Goal: Task Accomplishment & Management: Use online tool/utility

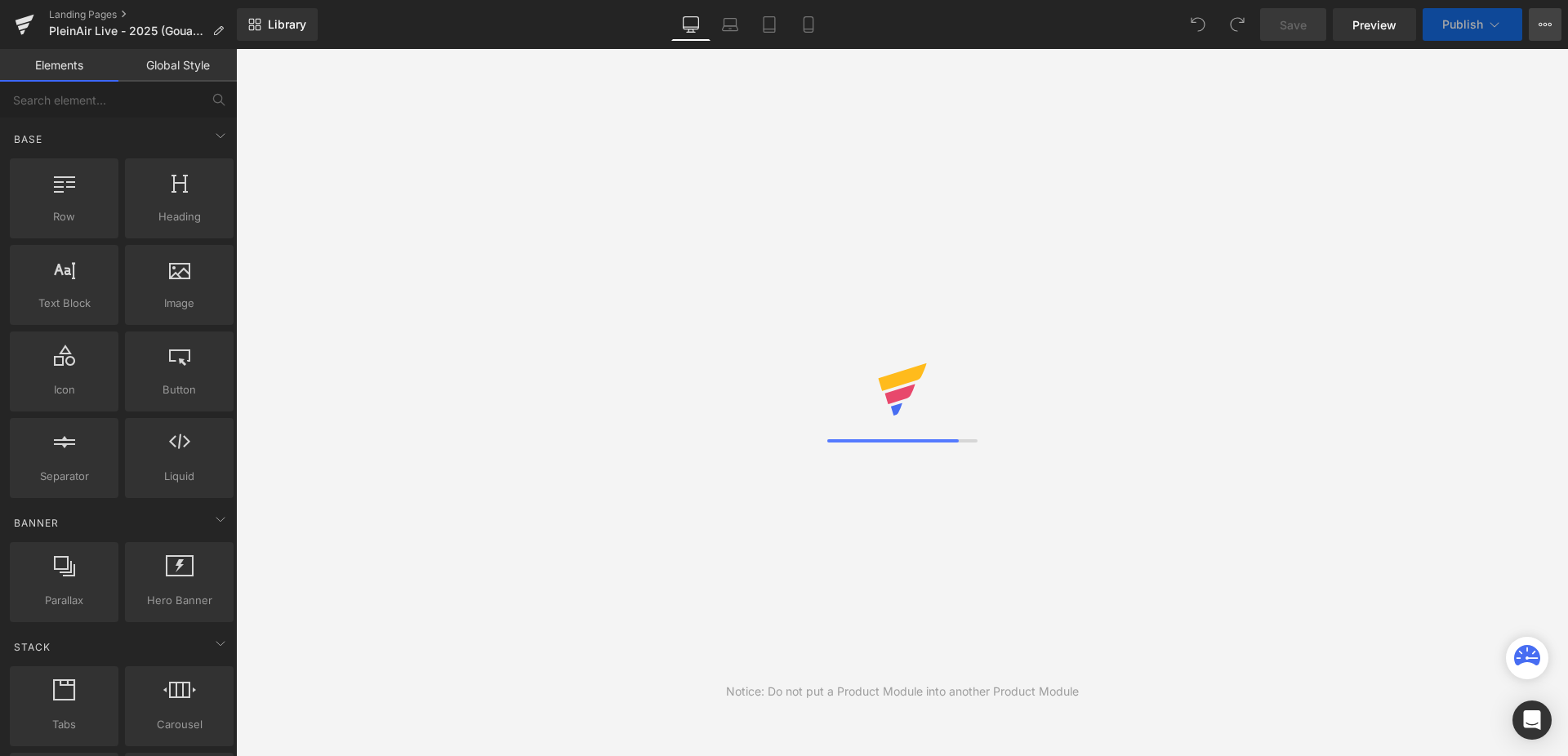
click at [1538, 27] on icon at bounding box center [1544, 24] width 13 height 13
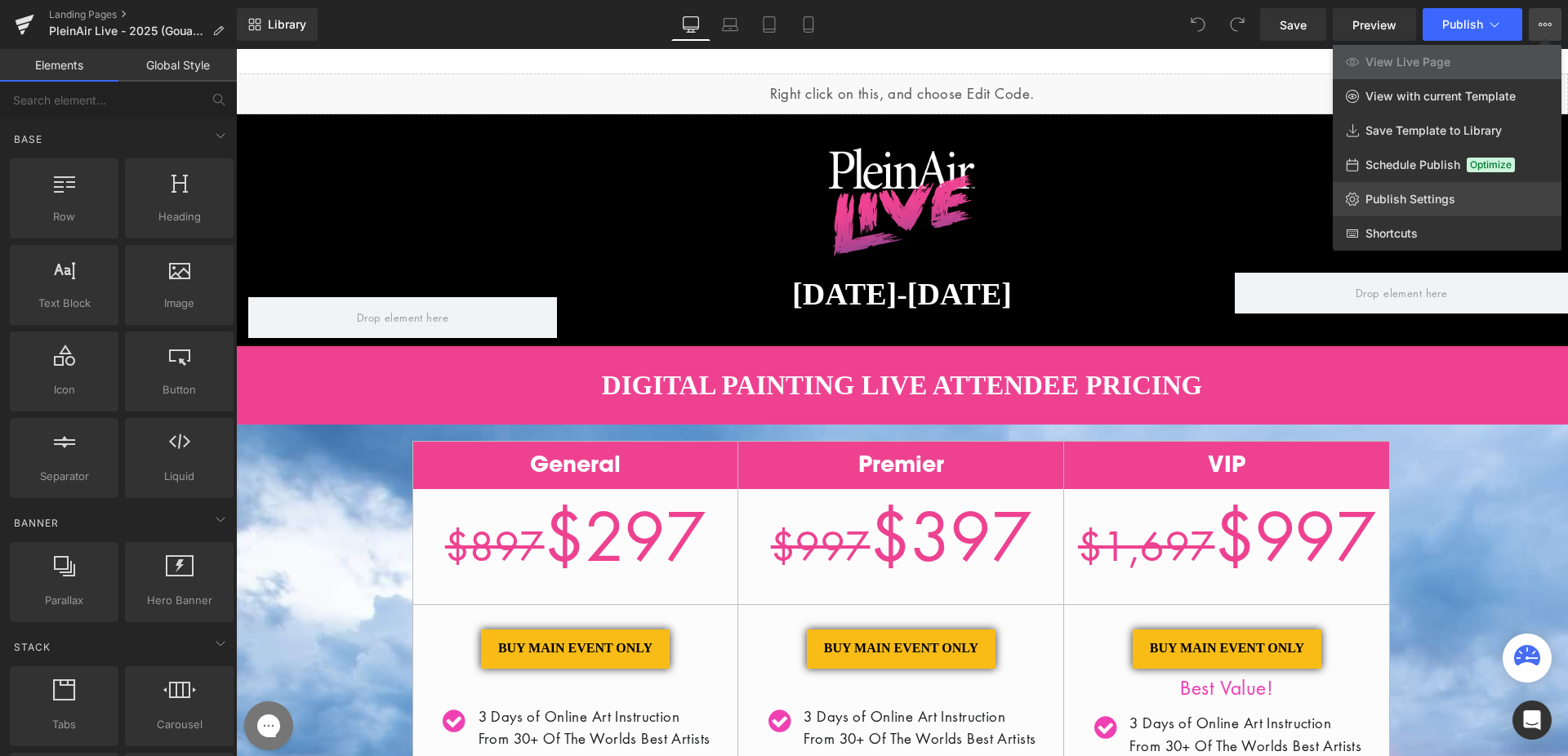
click at [1418, 202] on span "Publish Settings" at bounding box center [1410, 198] width 90 height 15
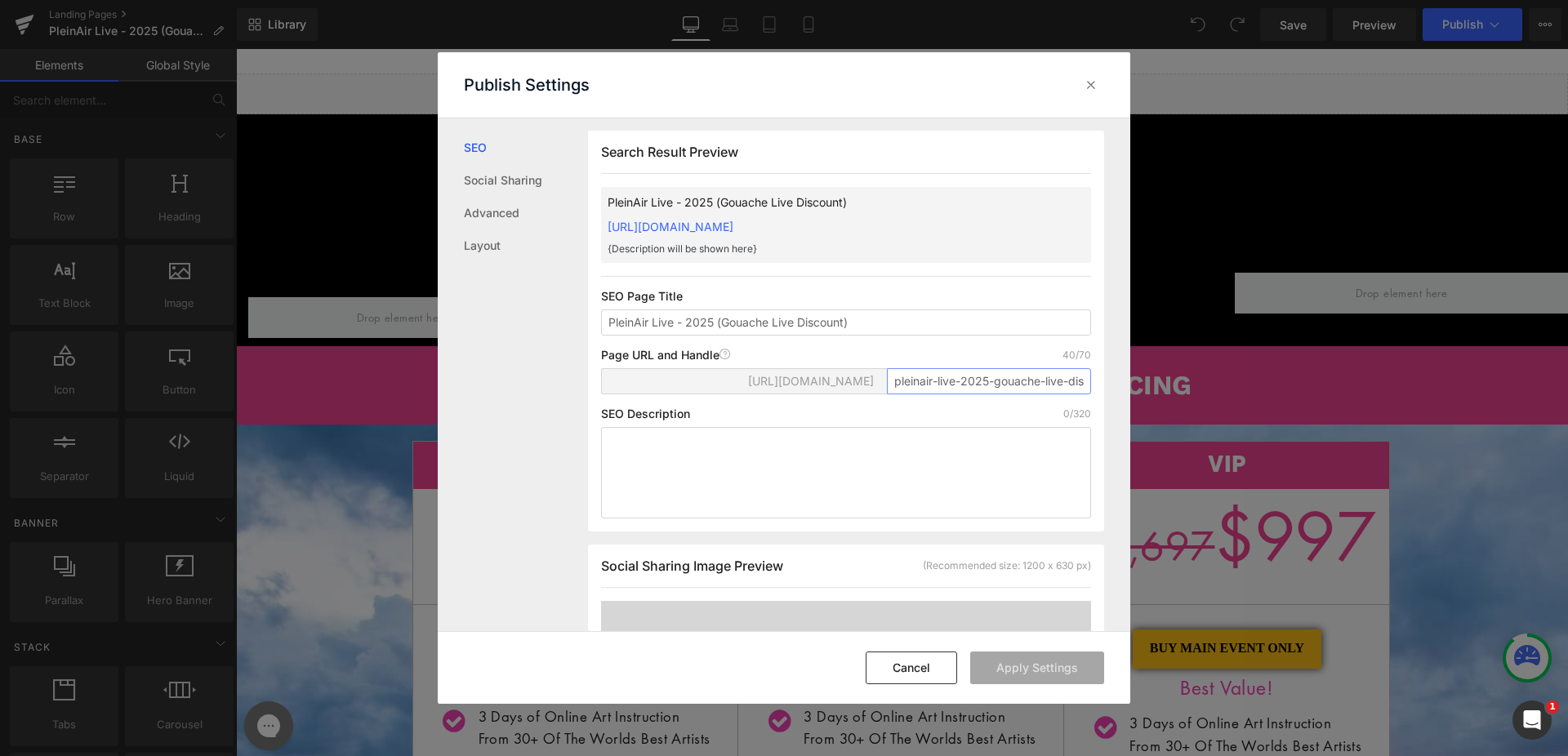
scroll to position [0, 37]
drag, startPoint x: 981, startPoint y: 399, endPoint x: 1082, endPoint y: 398, distance: 101.0
click at [1082, 394] on input "pleinair-live-2025-gouache-live-discount" at bounding box center [988, 381] width 204 height 26
click at [1074, 394] on input "pleinair-live-2025-gouache-live-discount" at bounding box center [988, 381] width 204 height 26
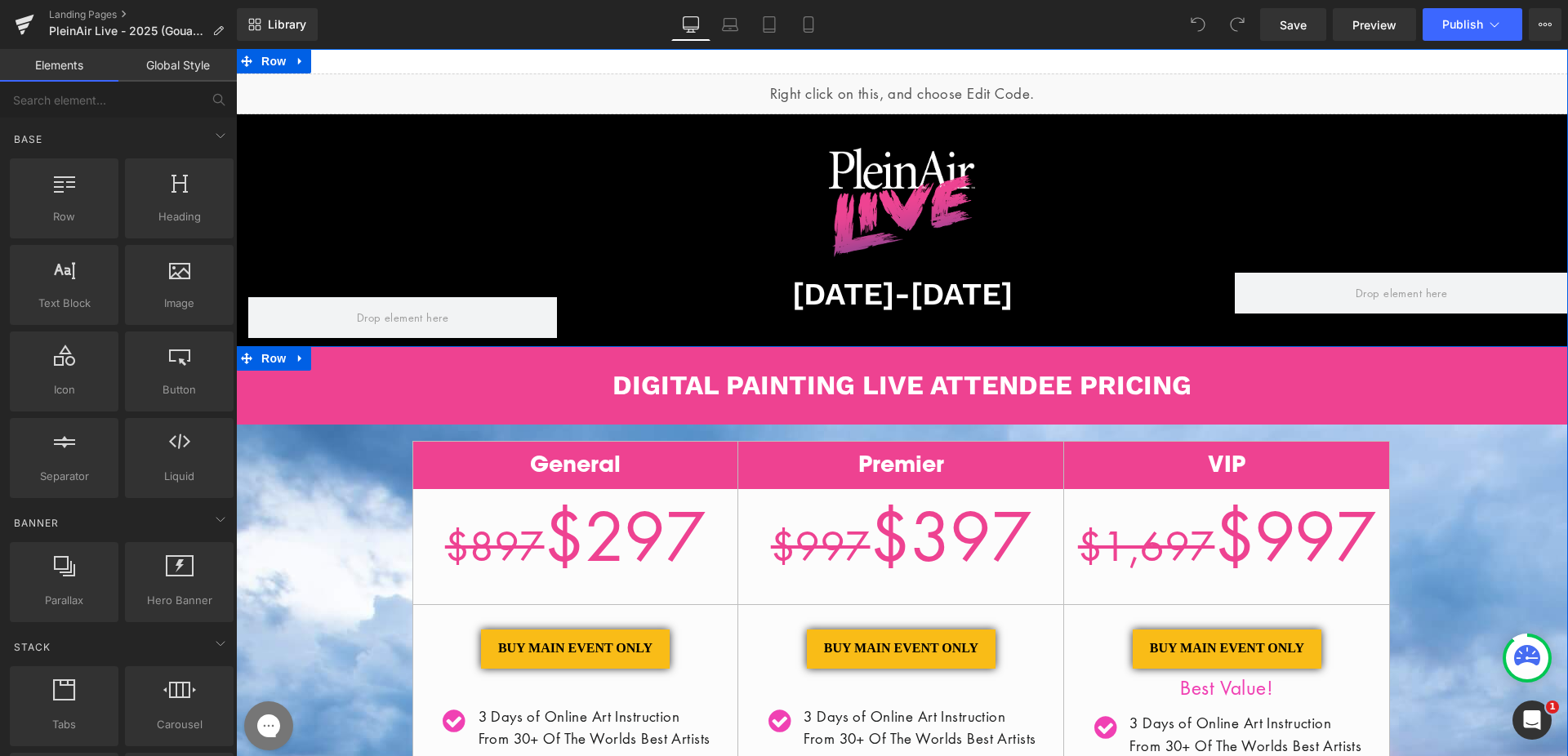
click at [806, 384] on b "DIGITAL PAINTING LIVE ATTENDEE PRICING" at bounding box center [901, 384] width 579 height 32
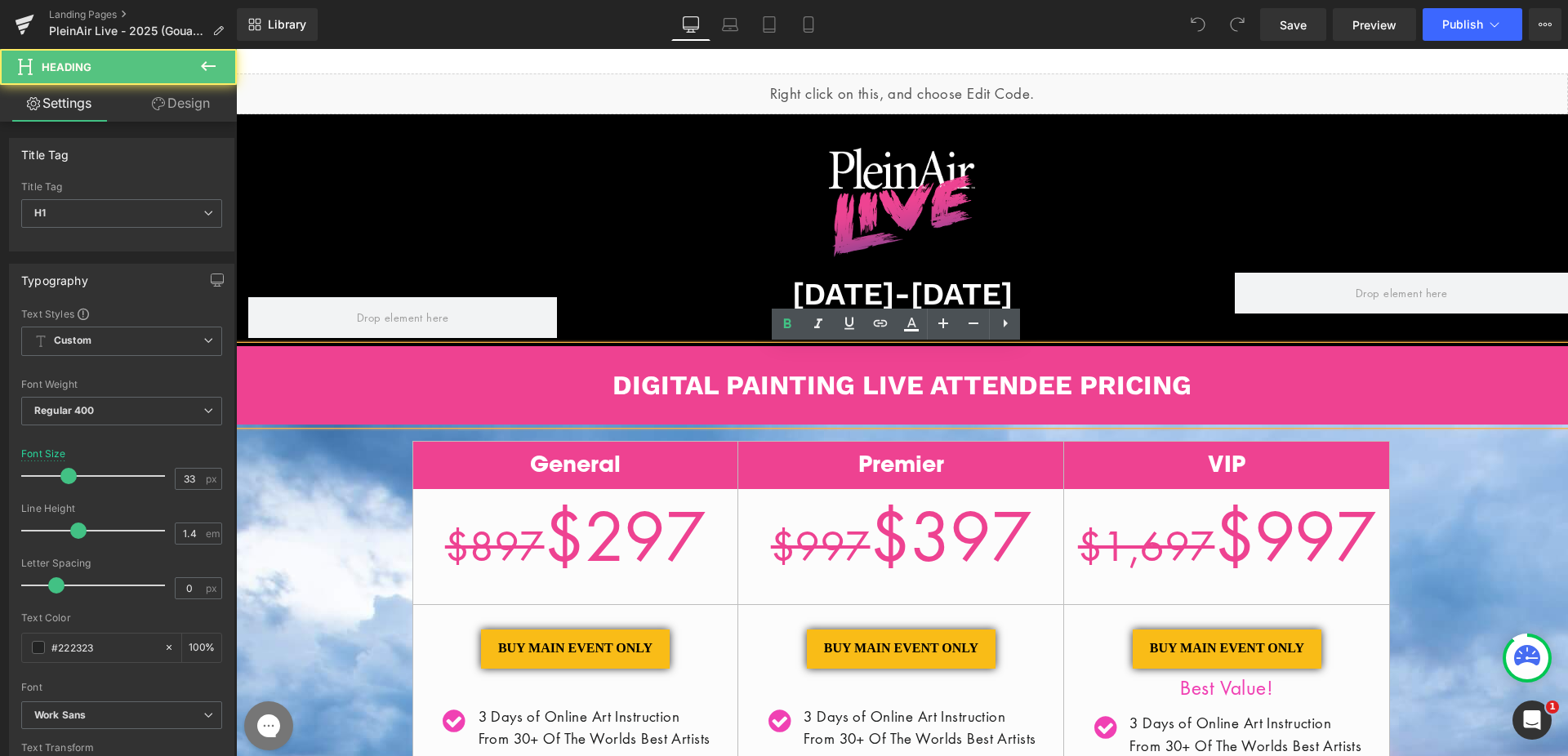
click at [819, 384] on b "DIGITAL PAINTING LIVE ATTENDEE PRICING" at bounding box center [901, 384] width 579 height 32
drag, startPoint x: 718, startPoint y: 381, endPoint x: 612, endPoint y: 381, distance: 106.0
click at [612, 381] on b "DIGITAL PAINTING LIVE ATTENDEE PRICING" at bounding box center [901, 384] width 579 height 32
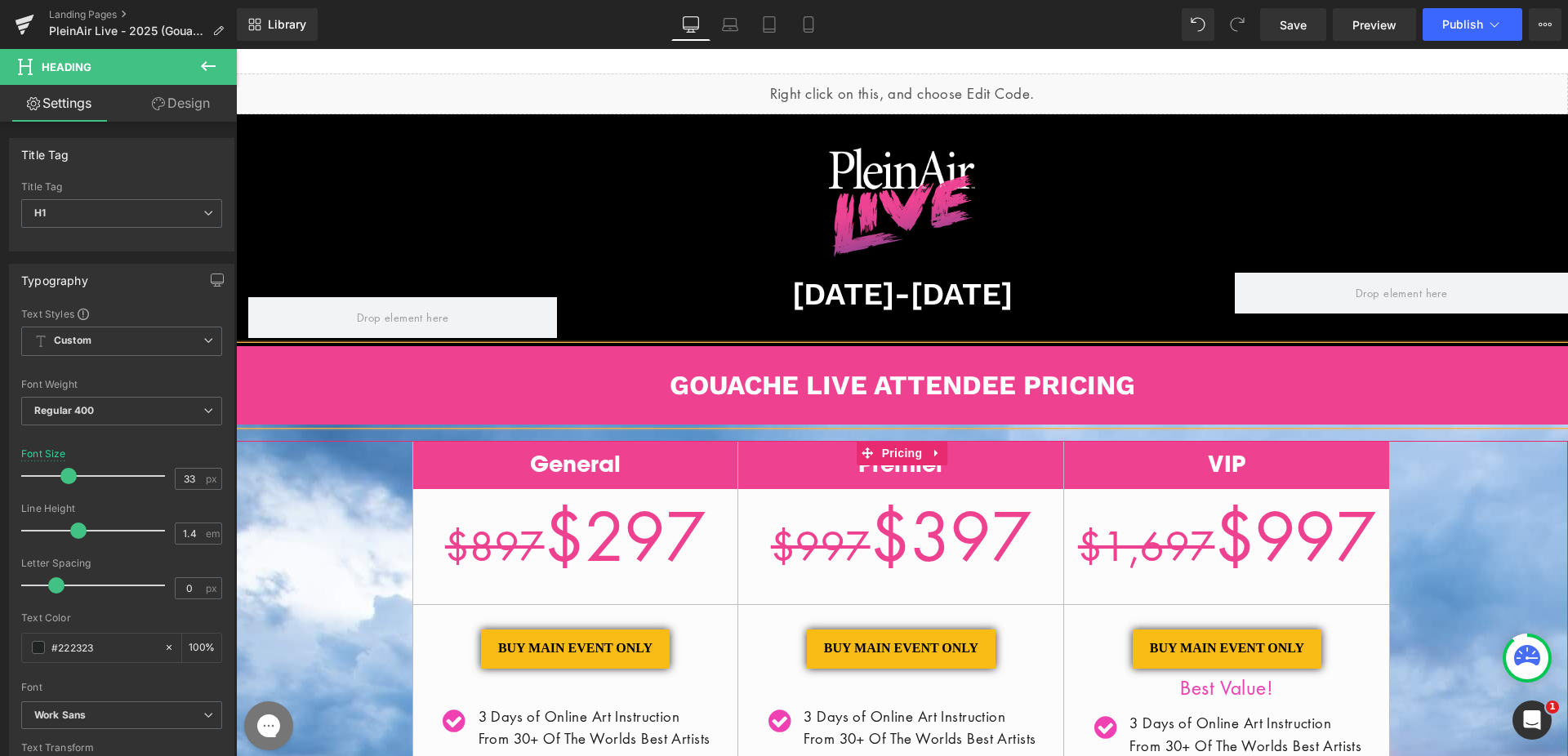
click at [583, 474] on h2 "General" at bounding box center [575, 465] width 325 height 30
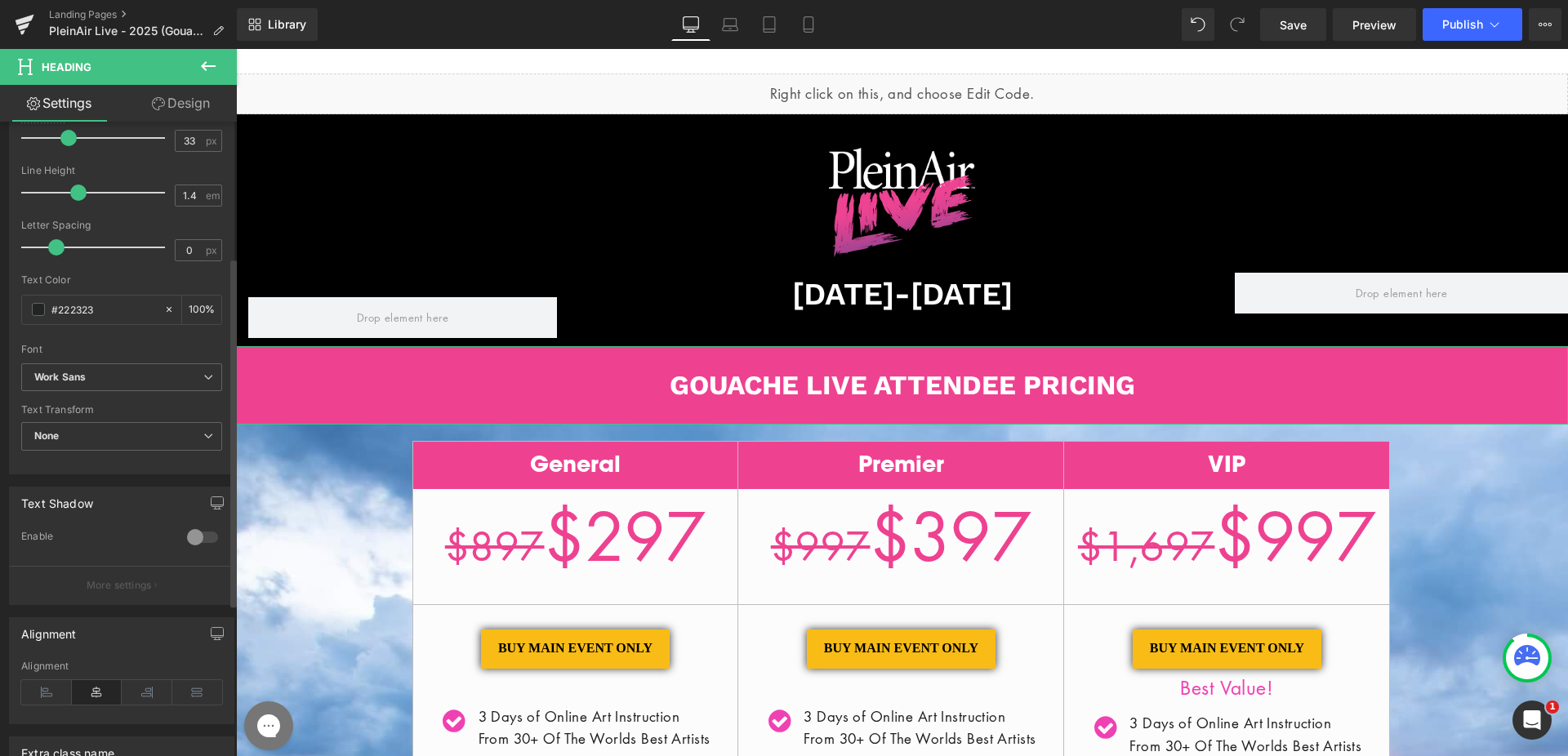
scroll to position [0, 0]
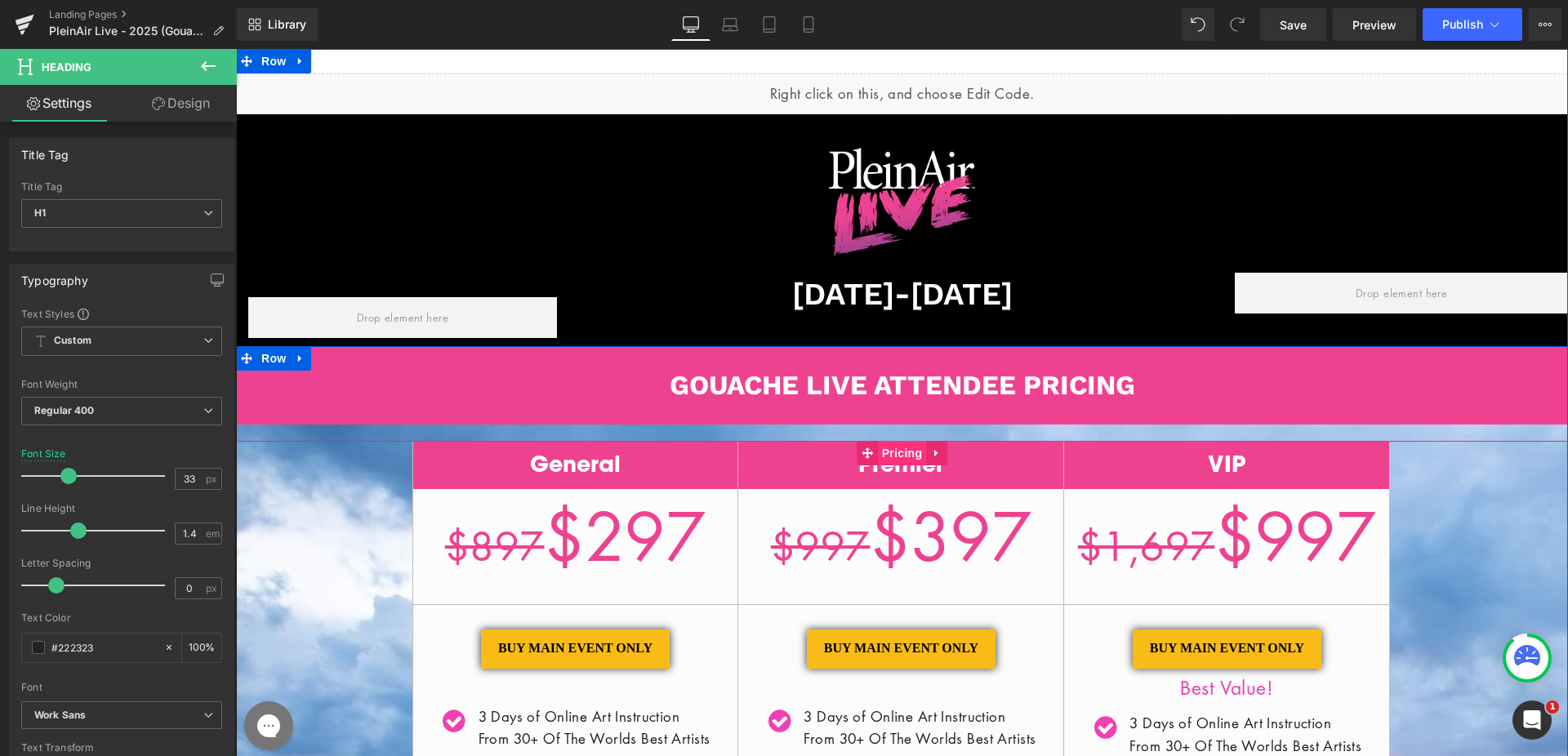
click at [878, 453] on span "Pricing" at bounding box center [902, 453] width 49 height 24
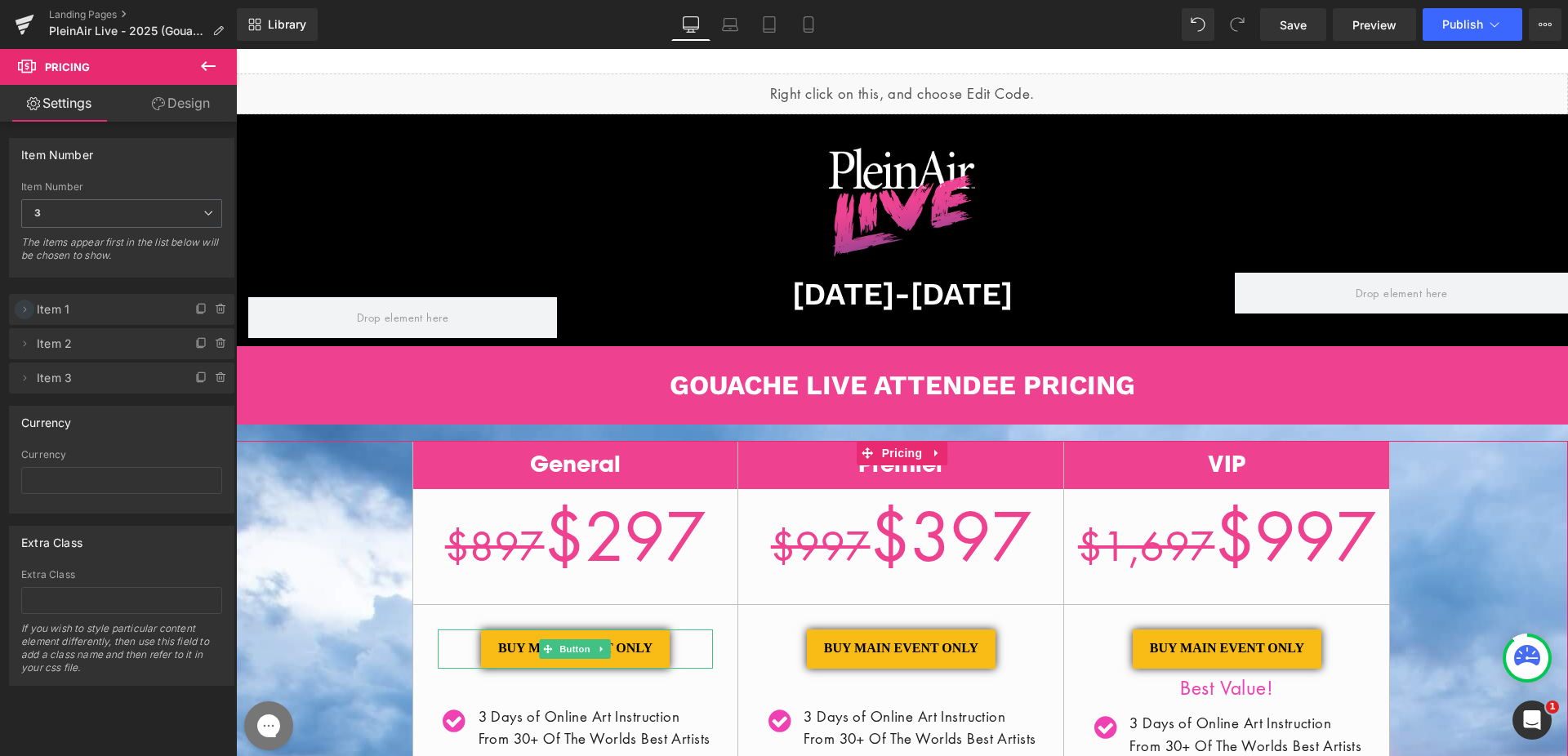
click at [28, 307] on icon at bounding box center [24, 309] width 13 height 13
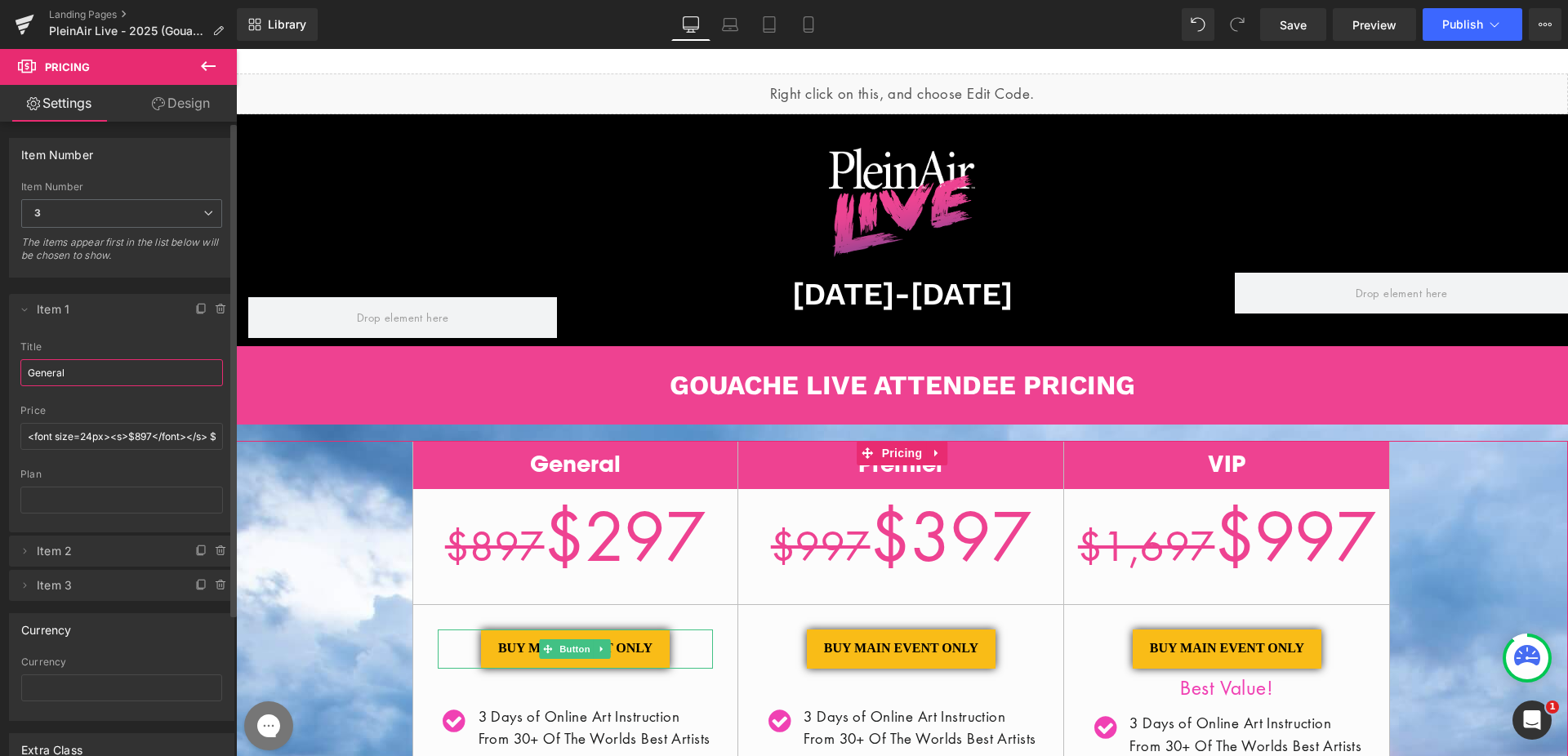
click at [108, 379] on input "General" at bounding box center [122, 372] width 203 height 27
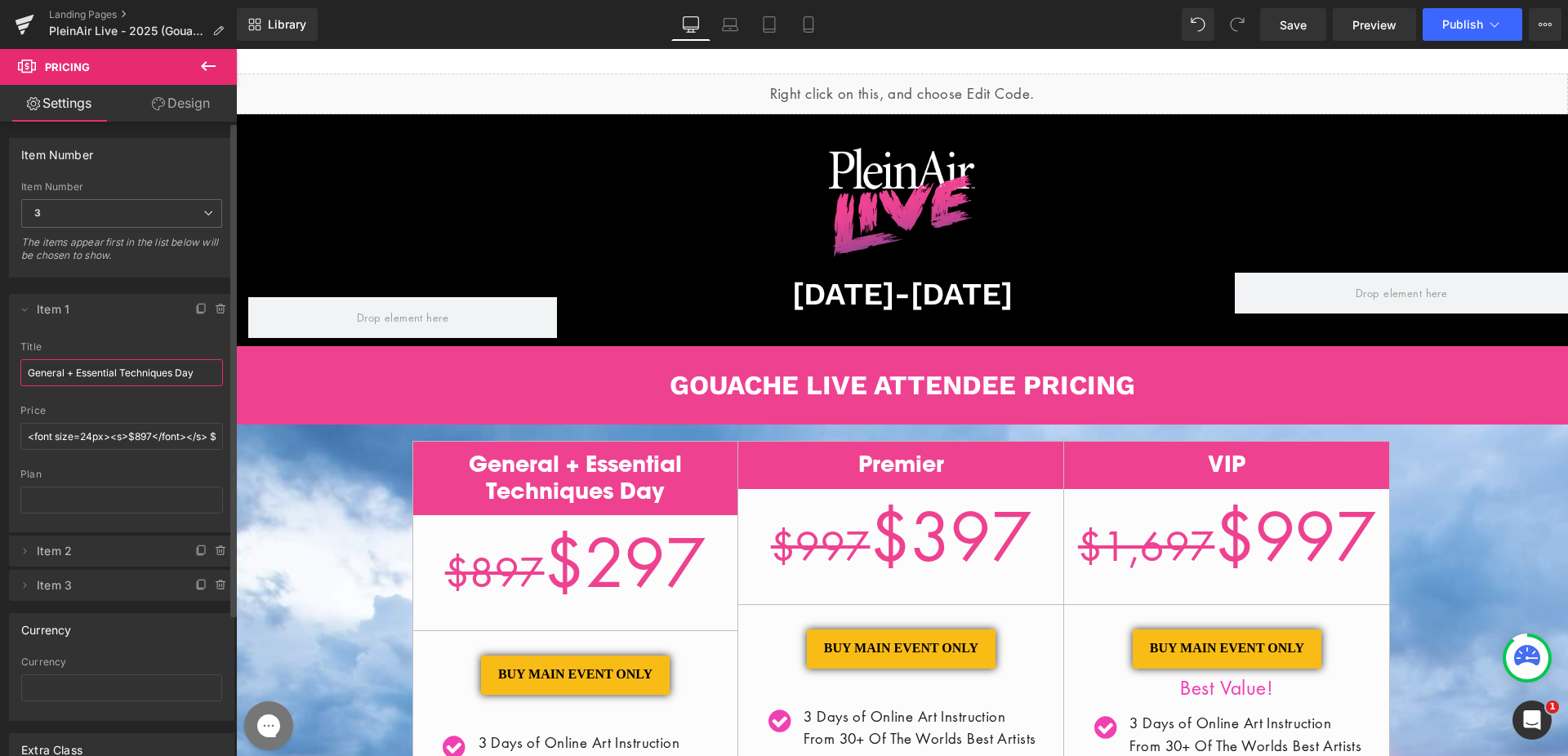
click at [68, 371] on input "General + Essential Techniques Day" at bounding box center [122, 372] width 203 height 27
click at [76, 371] on input "General + Essential Techniques Day" at bounding box center [122, 372] width 203 height 27
click at [66, 374] on input "General + Essential Techniques Day" at bounding box center [122, 372] width 203 height 27
drag, startPoint x: 135, startPoint y: 376, endPoint x: 226, endPoint y: 378, distance: 91.0
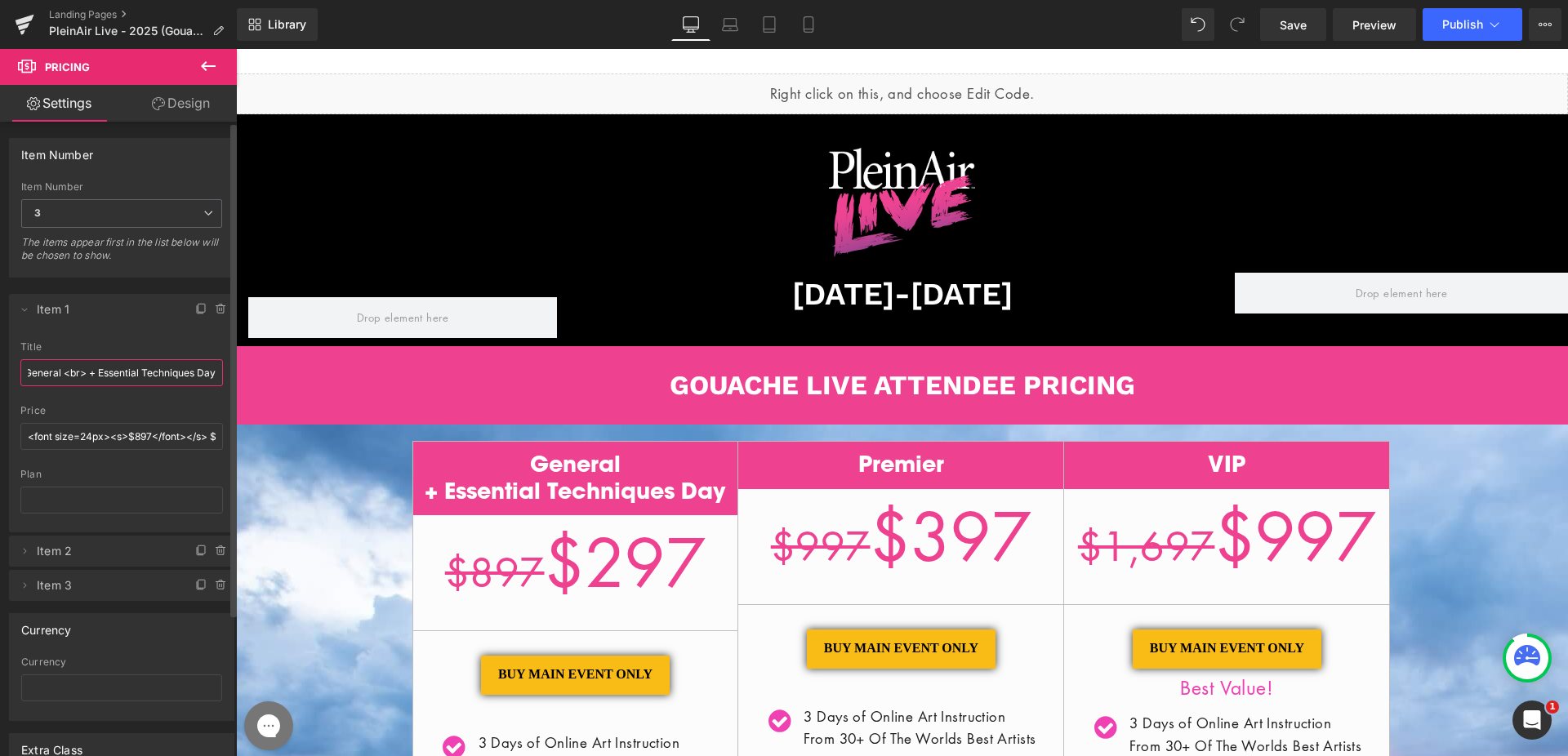
click at [226, 378] on div "General <br>+ Essential Techniques Day title General <br> + Essential Technique…" at bounding box center [121, 437] width 225 height 191
click at [213, 373] on input "General <br> + Essential Techniques Day" at bounding box center [122, 372] width 203 height 27
drag, startPoint x: 28, startPoint y: 368, endPoint x: 229, endPoint y: 371, distance: 201.0
click at [229, 371] on div "Delete Cancel Item 1 General <br>+ Essential Techniques Day title General <br> …" at bounding box center [122, 439] width 244 height 323
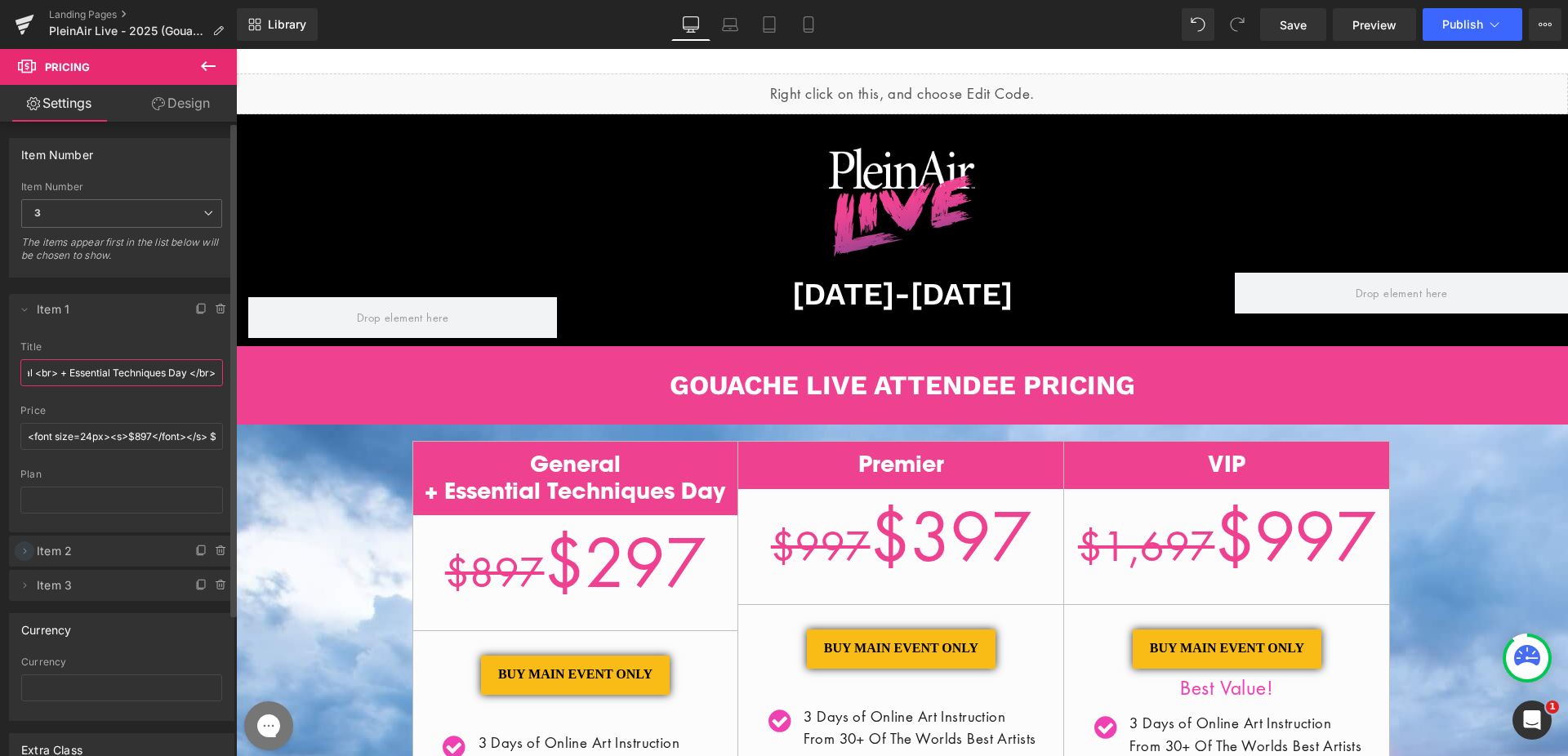
type input "General <br> + Essential Techniques Day </br>"
click at [22, 550] on icon at bounding box center [24, 550] width 13 height 13
click at [93, 608] on input "Premier" at bounding box center [122, 614] width 203 height 27
paste input "<br> + Essential Techniques Day </br>"
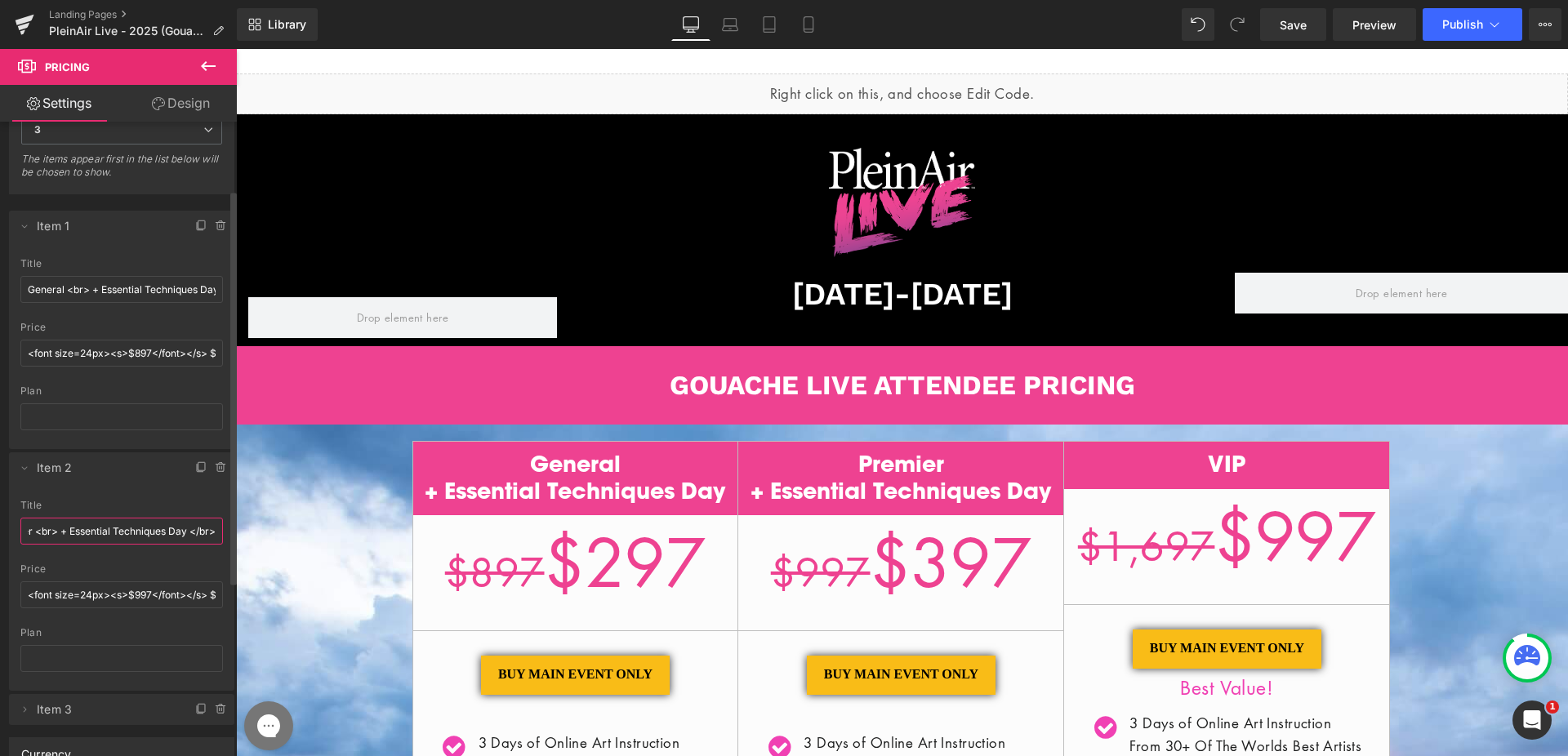
scroll to position [390, 0]
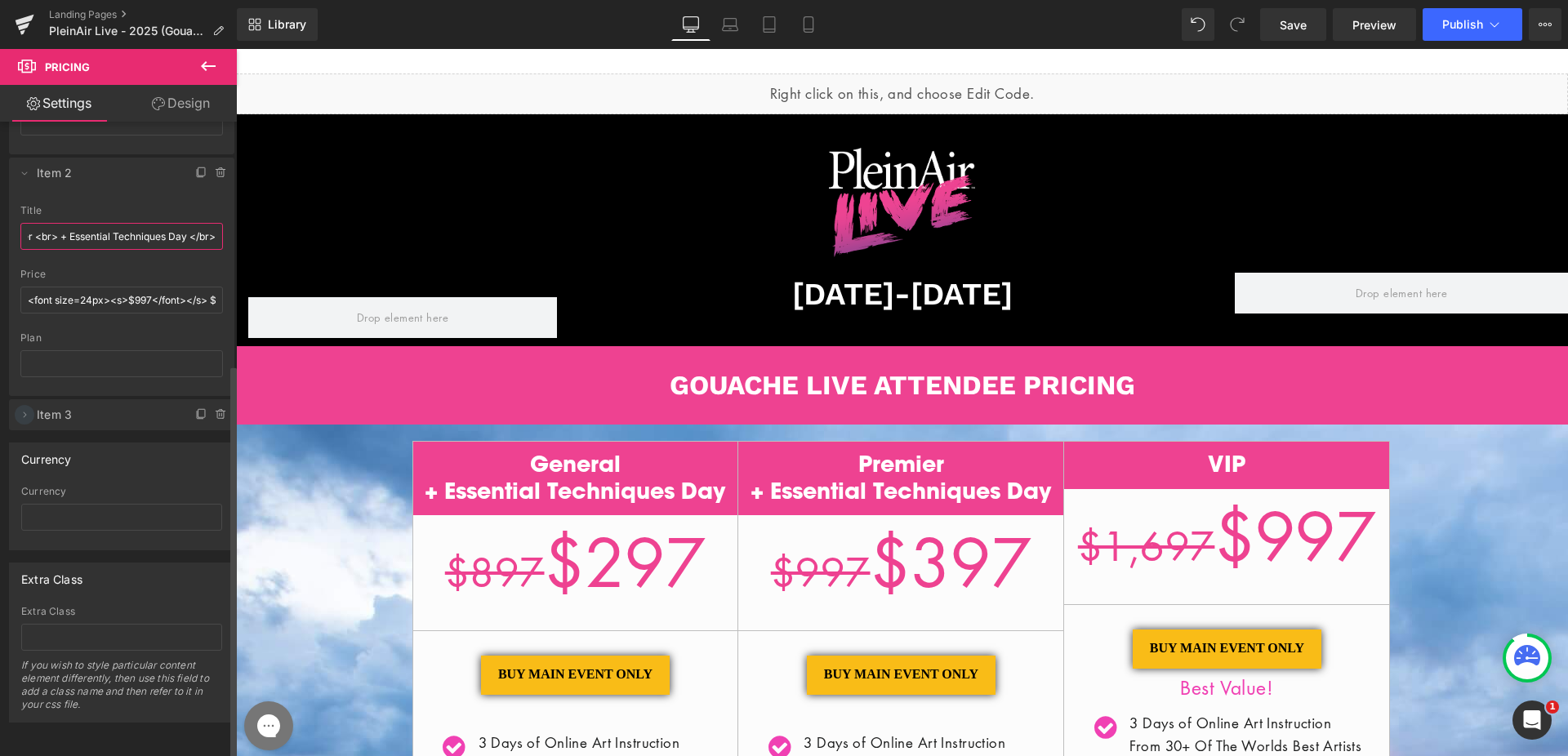
type input "Premier <br> + Essential Techniques Day </br>"
click at [28, 408] on icon at bounding box center [24, 414] width 13 height 13
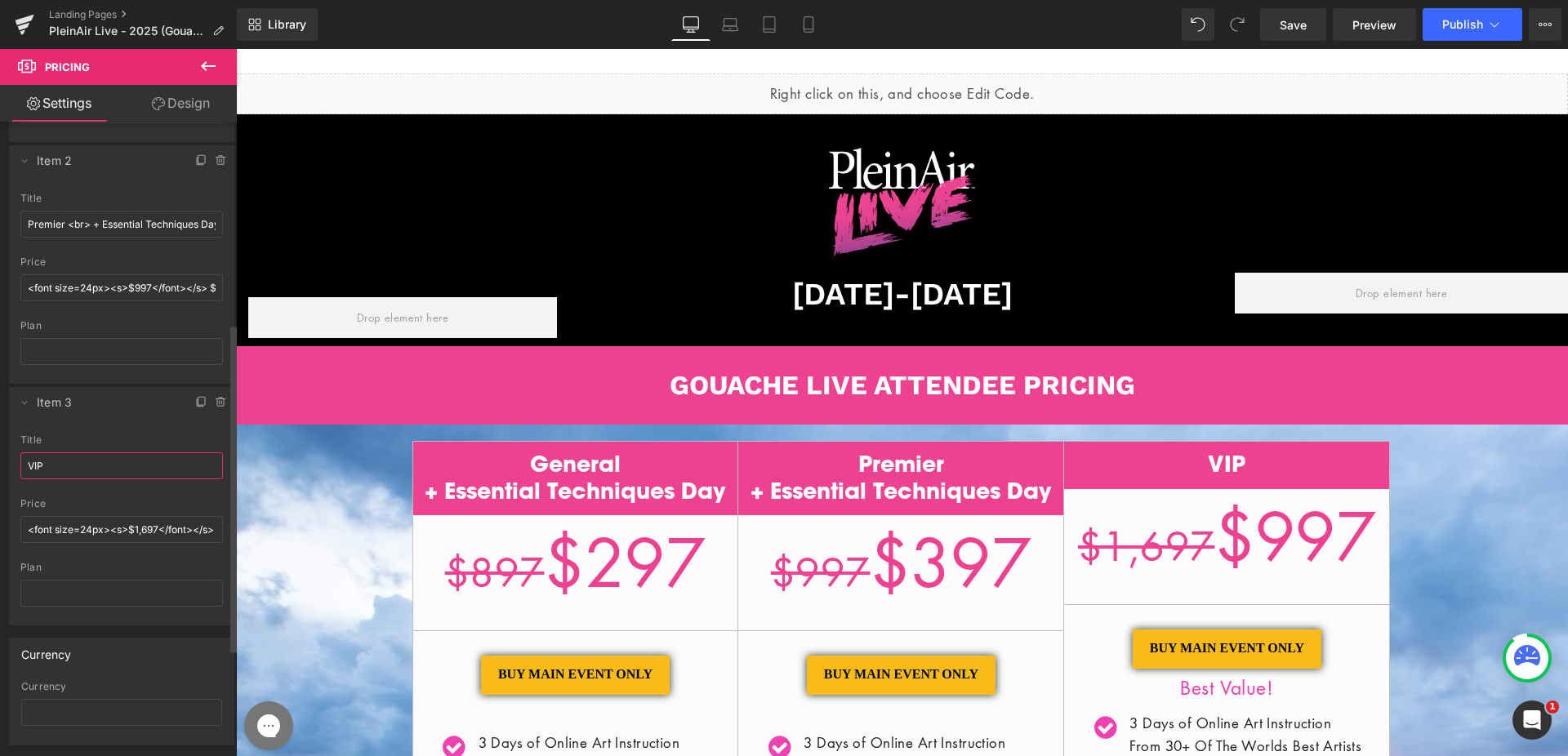
click at [144, 471] on input "VIP" at bounding box center [122, 465] width 203 height 27
paste input "<br> + Essential Techniques Day </br>"
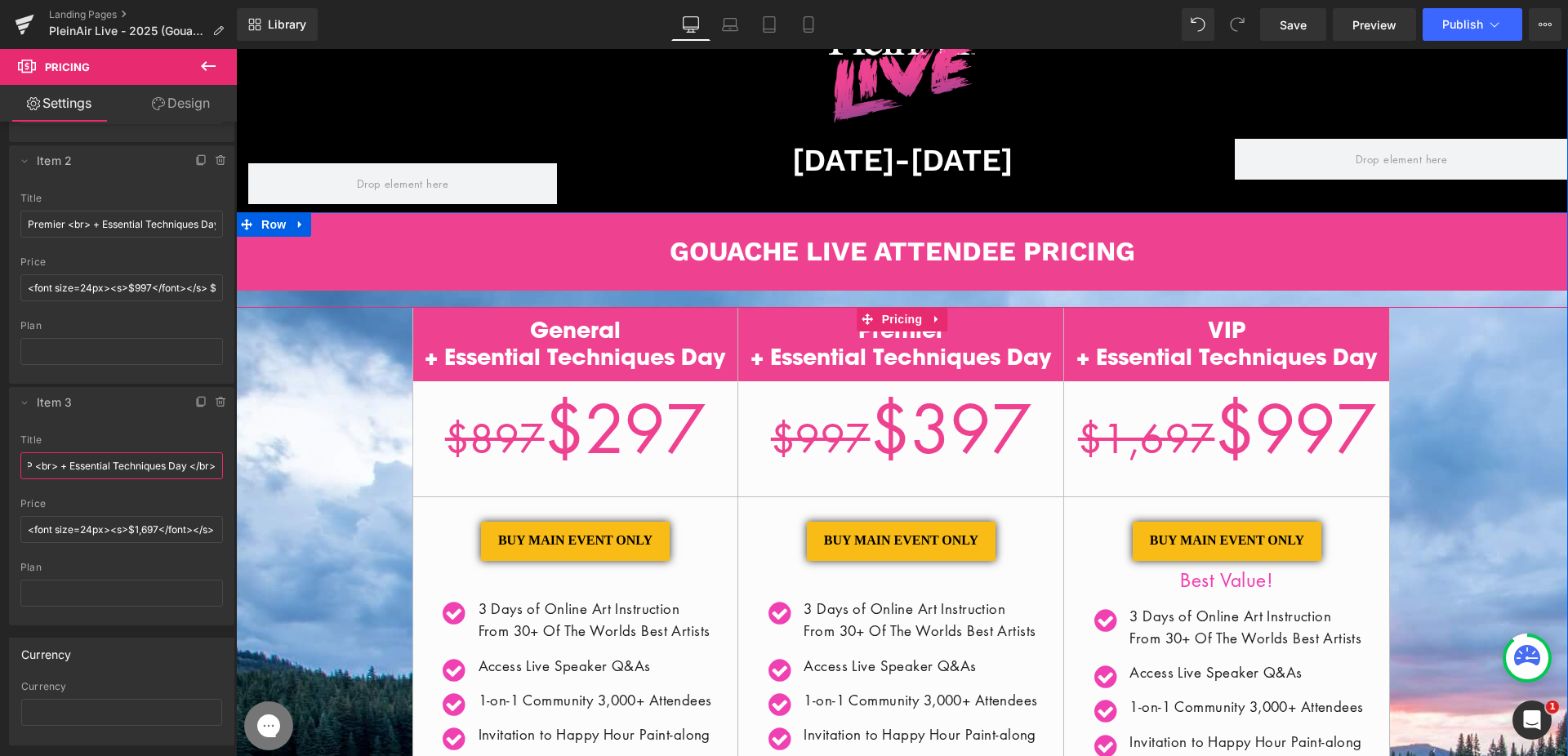
scroll to position [134, 0]
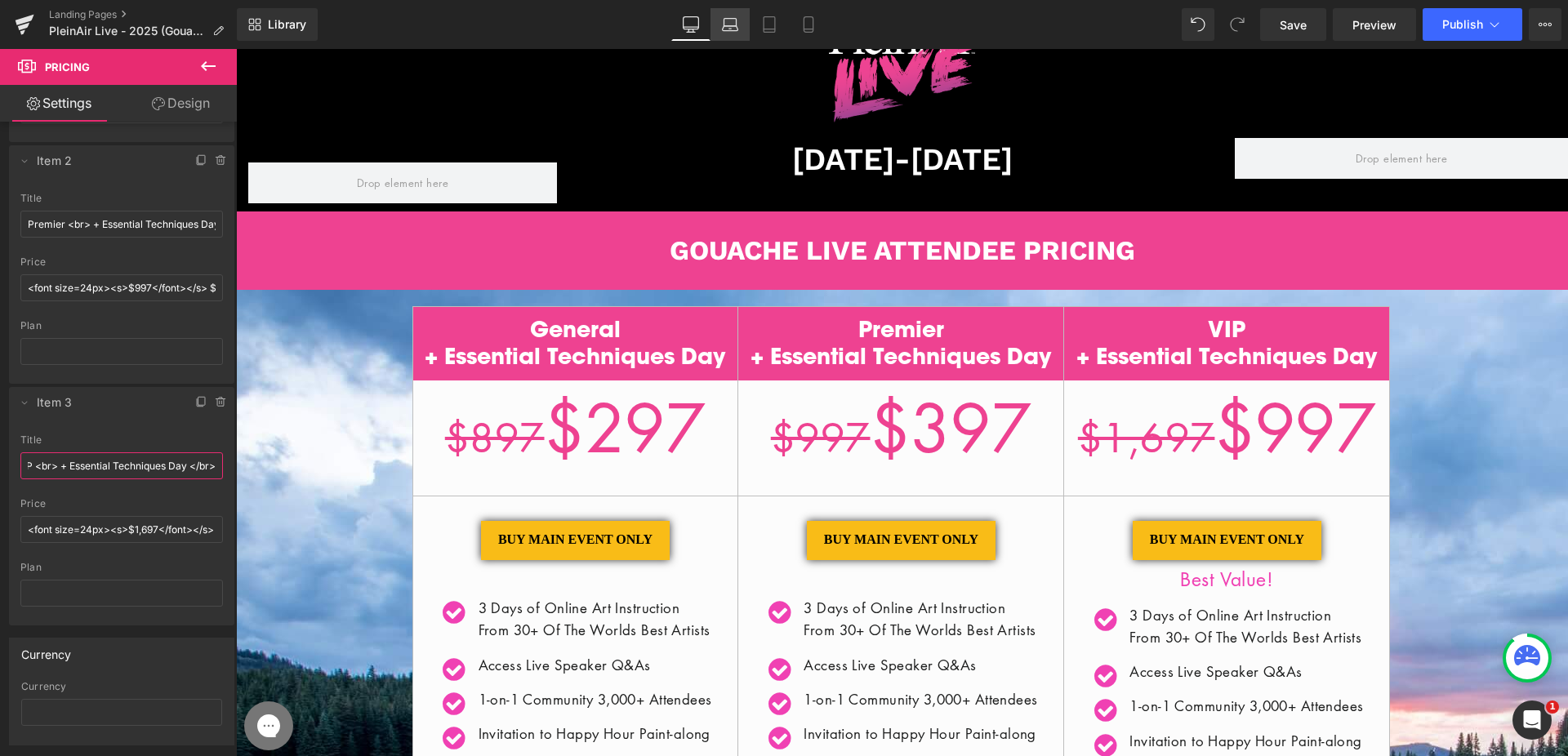
type input "VIP <br> + Essential Techniques Day </br>"
click at [590, 417] on span "$897 $297" at bounding box center [575, 428] width 260 height 86
click at [140, 286] on input "<font size=24px><s>$997</font></s> $397" at bounding box center [122, 287] width 203 height 27
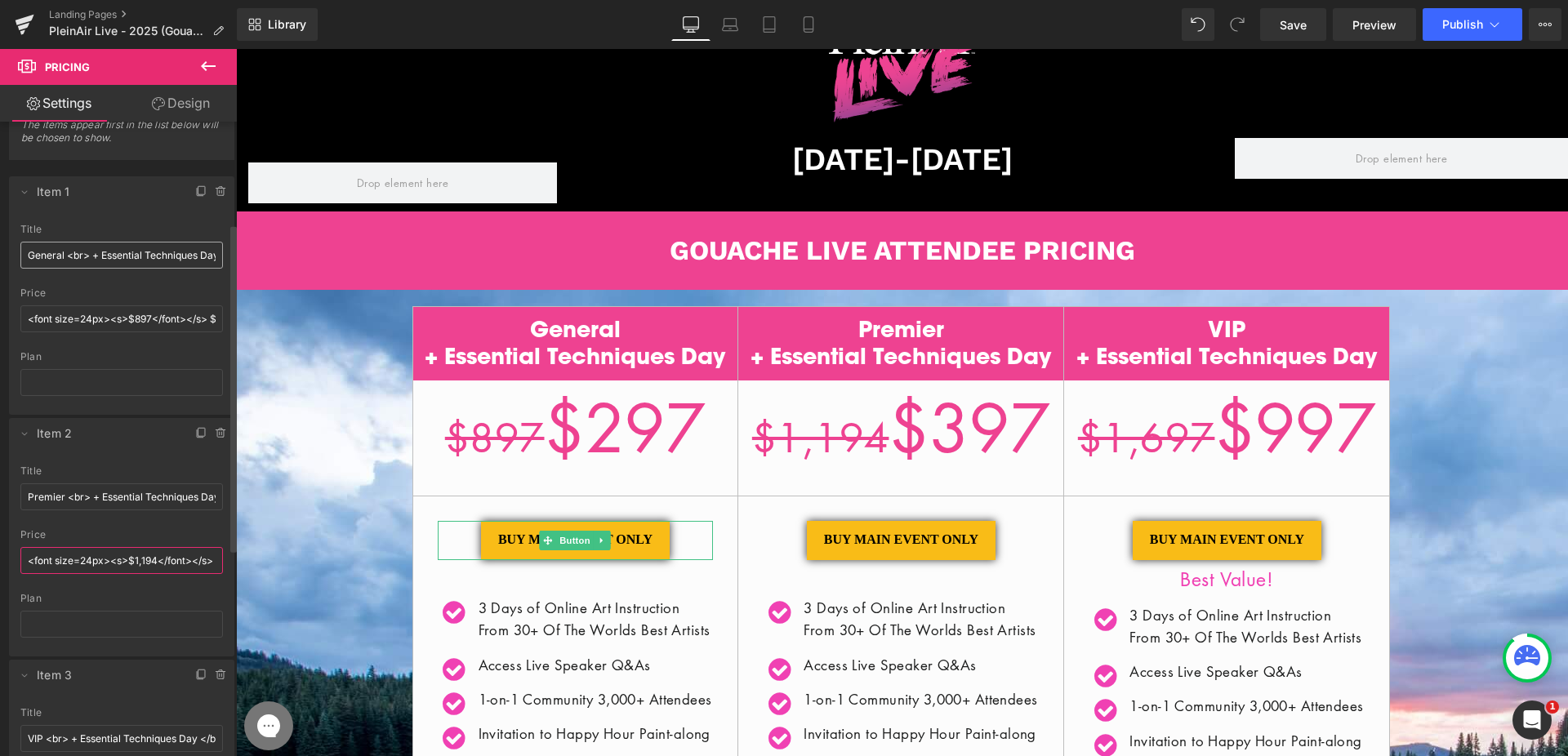
scroll to position [115, 0]
type input "<font size=24px><s>$1,194</font></s> $397"
click at [134, 319] on input "<font size=24px><s>$897</font></s> $297" at bounding box center [122, 321] width 203 height 27
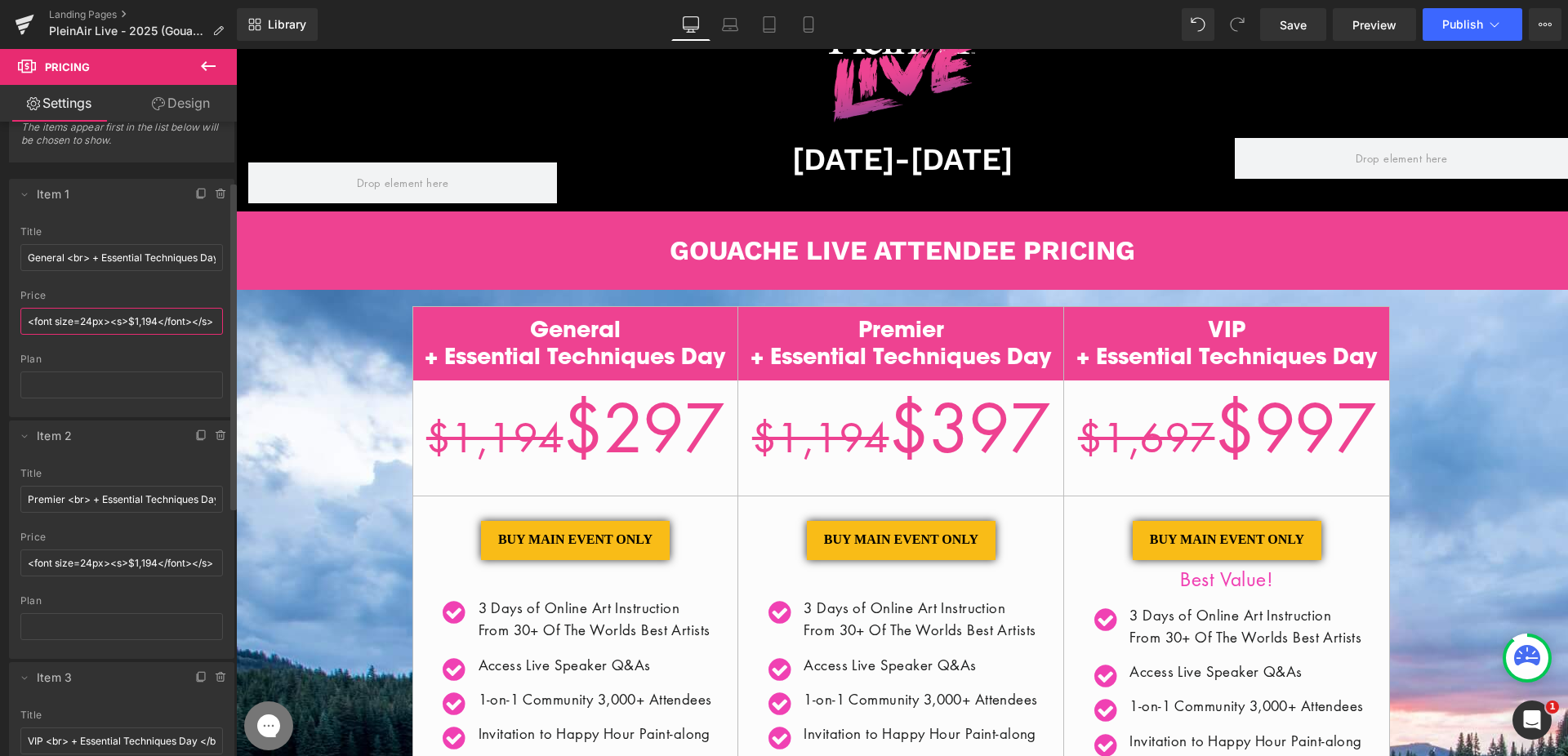
scroll to position [0, 32]
drag, startPoint x: 188, startPoint y: 321, endPoint x: 215, endPoint y: 322, distance: 27.0
click at [215, 322] on input "<font size=24px><s>$1,194</font></s> $297" at bounding box center [122, 321] width 203 height 27
click at [211, 322] on input "<font size=24px><s>$1,194</font></s> $297" at bounding box center [122, 321] width 203 height 27
drag, startPoint x: 213, startPoint y: 321, endPoint x: 192, endPoint y: 321, distance: 21.0
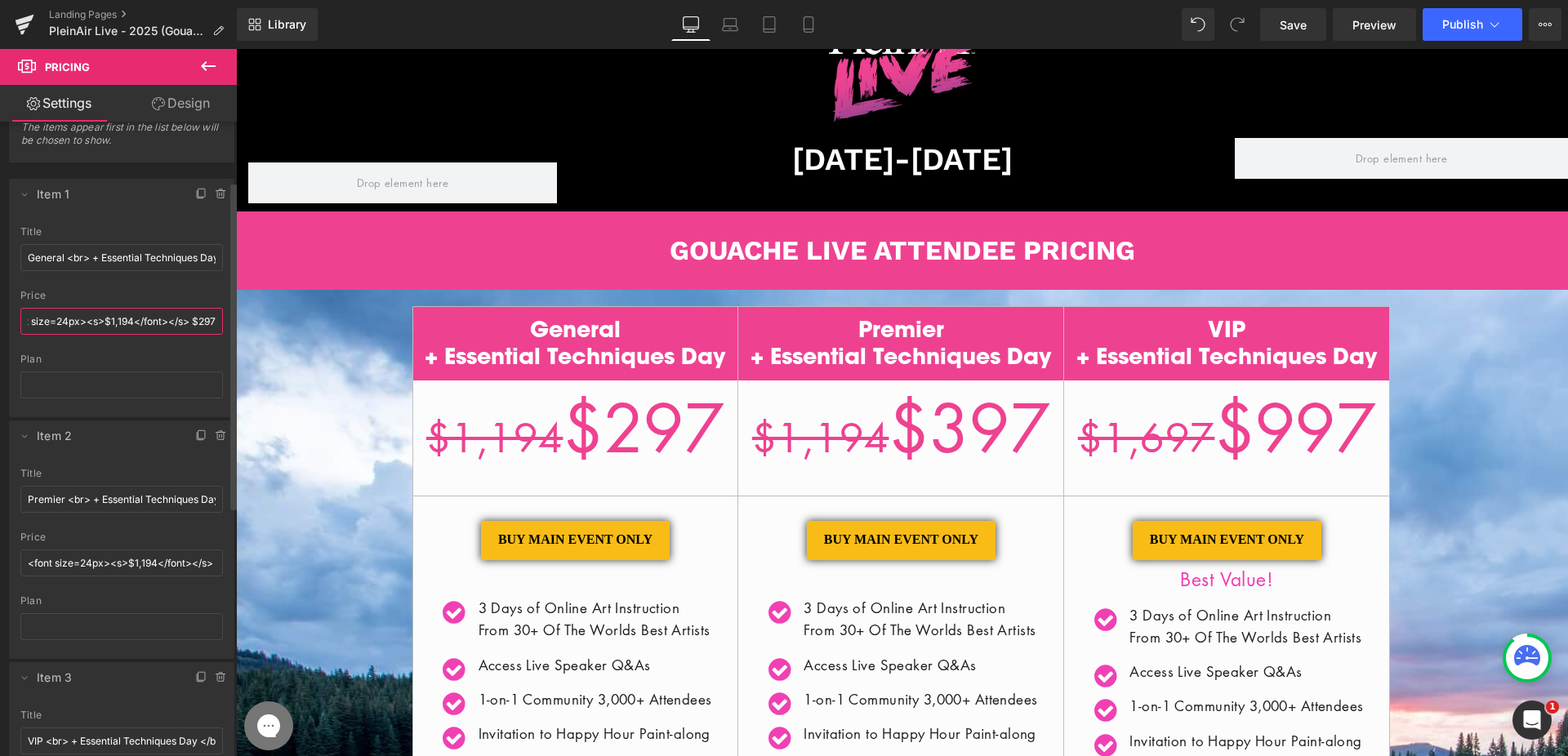
click at [192, 321] on input "<font size=24px><s>$1,194</font></s> $297" at bounding box center [122, 321] width 203 height 27
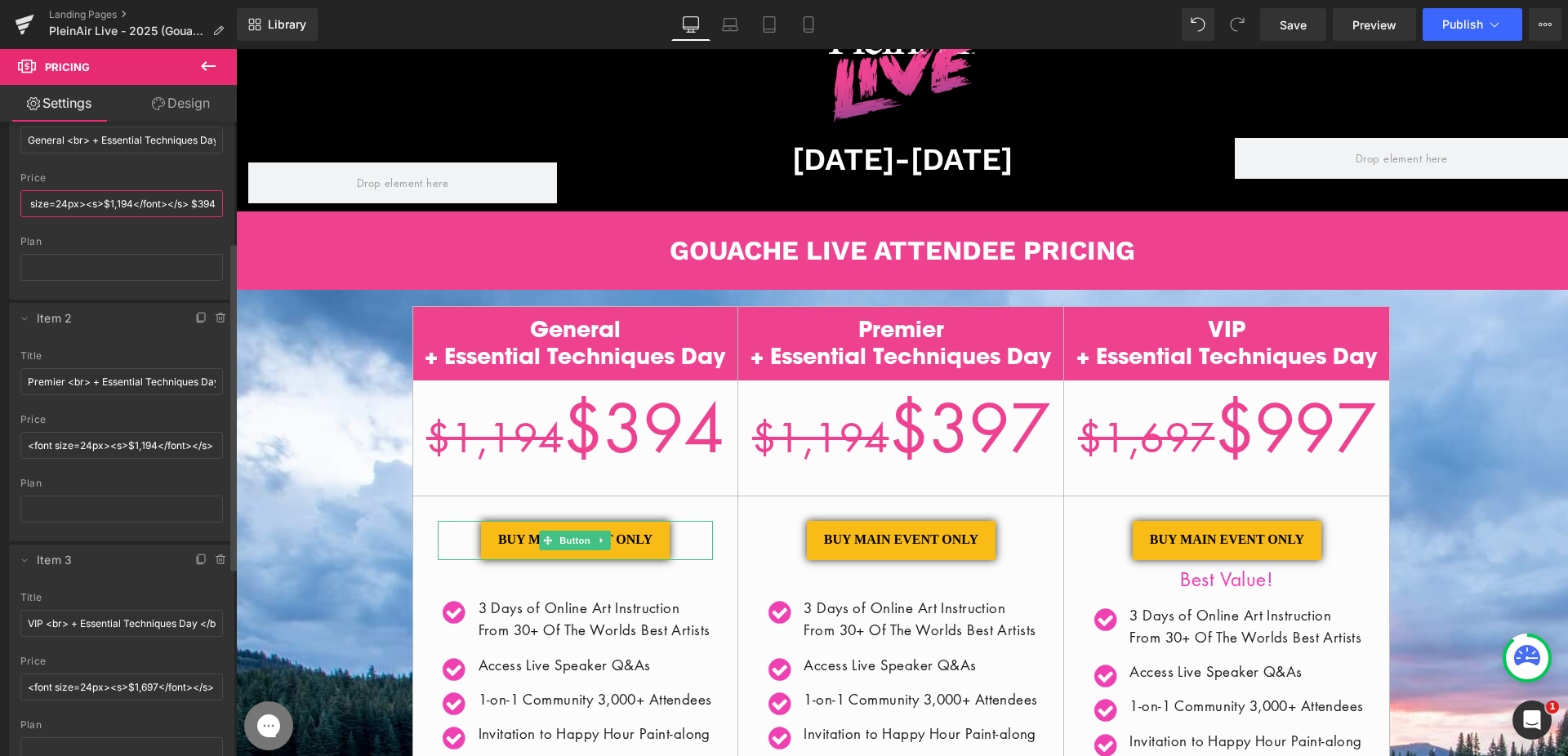
scroll to position [405, 0]
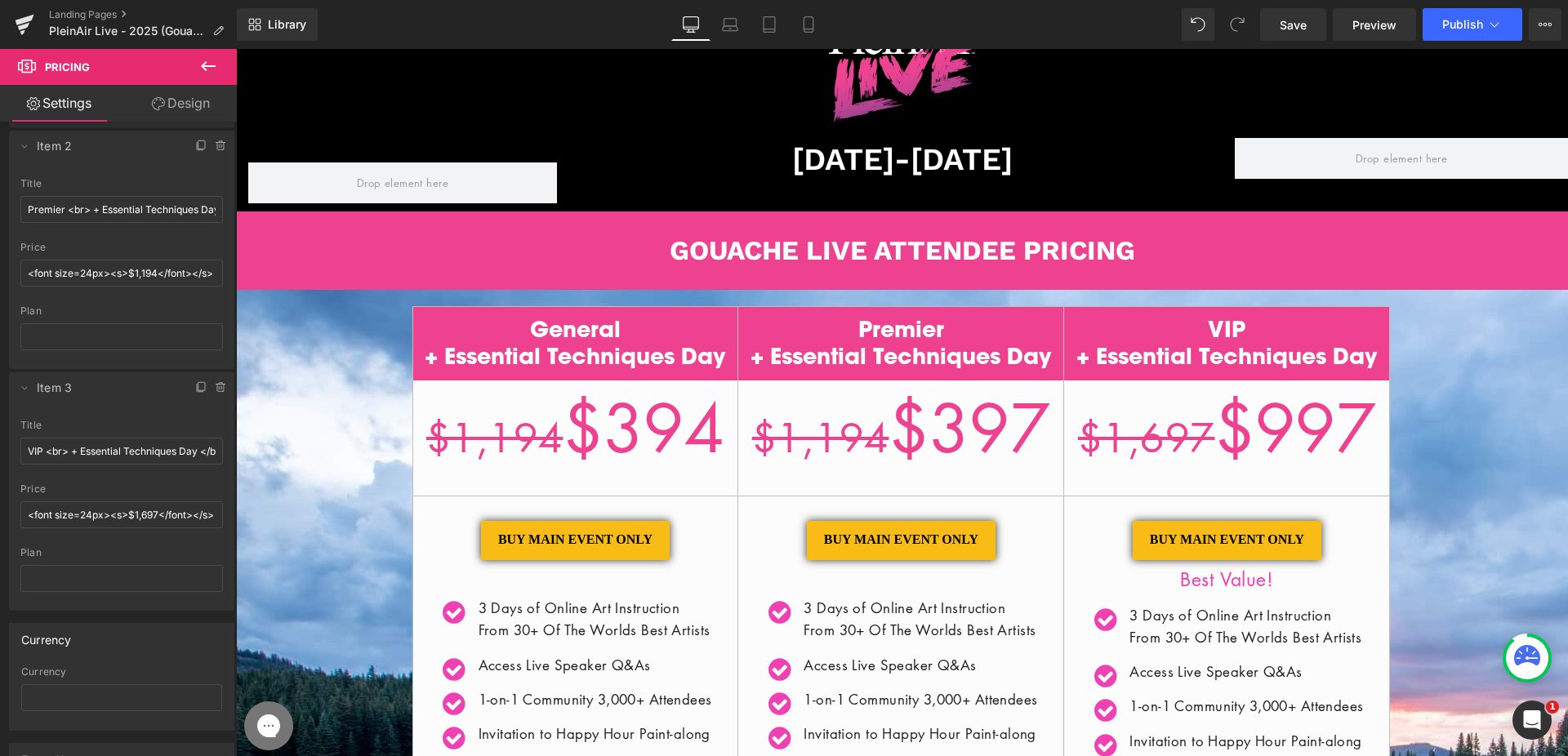
type input "<font size=24px><s>$1,194</font></s> $394"
click at [146, 272] on input "<font size=24px><s>$1,194</font></s> $397" at bounding box center [122, 272] width 203 height 27
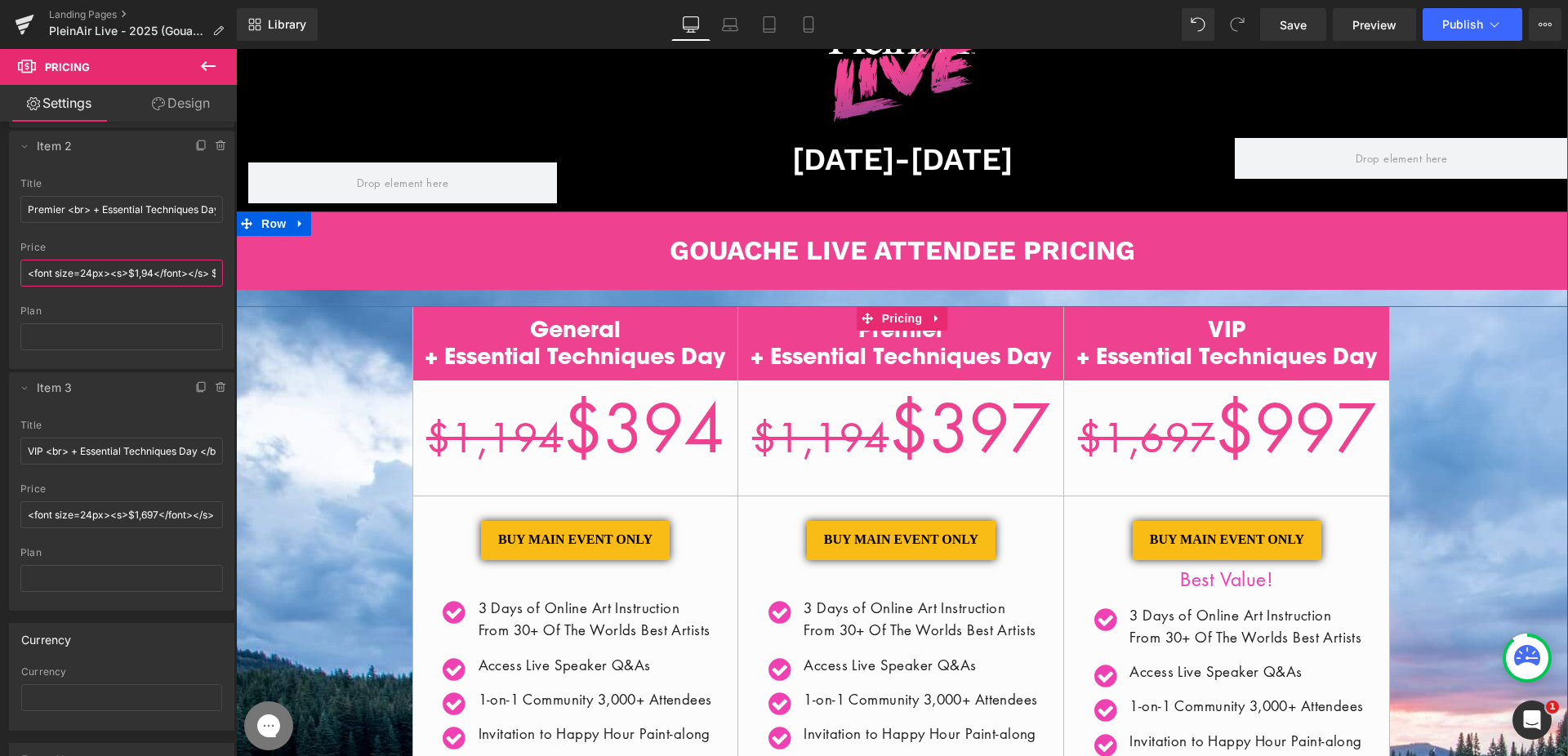
type input "<font size=24px><s>$1,294</font></s> $397"
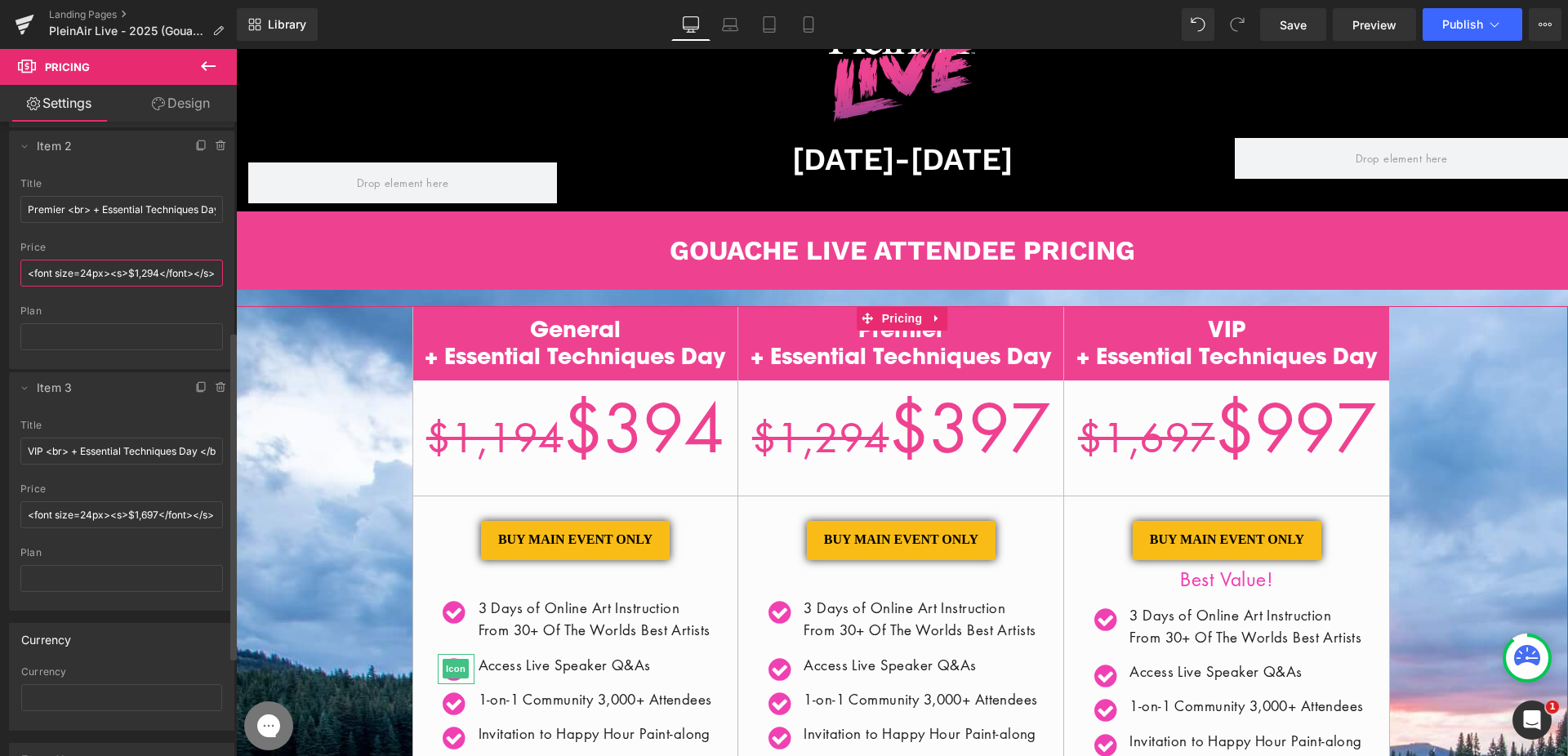
scroll to position [0, 34]
drag, startPoint x: 165, startPoint y: 275, endPoint x: 216, endPoint y: 272, distance: 51.1
click at [216, 272] on div "Premier title Premier <br> + Essential Techniques Day </br> <font size=24px><s>…" at bounding box center [121, 273] width 225 height 191
click at [213, 273] on input "<font size=24px><s>$1,294</font></s> $397" at bounding box center [122, 272] width 203 height 27
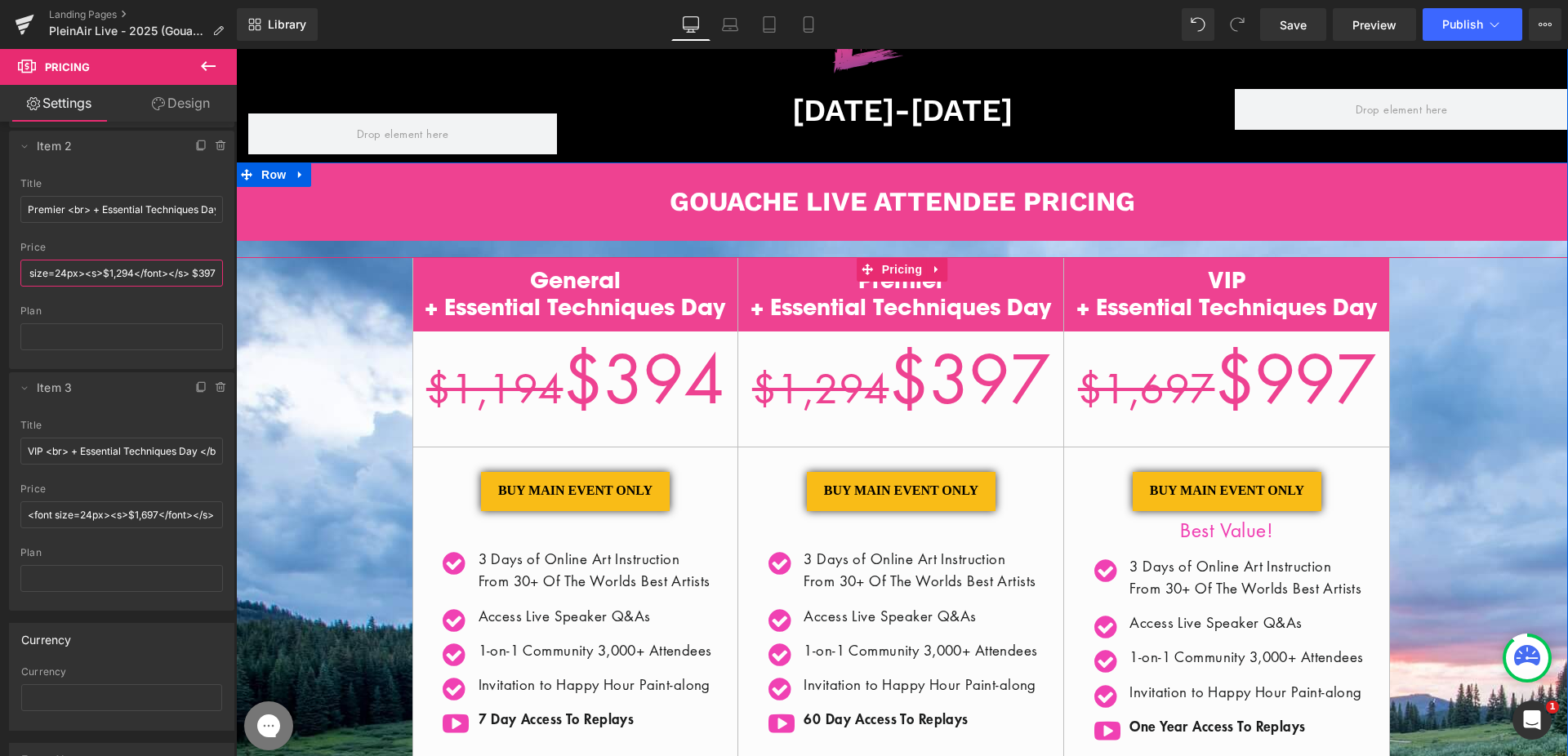
scroll to position [284, 0]
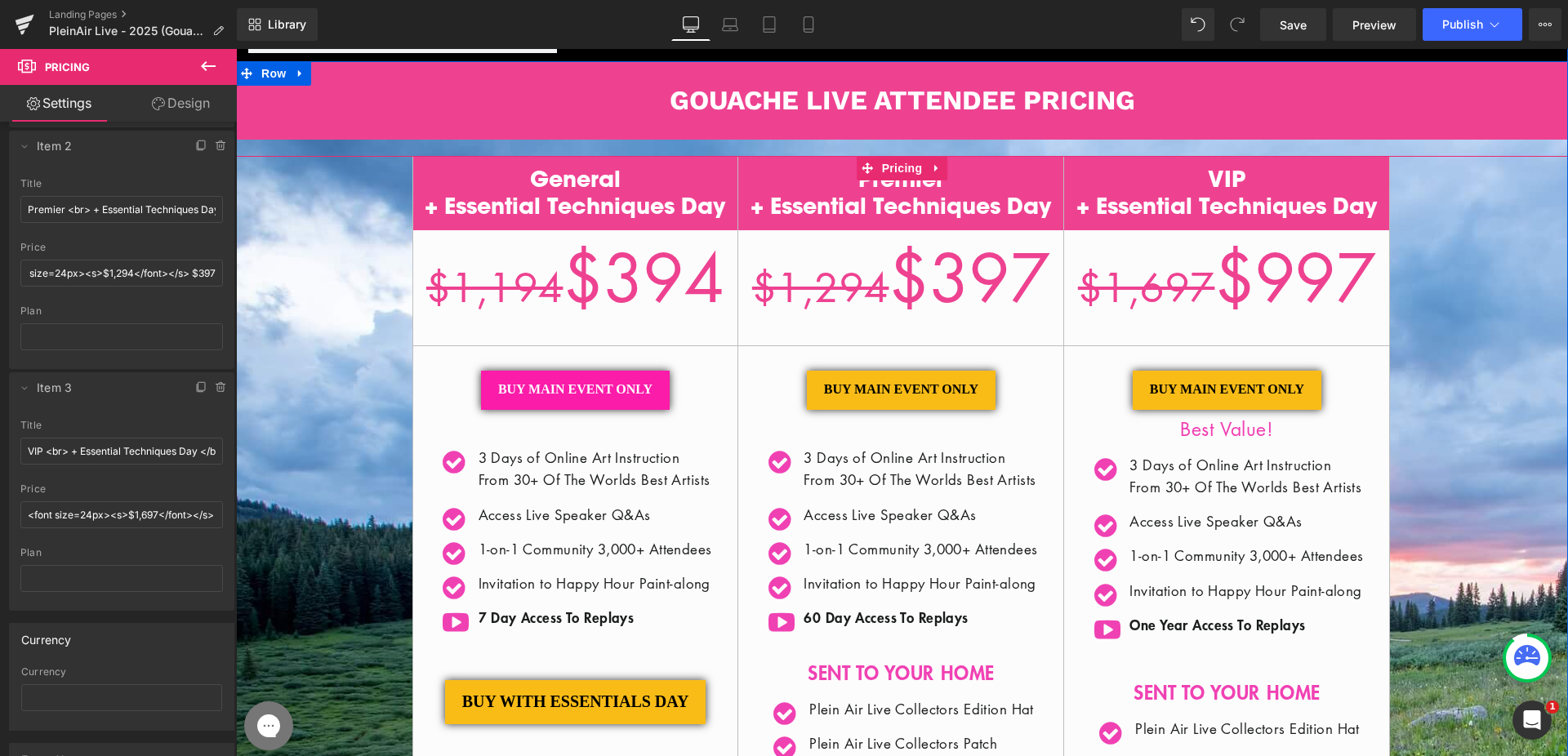
click at [604, 448] on div "Icon 3 Days of Online Art Instruction From 30+ Of The Worlds Best Artists Text …" at bounding box center [575, 537] width 276 height 255
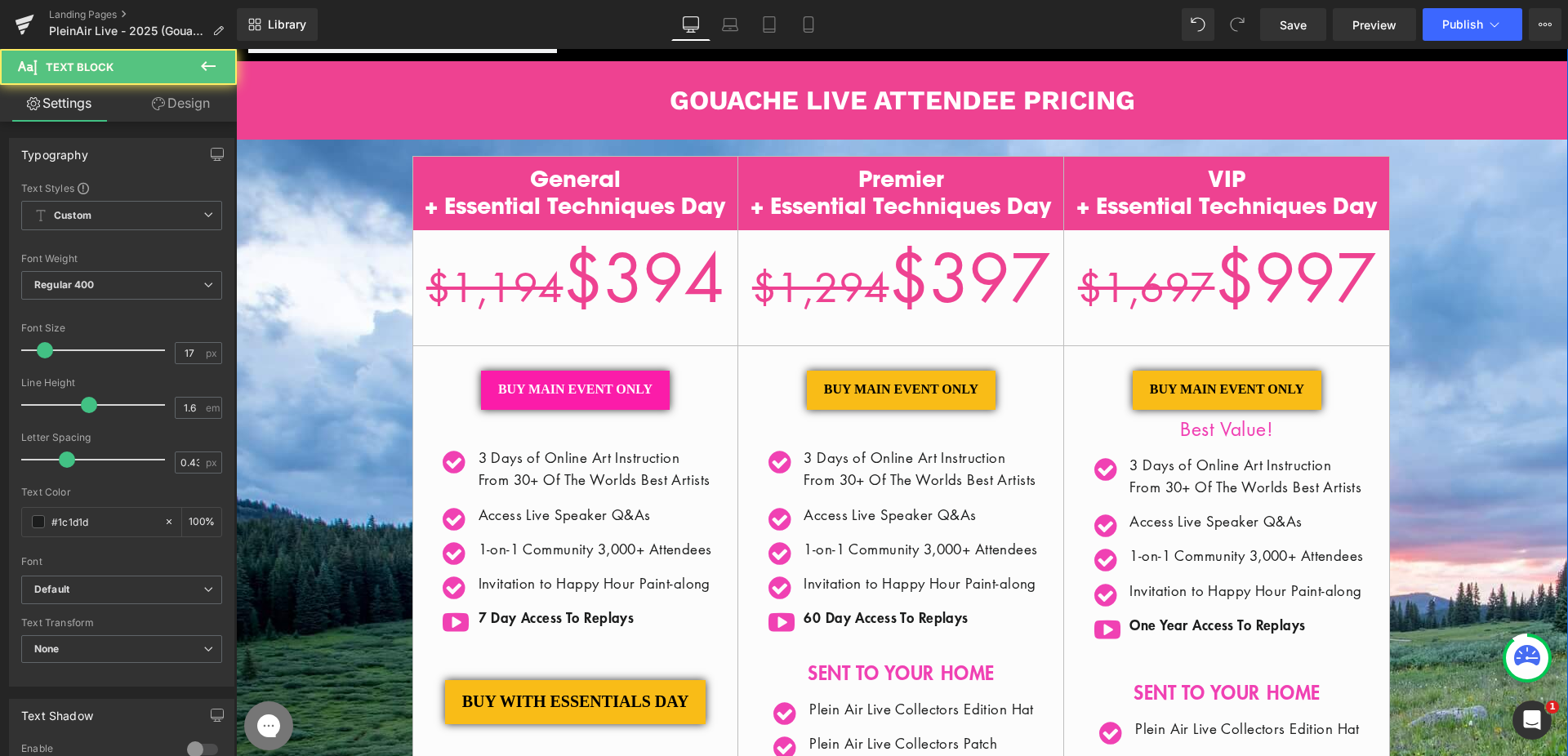
click at [571, 389] on div "BUY MAIN EVENT ONLY Button" at bounding box center [575, 390] width 276 height 39
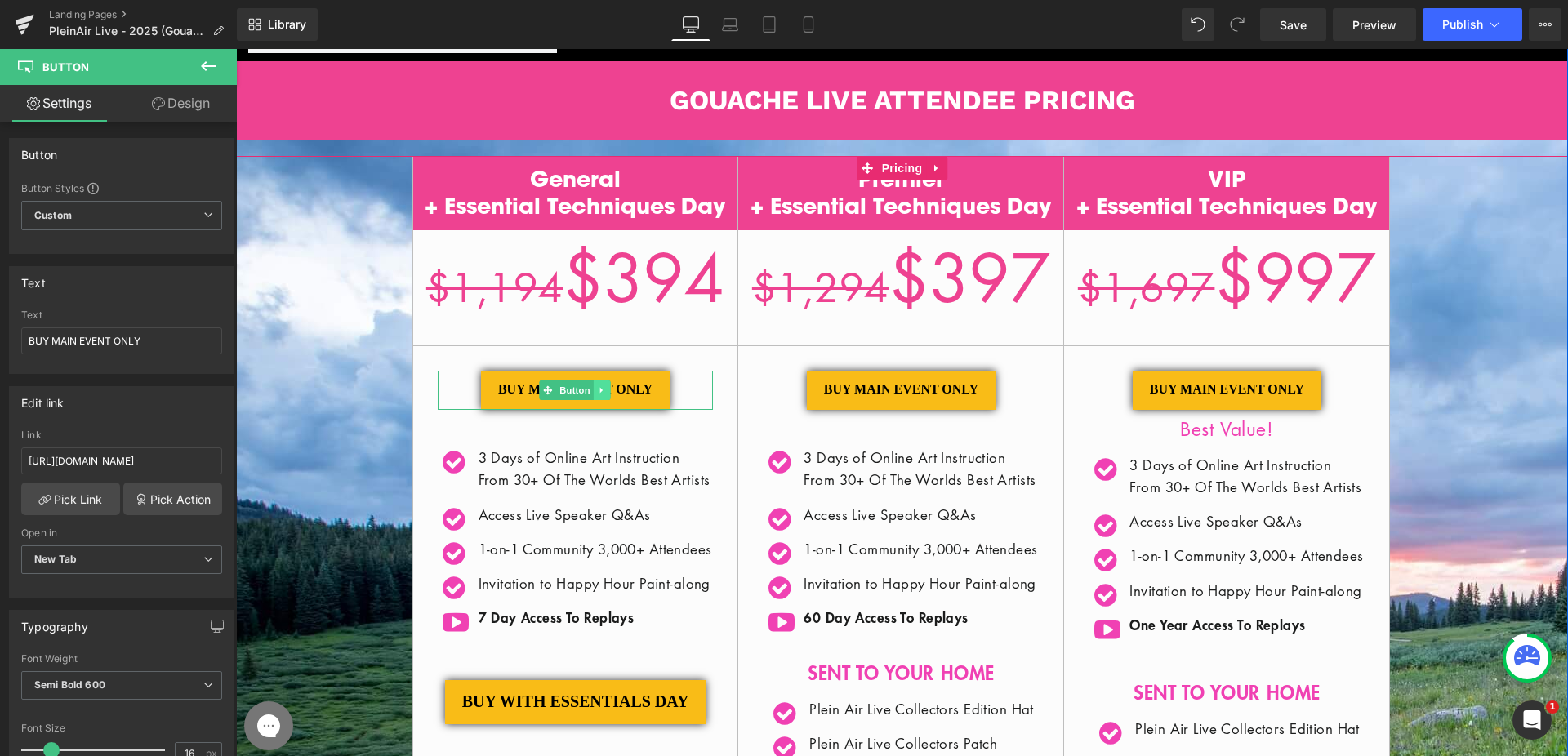
click at [600, 390] on icon at bounding box center [602, 390] width 9 height 9
click at [393, 380] on div "General + Essential Techniques Day $1,194 $394 / BUY MAIN EVENT ONLY Button" at bounding box center [902, 659] width 1332 height 1005
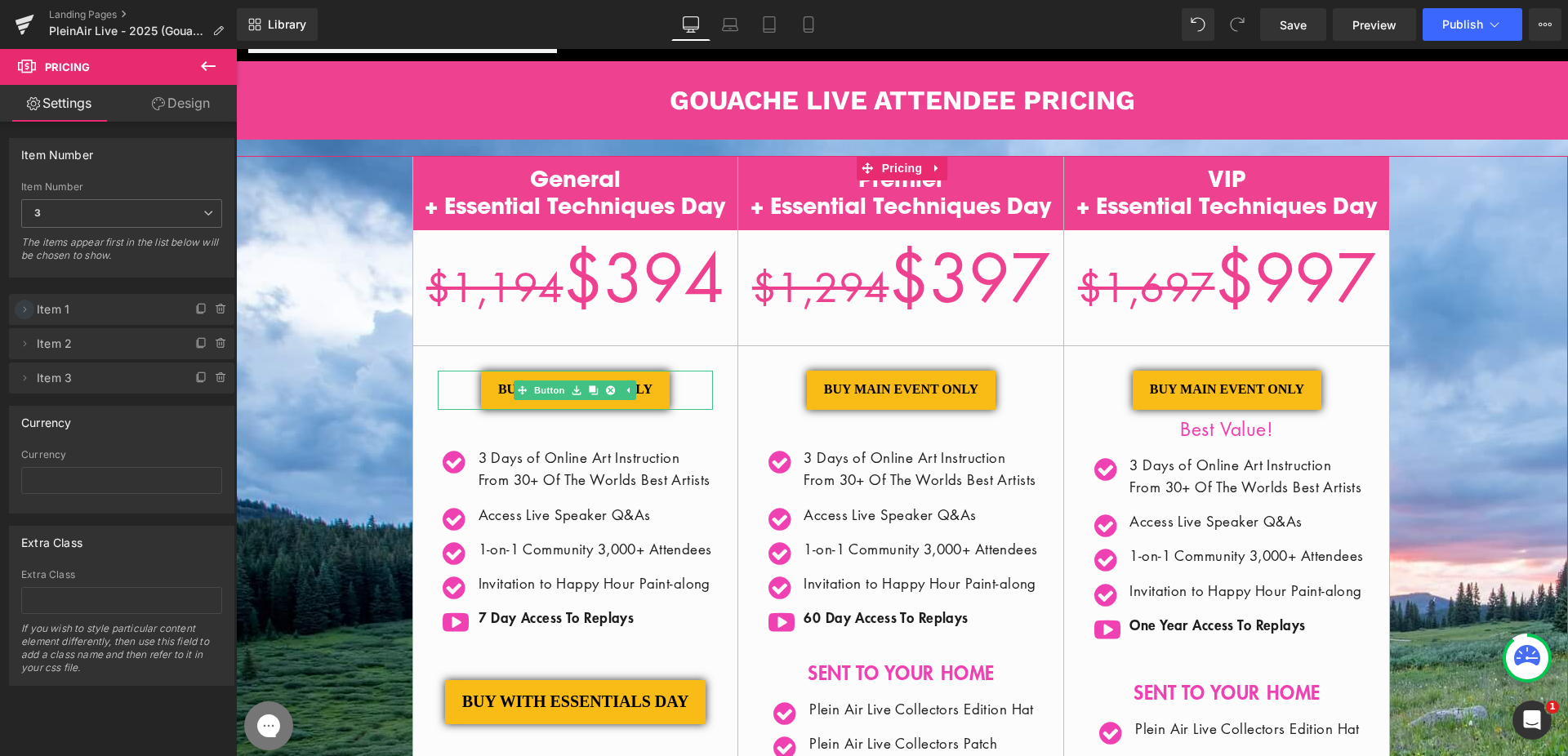
click at [16, 308] on span at bounding box center [24, 309] width 20 height 20
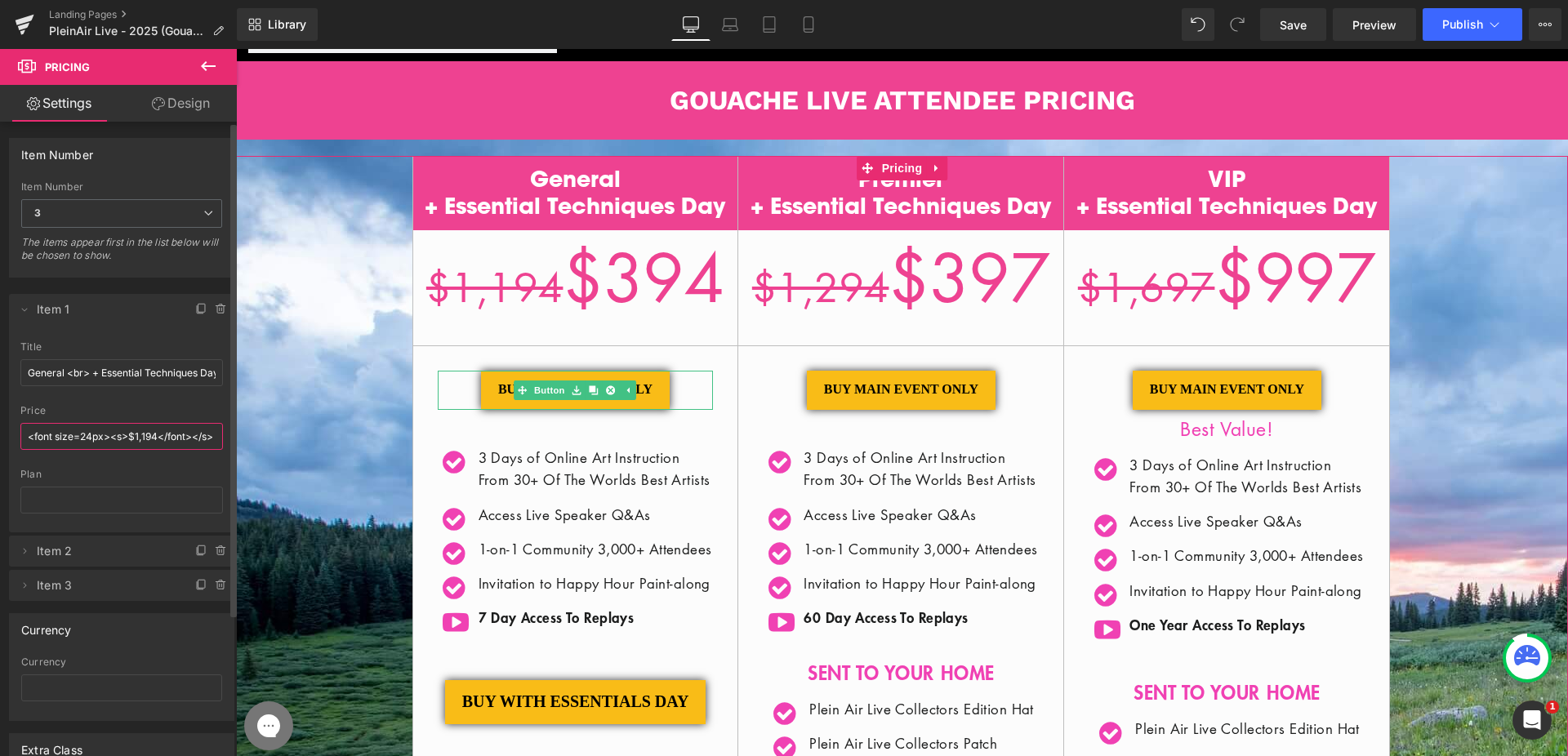
click at [224, 440] on div "General <br> + Essential Techniques Day </br> title General <br> + Essential Te…" at bounding box center [121, 437] width 225 height 191
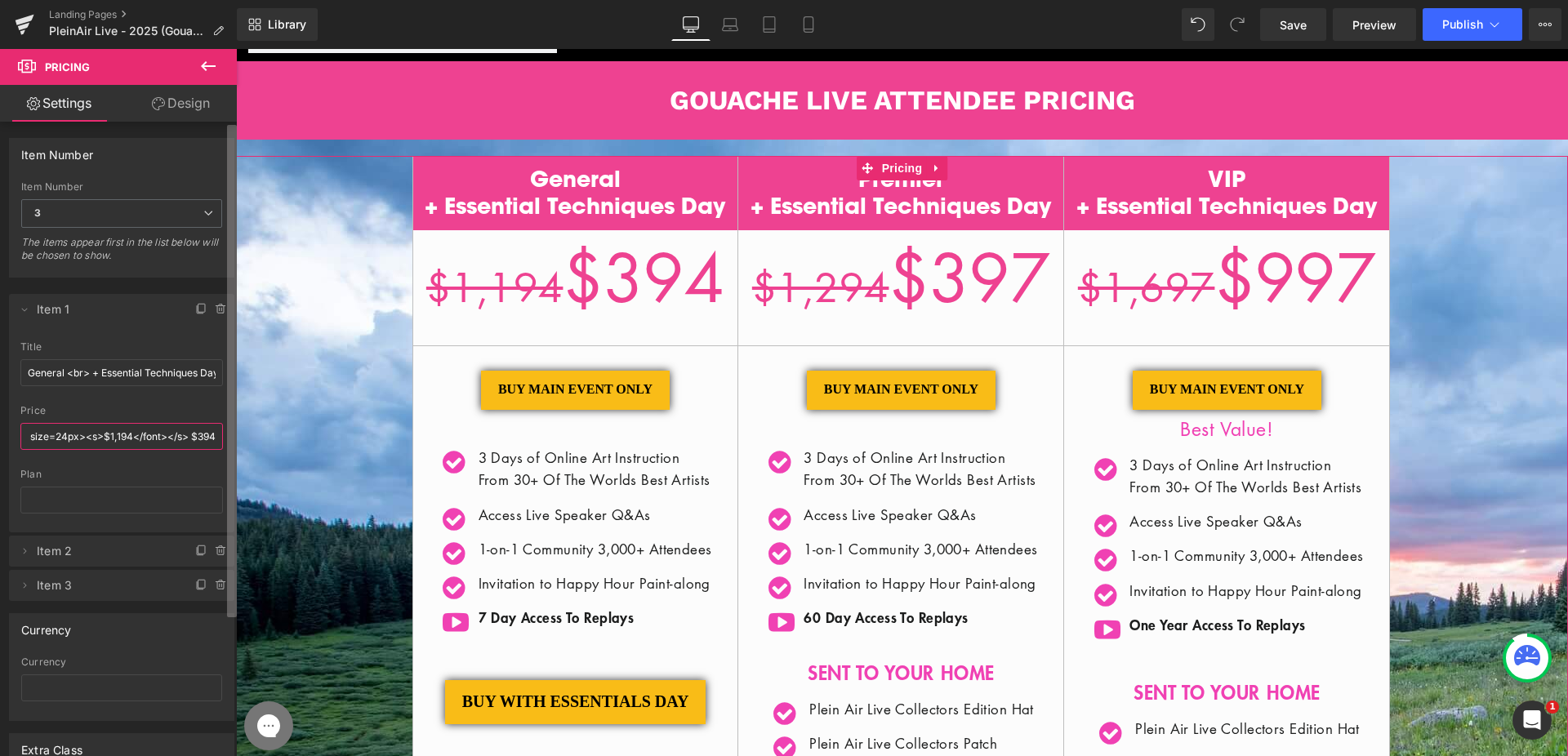
drag, startPoint x: 179, startPoint y: 438, endPoint x: 229, endPoint y: 442, distance: 50.2
click at [229, 442] on div "Item Number 4 3 2 1 Item Number 3 4 3 2 1 The items appear first in the list be…" at bounding box center [118, 442] width 237 height 641
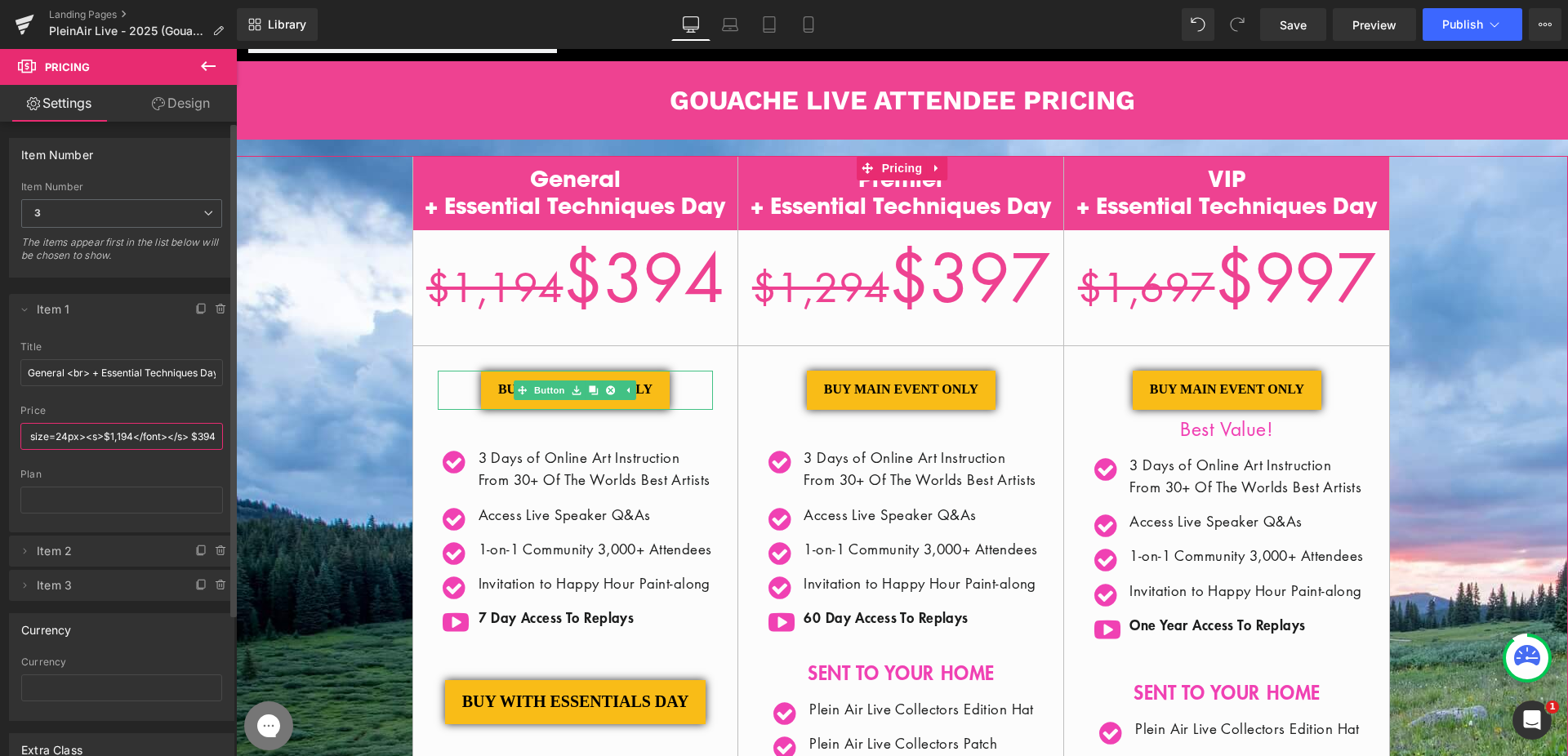
click at [198, 439] on input "<font size=24px><s>$1,194</font></s> $394" at bounding box center [122, 435] width 203 height 27
drag, startPoint x: 205, startPoint y: 436, endPoint x: 216, endPoint y: 439, distance: 11.4
click at [216, 439] on input "<font size=24px><s>$1,194</font></s> $394" at bounding box center [122, 435] width 203 height 27
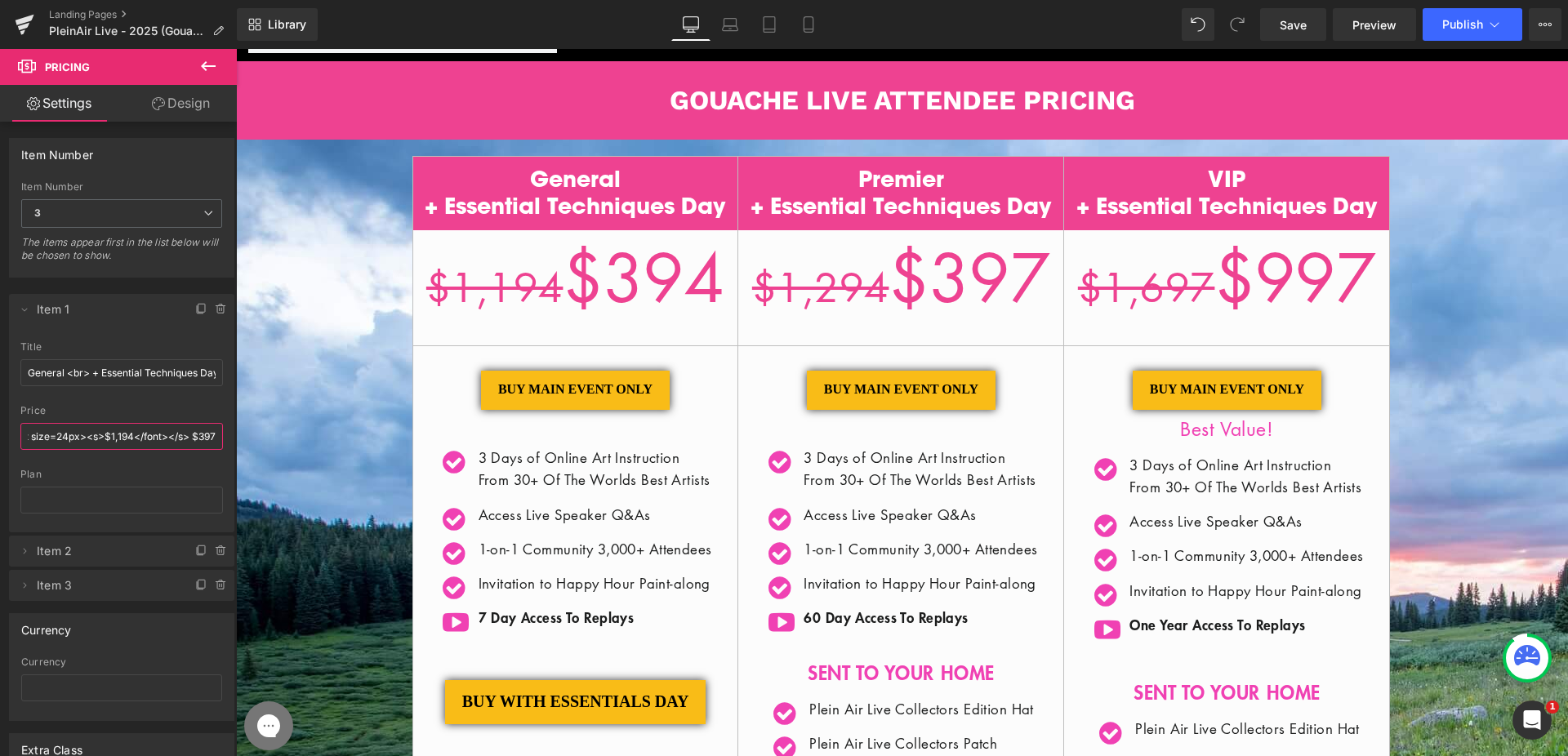
scroll to position [0, 32]
type input "<font size=24px><s>$1,194</font></s> $397"
click at [575, 389] on span "Button" at bounding box center [576, 390] width 38 height 20
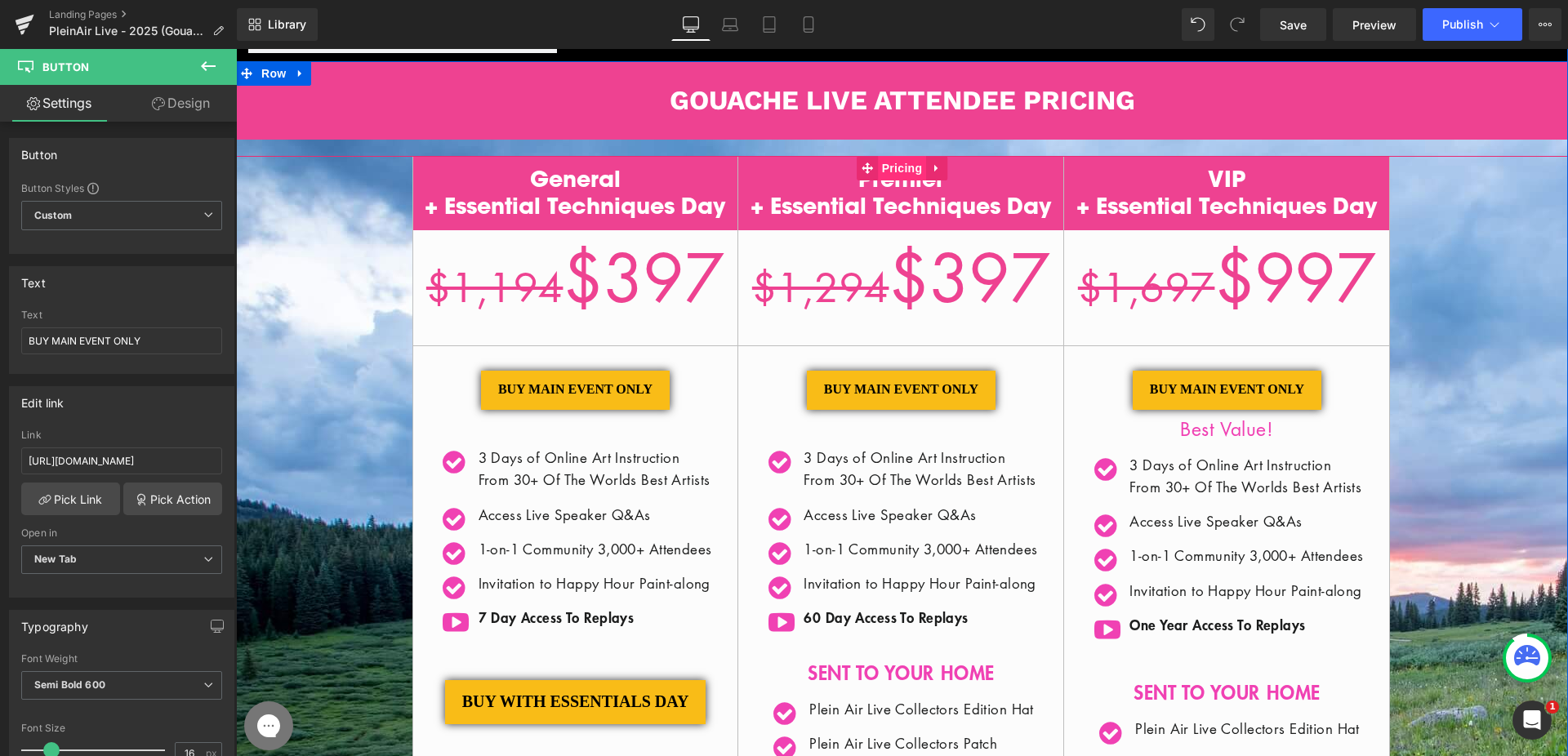
click at [900, 166] on span "Pricing" at bounding box center [902, 168] width 49 height 24
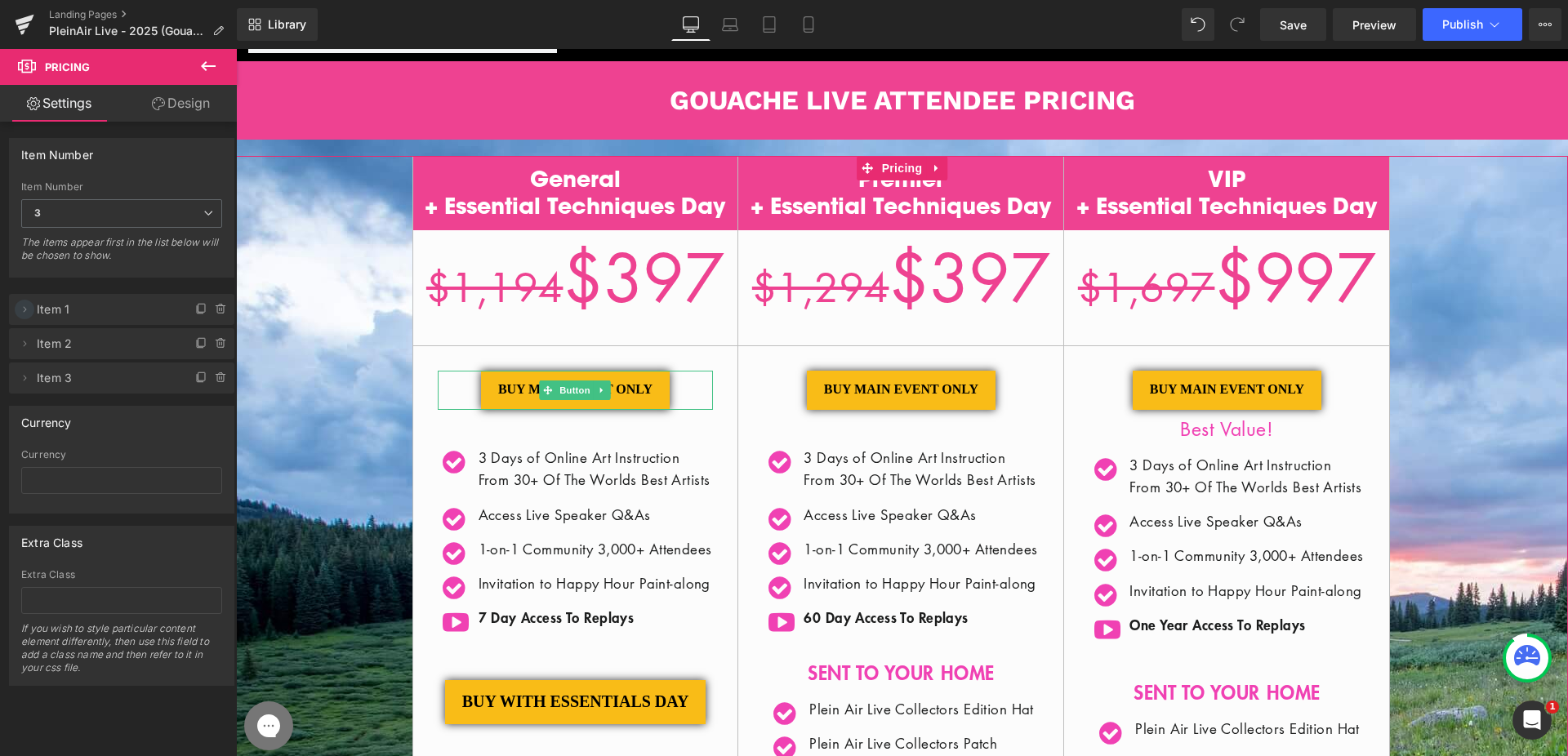
click at [23, 306] on icon at bounding box center [25, 309] width 3 height 6
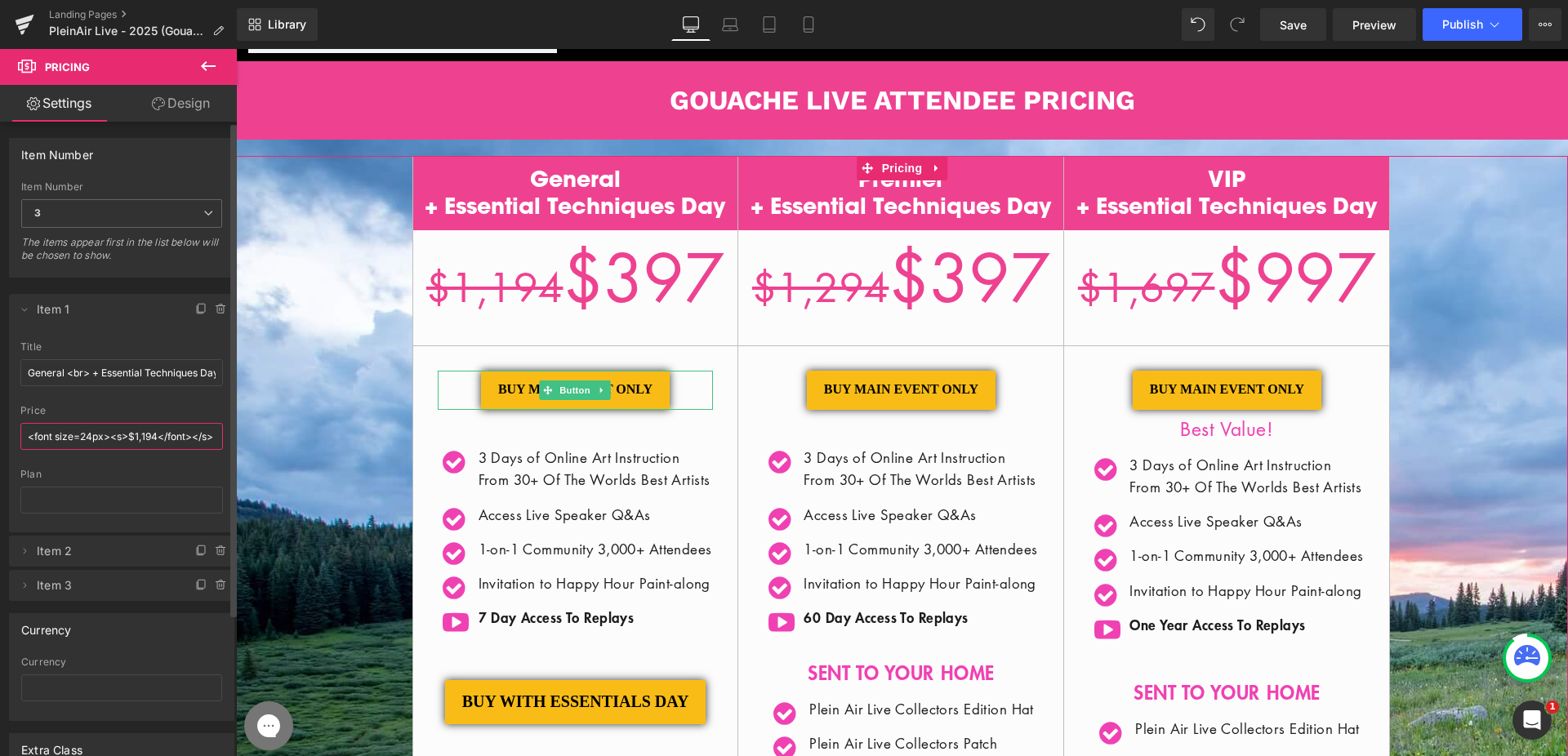
scroll to position [0, 32]
drag, startPoint x: 161, startPoint y: 436, endPoint x: 216, endPoint y: 442, distance: 55.3
click at [216, 442] on div "General <br> + Essential Techniques Day </br> title General <br> + Essential Te…" at bounding box center [121, 437] width 225 height 191
click at [163, 438] on input "<font size=24px><s>$1,194</font></s> $397" at bounding box center [122, 435] width 203 height 27
drag, startPoint x: 127, startPoint y: 434, endPoint x: 101, endPoint y: 434, distance: 26.0
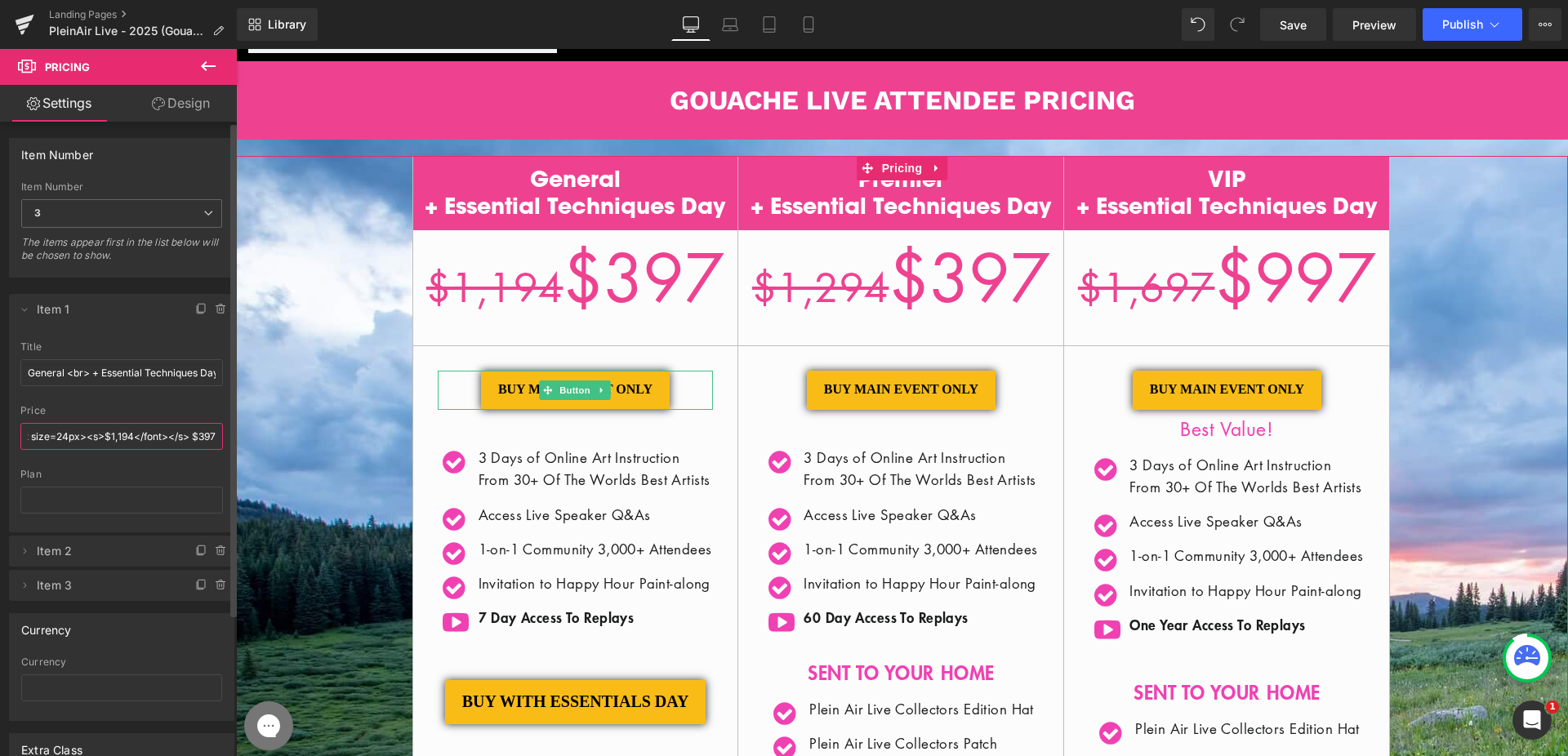
click at [101, 434] on input "<font size=24px><s>$1,194</font></s> $397" at bounding box center [122, 435] width 203 height 27
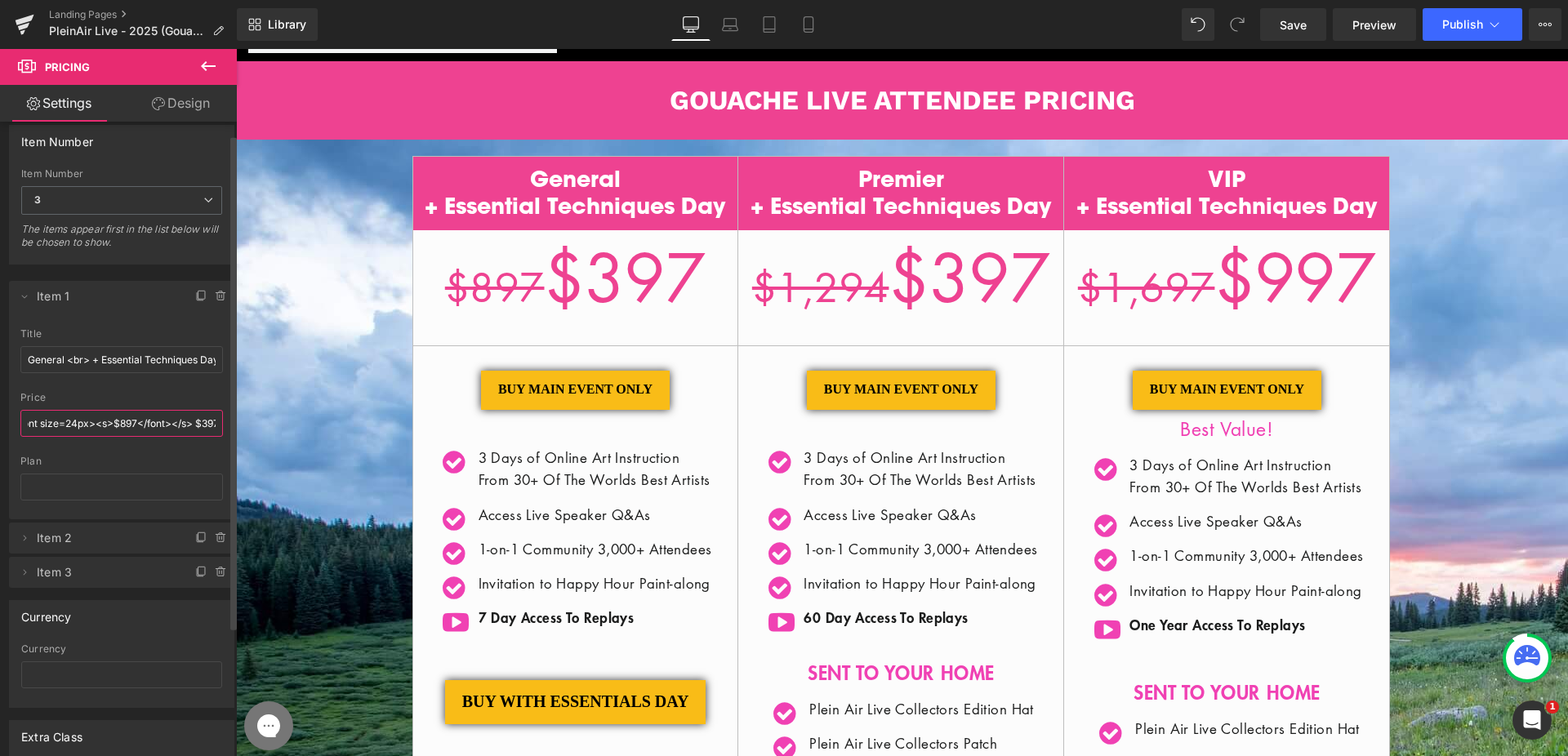
scroll to position [23, 0]
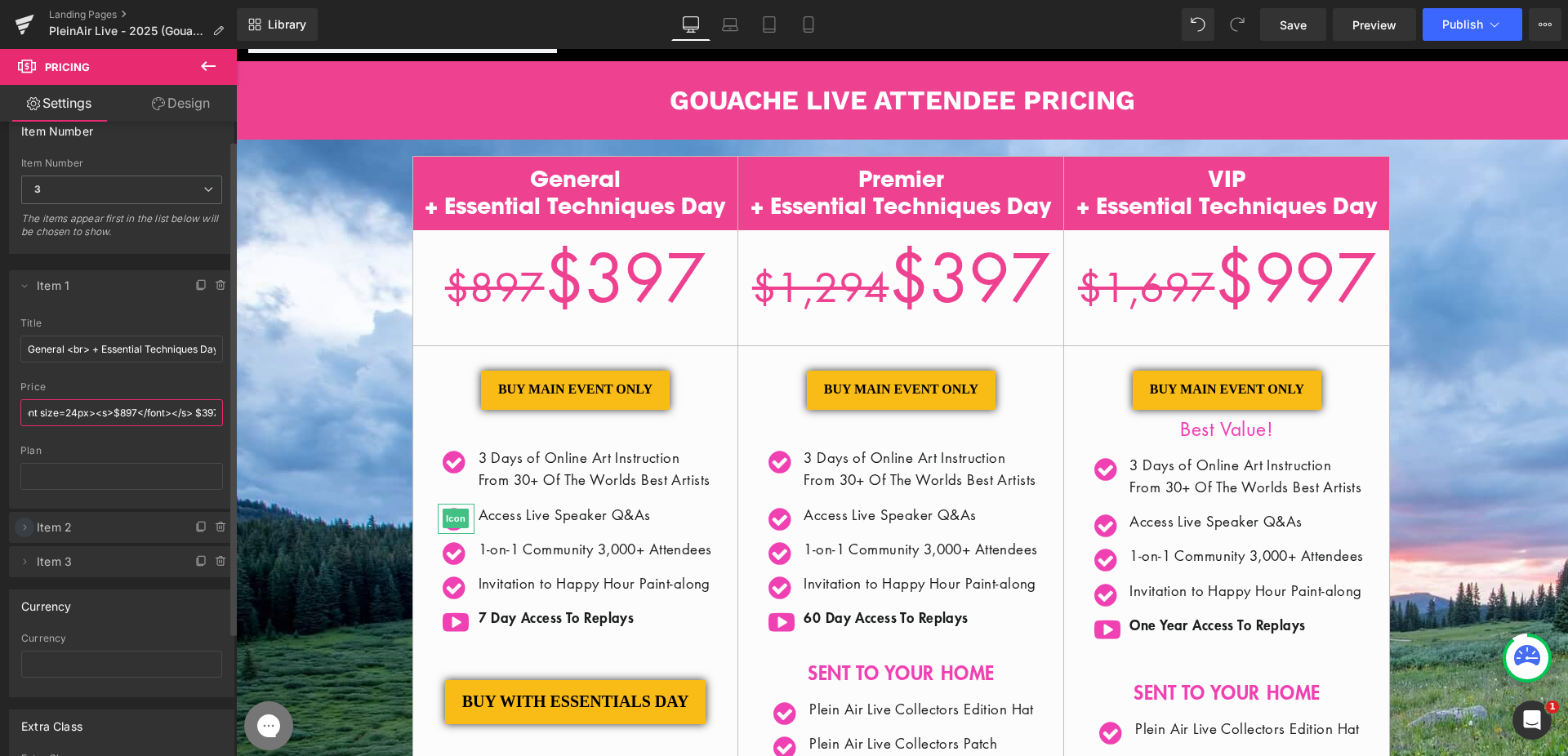
type input "<font size=24px><s>$897</font></s> $397"
click at [32, 528] on span at bounding box center [24, 527] width 20 height 20
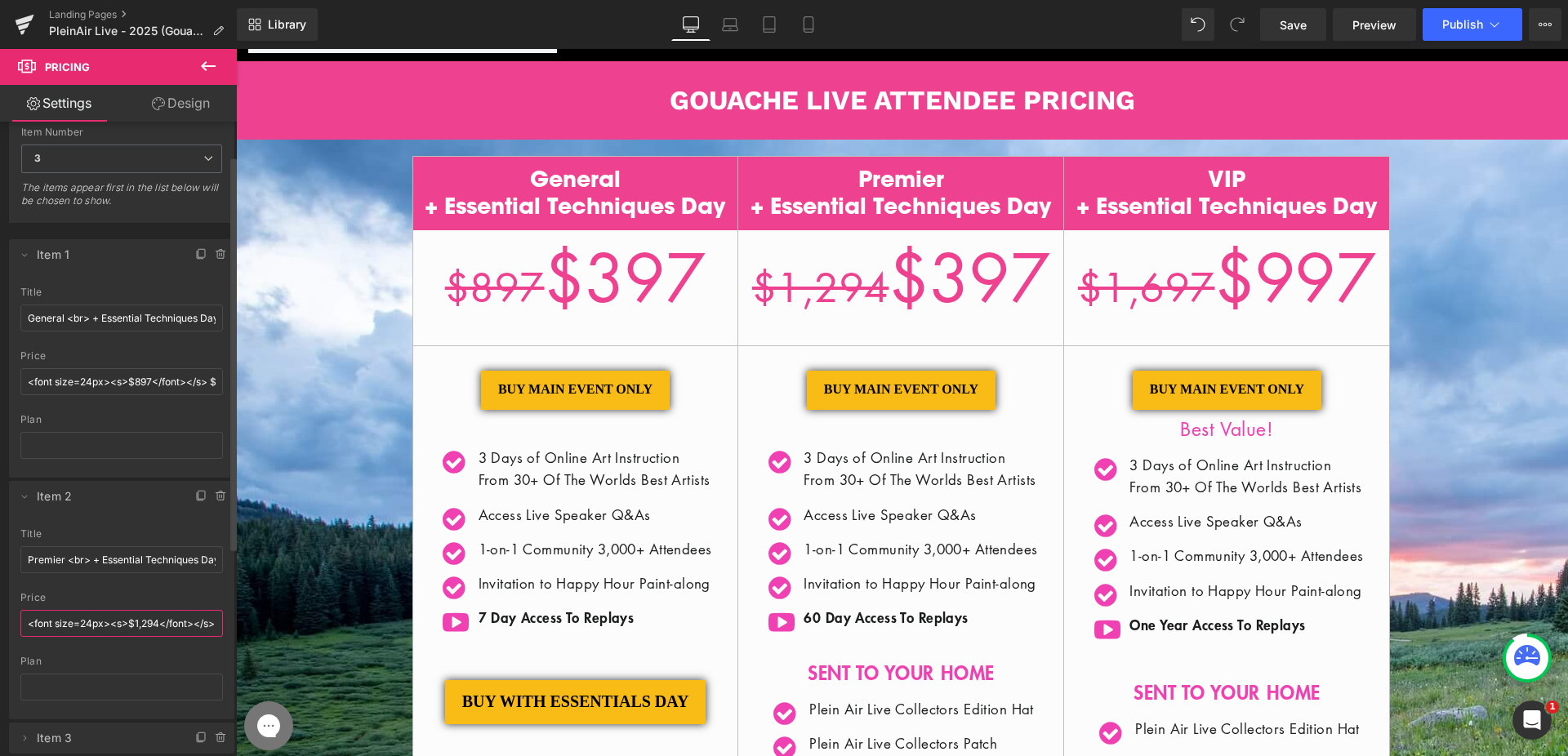
click at [153, 622] on input "<font size=24px><s>$1,294</font></s> $397" at bounding box center [122, 622] width 203 height 27
type input "<font size=24px><s>$1,194</font></s> $397"
click at [576, 392] on span "Button" at bounding box center [576, 390] width 38 height 20
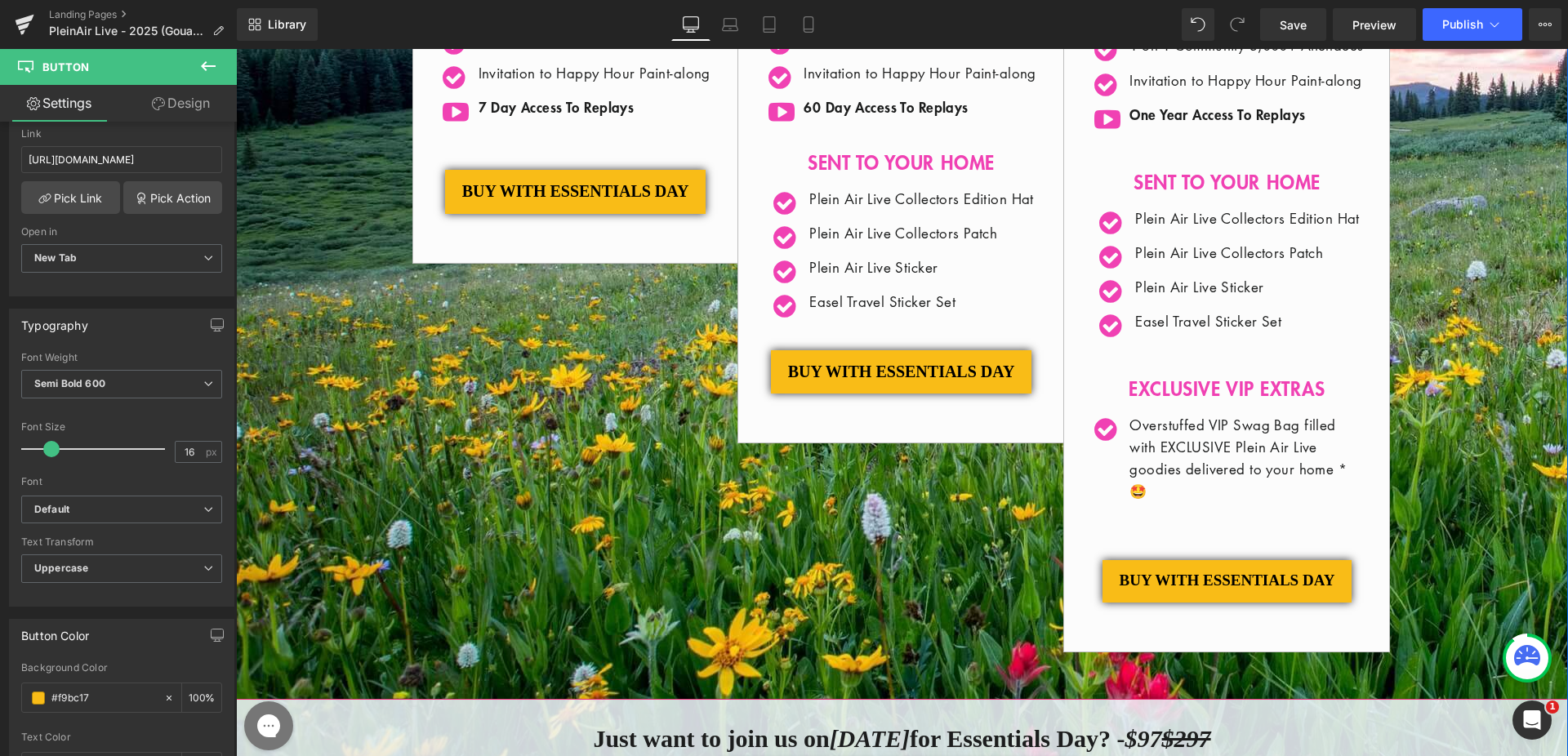
scroll to position [513, 0]
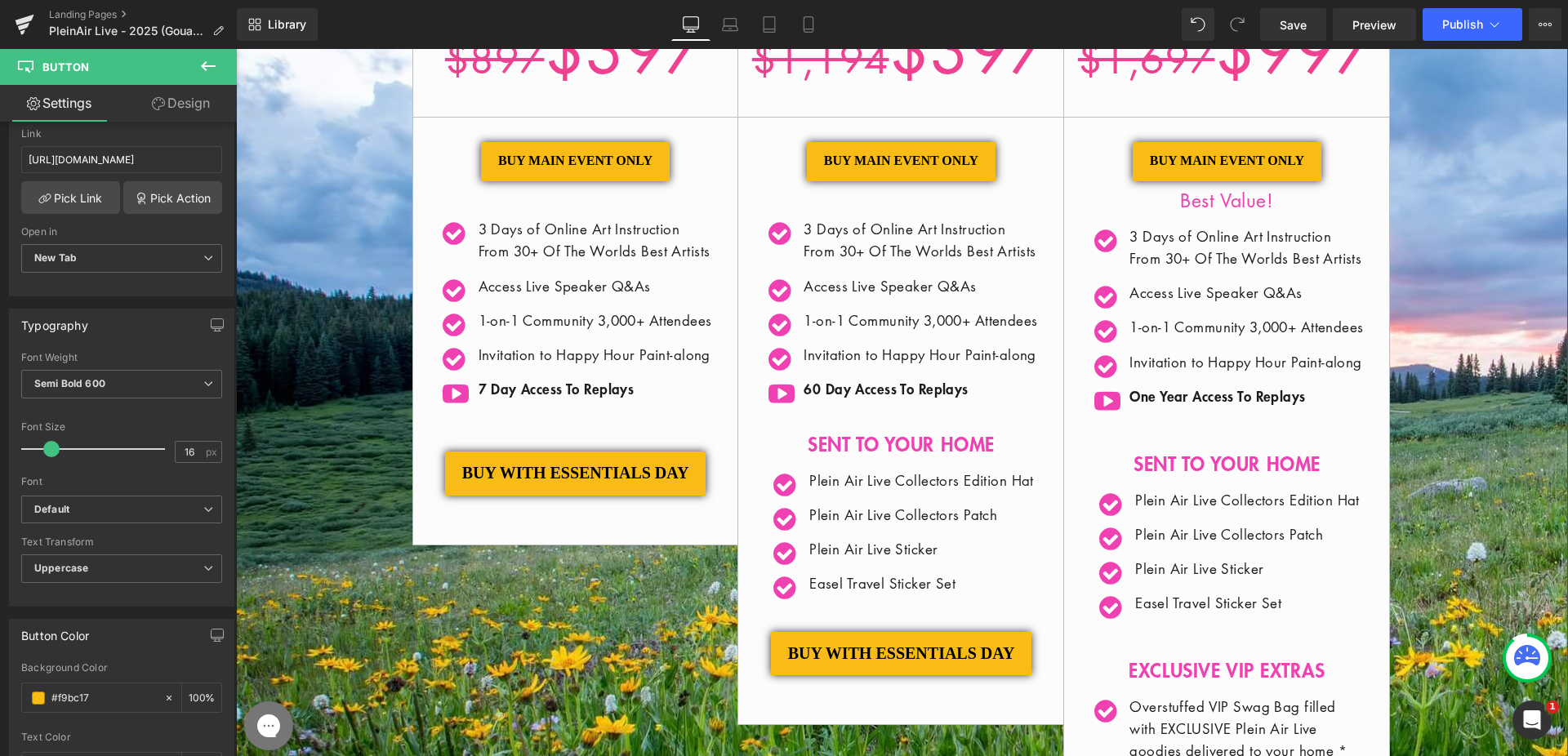
click at [567, 544] on div "General + Essential Techniques Day $897 $397 / BUY MAIN EVENT ONLY Button Icon" at bounding box center [575, 236] width 327 height 617
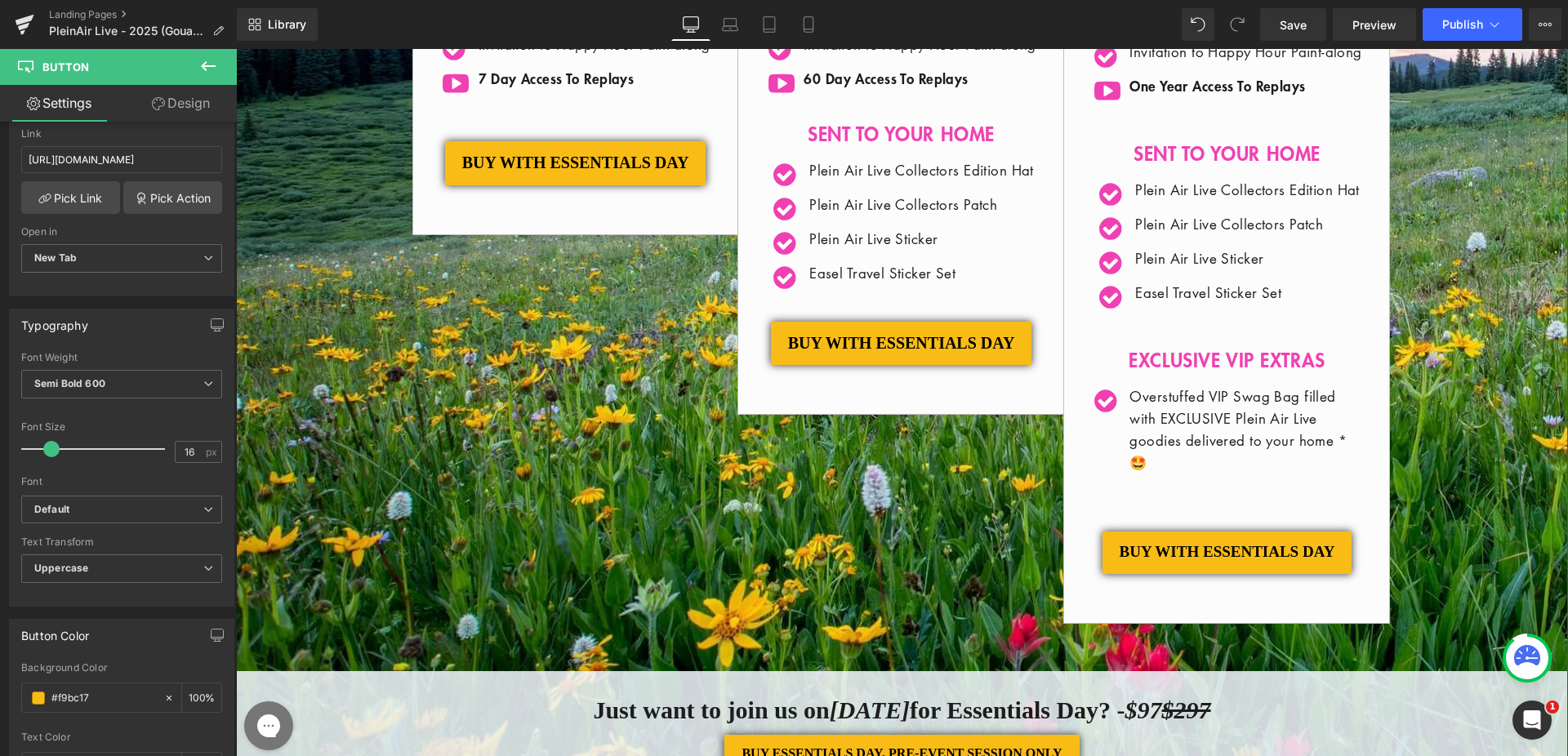
scroll to position [1051, 0]
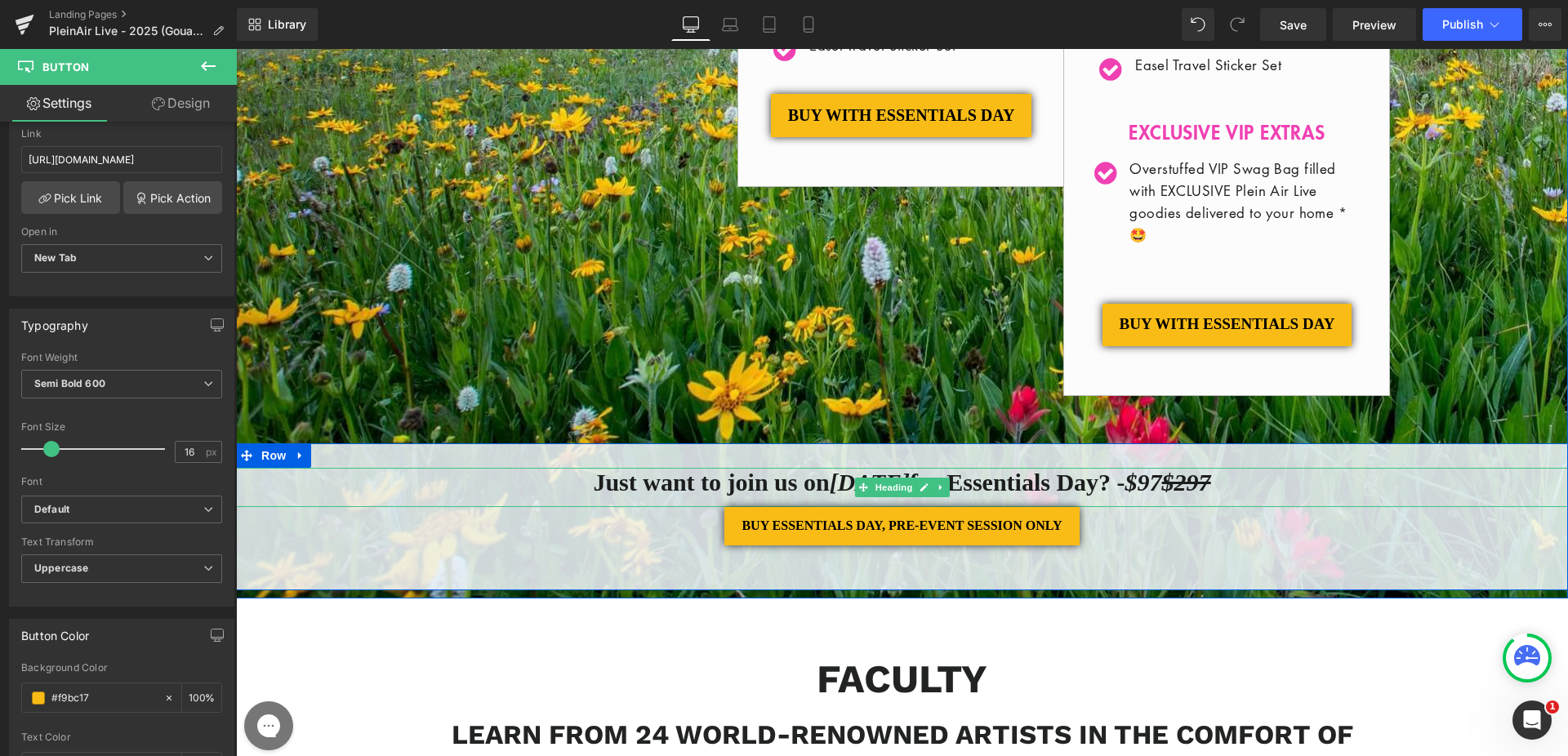
click at [1268, 497] on h1 "Just want to join us on [DATE] for Essentials Day? - $97 $297" at bounding box center [902, 482] width 1332 height 29
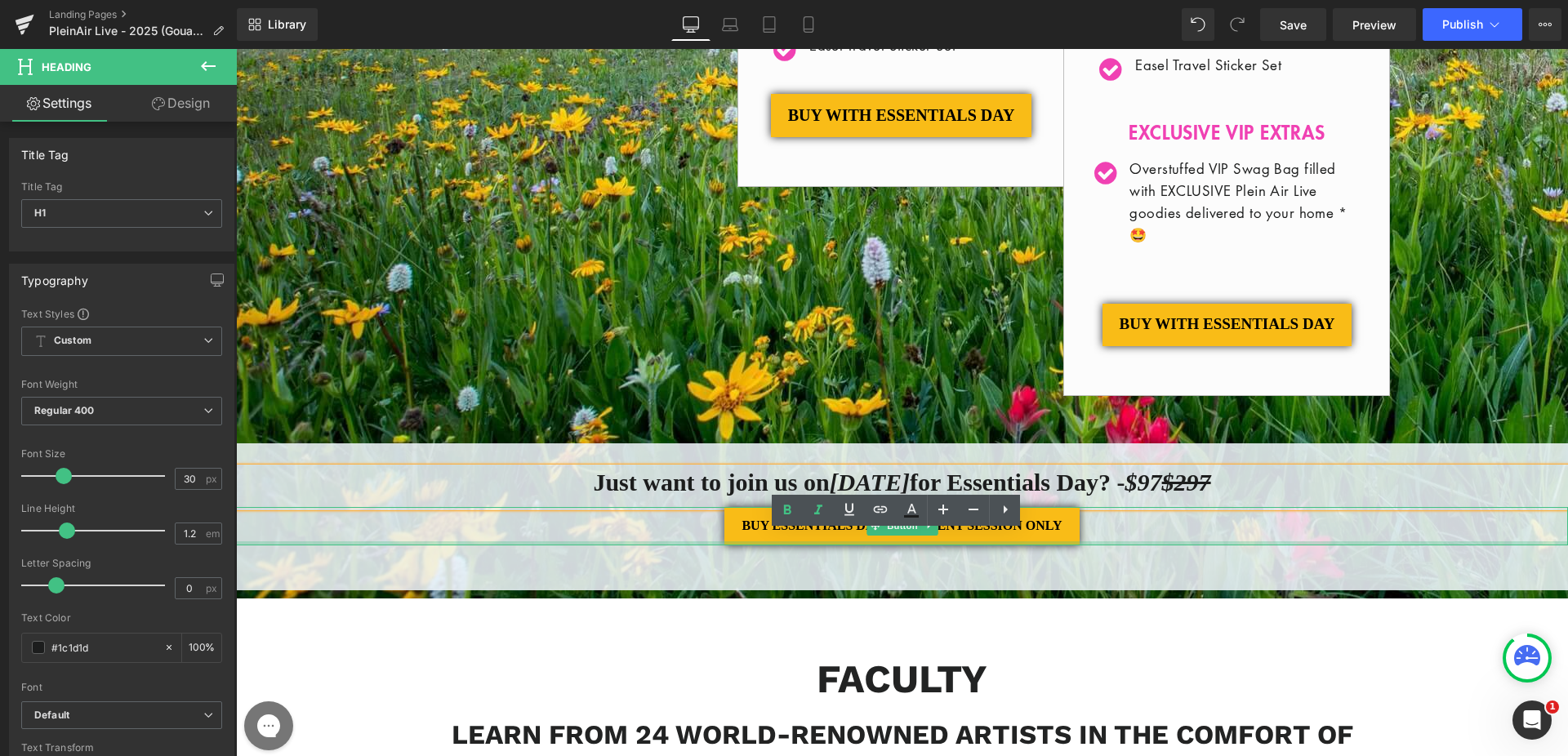
click at [561, 545] on div at bounding box center [902, 543] width 1332 height 4
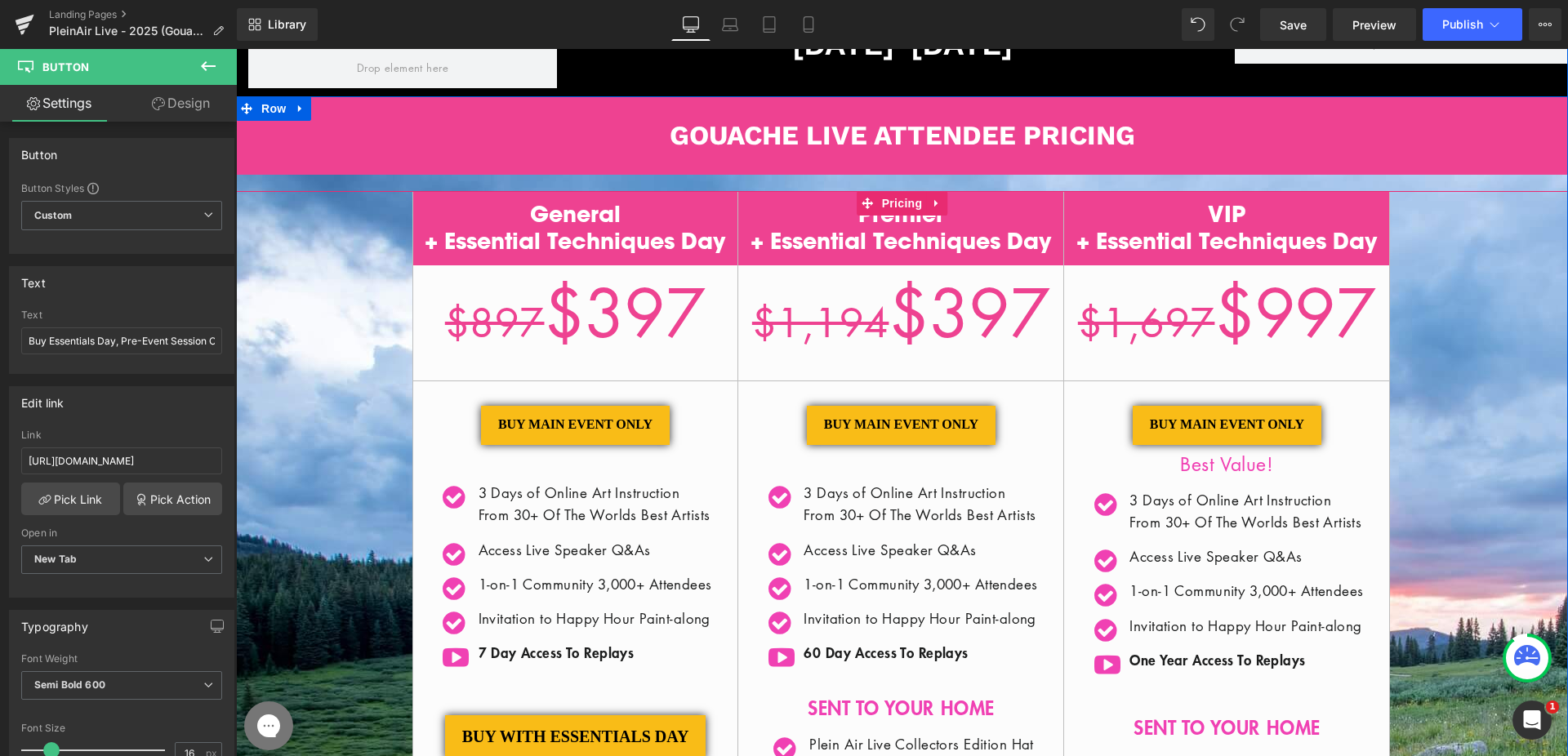
scroll to position [287, 0]
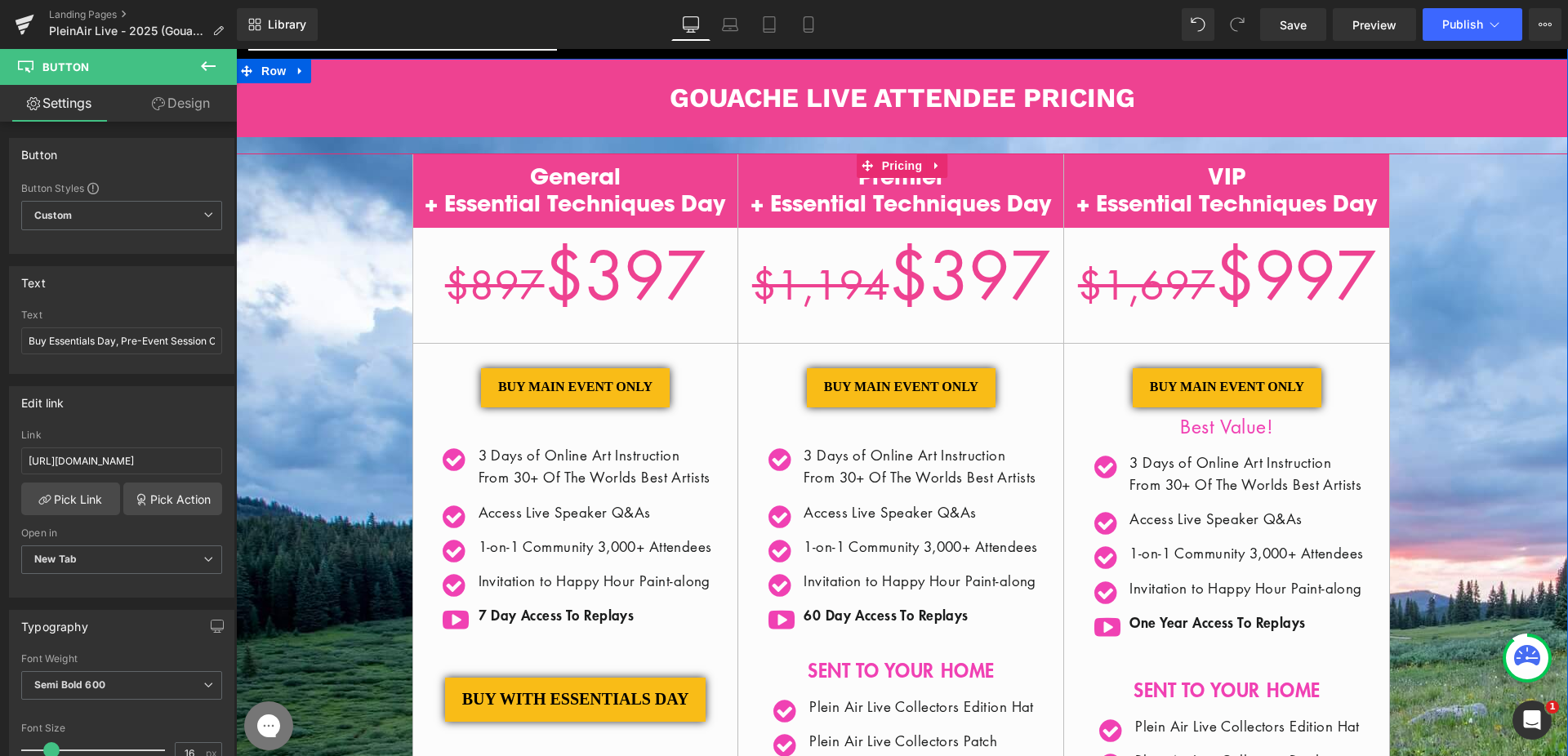
click at [894, 173] on span "Pricing" at bounding box center [902, 166] width 49 height 24
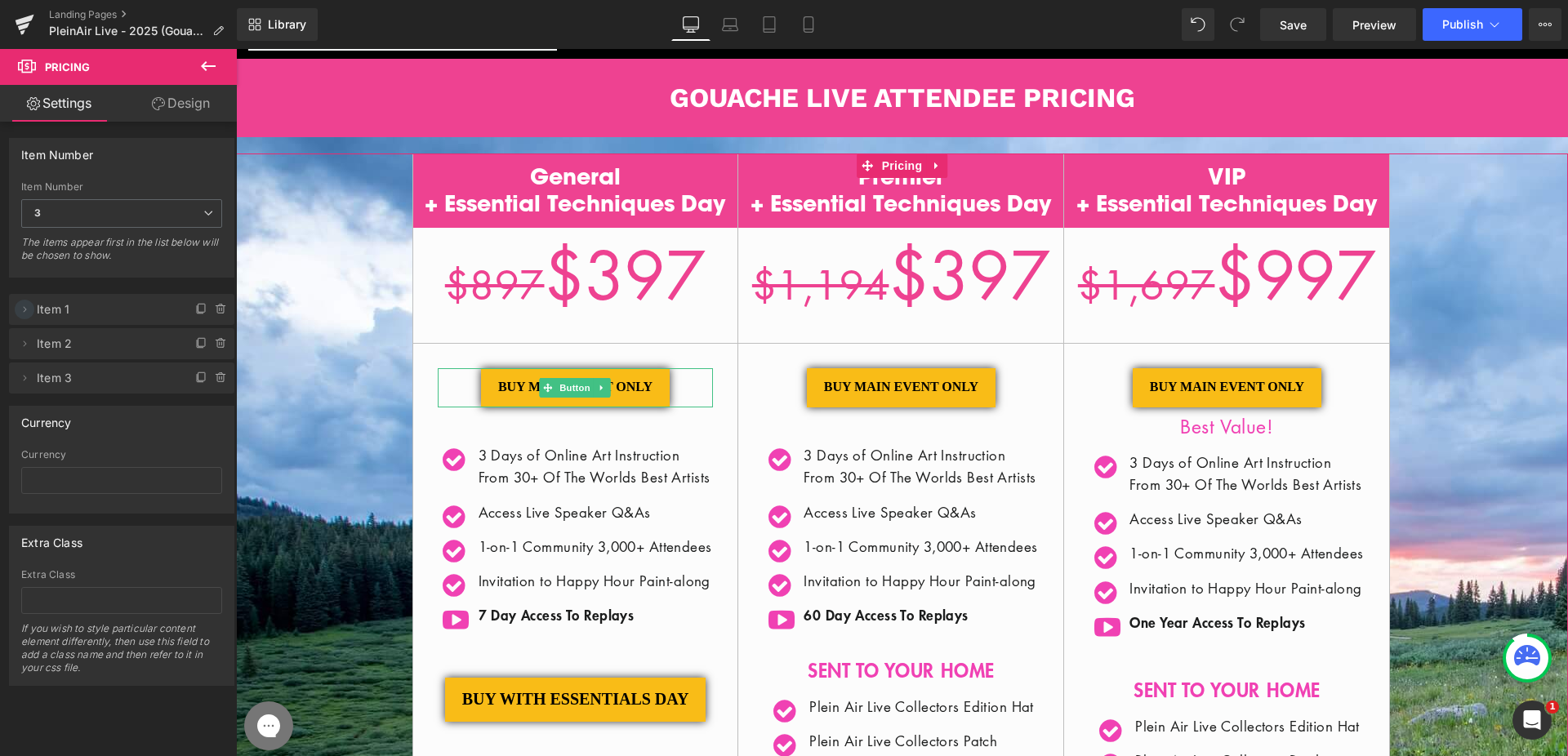
click at [28, 307] on icon at bounding box center [24, 309] width 13 height 13
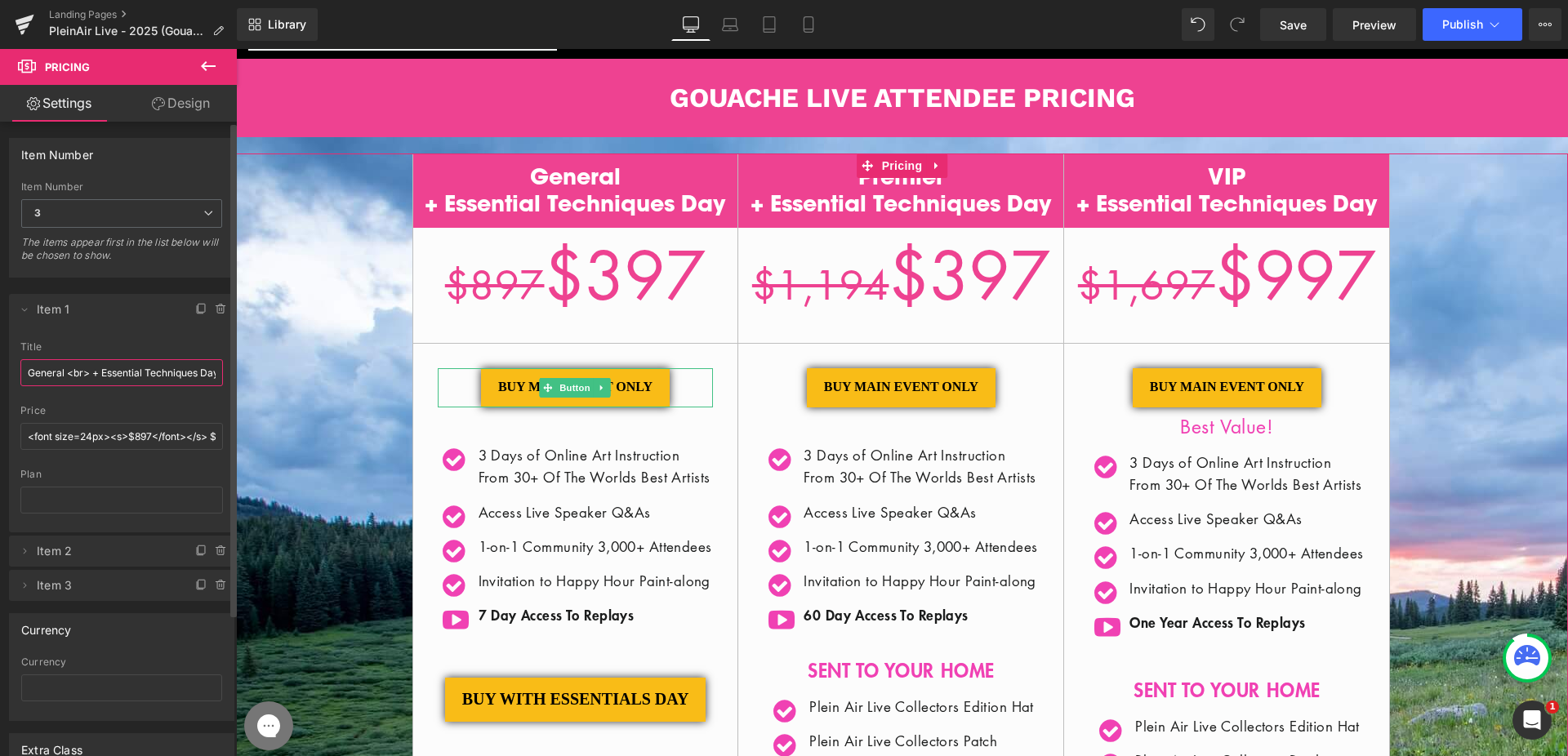
scroll to position [0, 39]
drag, startPoint x: 150, startPoint y: 375, endPoint x: 210, endPoint y: 377, distance: 60.0
click at [210, 377] on input "General <br> + Essential Techniques Day </br>" at bounding box center [122, 372] width 203 height 27
click at [209, 377] on input "General <br> + Essential Techniques Day </br>" at bounding box center [122, 372] width 203 height 27
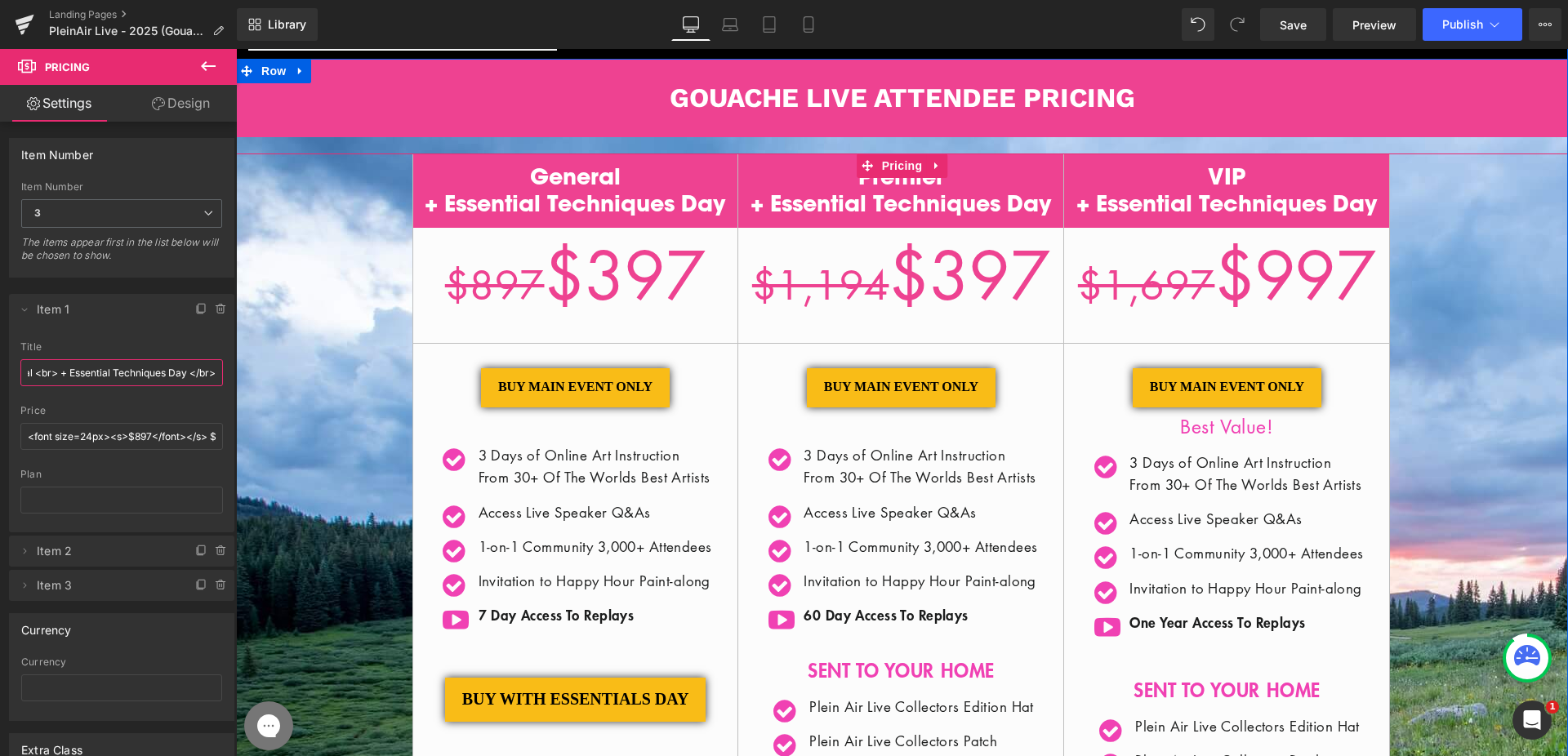
drag, startPoint x: 262, startPoint y: 420, endPoint x: 339, endPoint y: 384, distance: 85.0
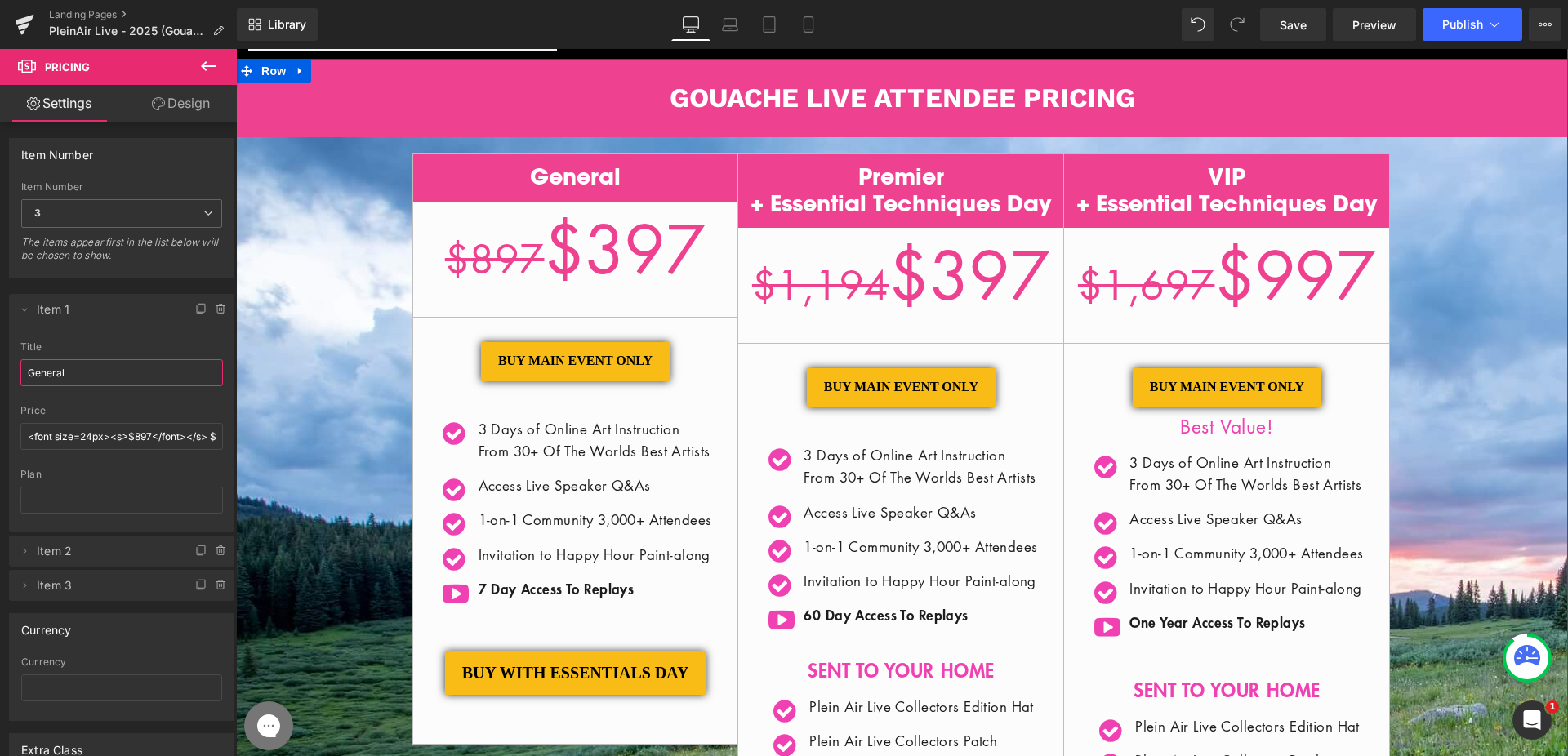
scroll to position [0, 0]
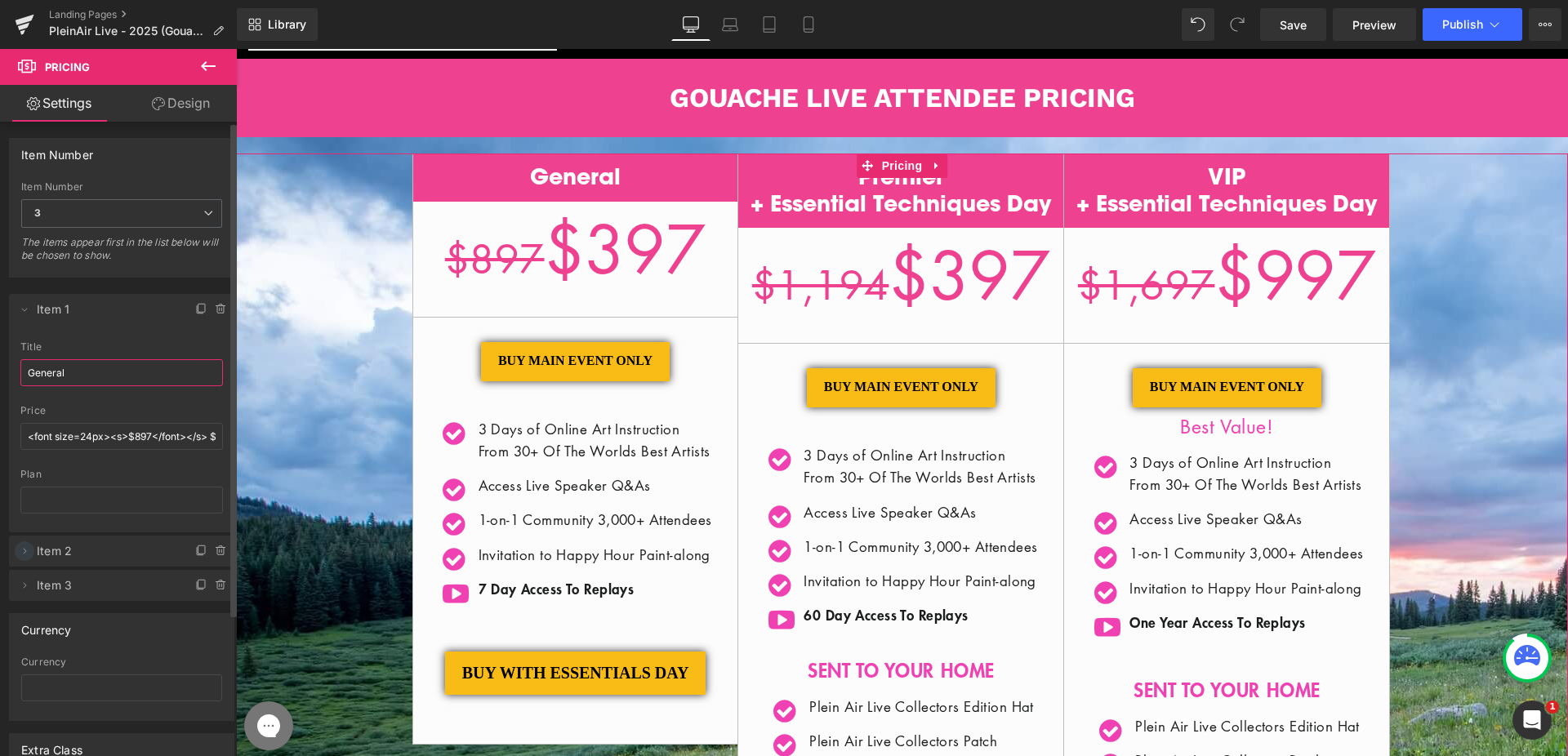
type input "General"
click at [34, 555] on li "Delete Cancel Item 2 Premier <br> + Essential Techniques Day </br> title Premie…" at bounding box center [121, 551] width 225 height 31
click at [29, 553] on icon at bounding box center [24, 550] width 13 height 13
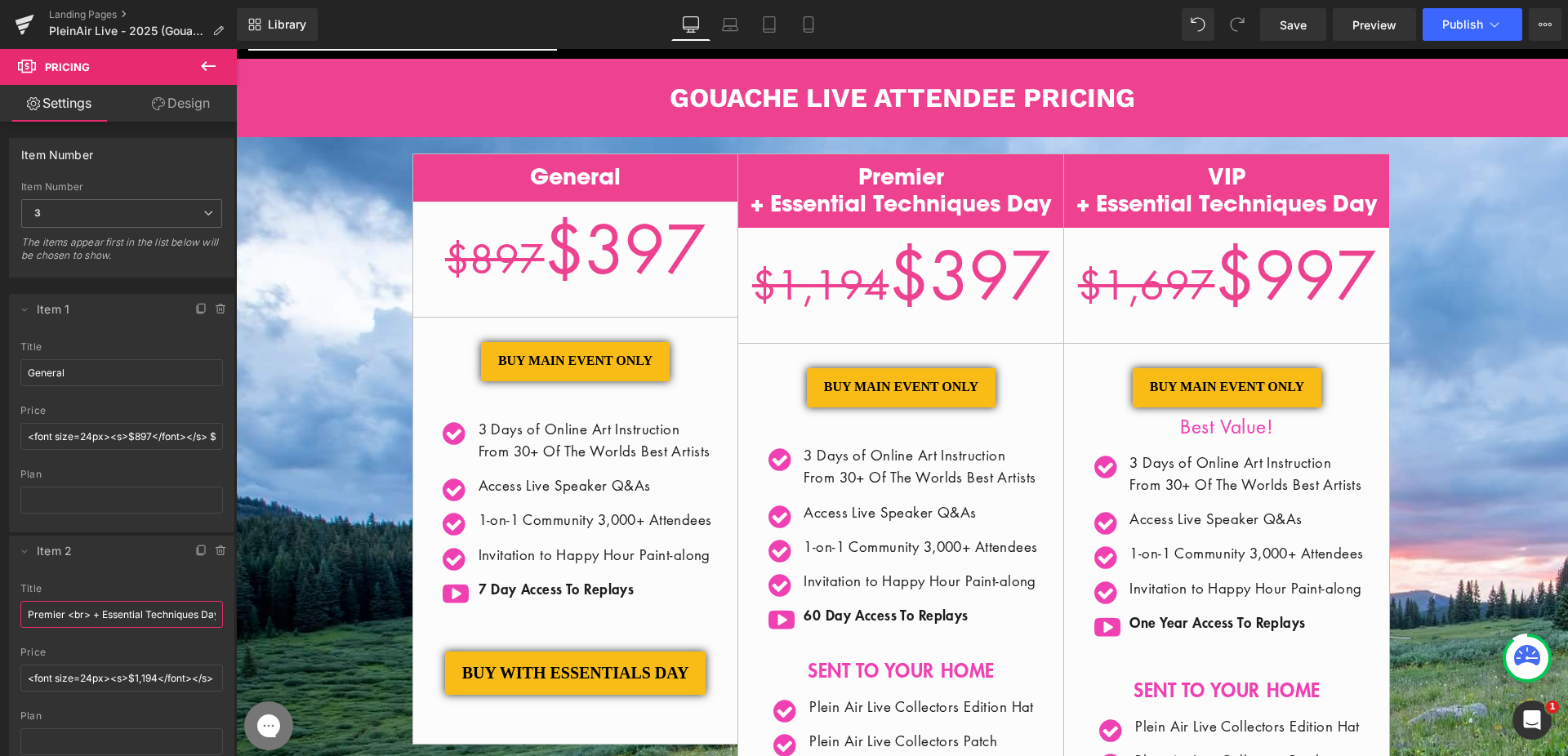
scroll to position [0, 39]
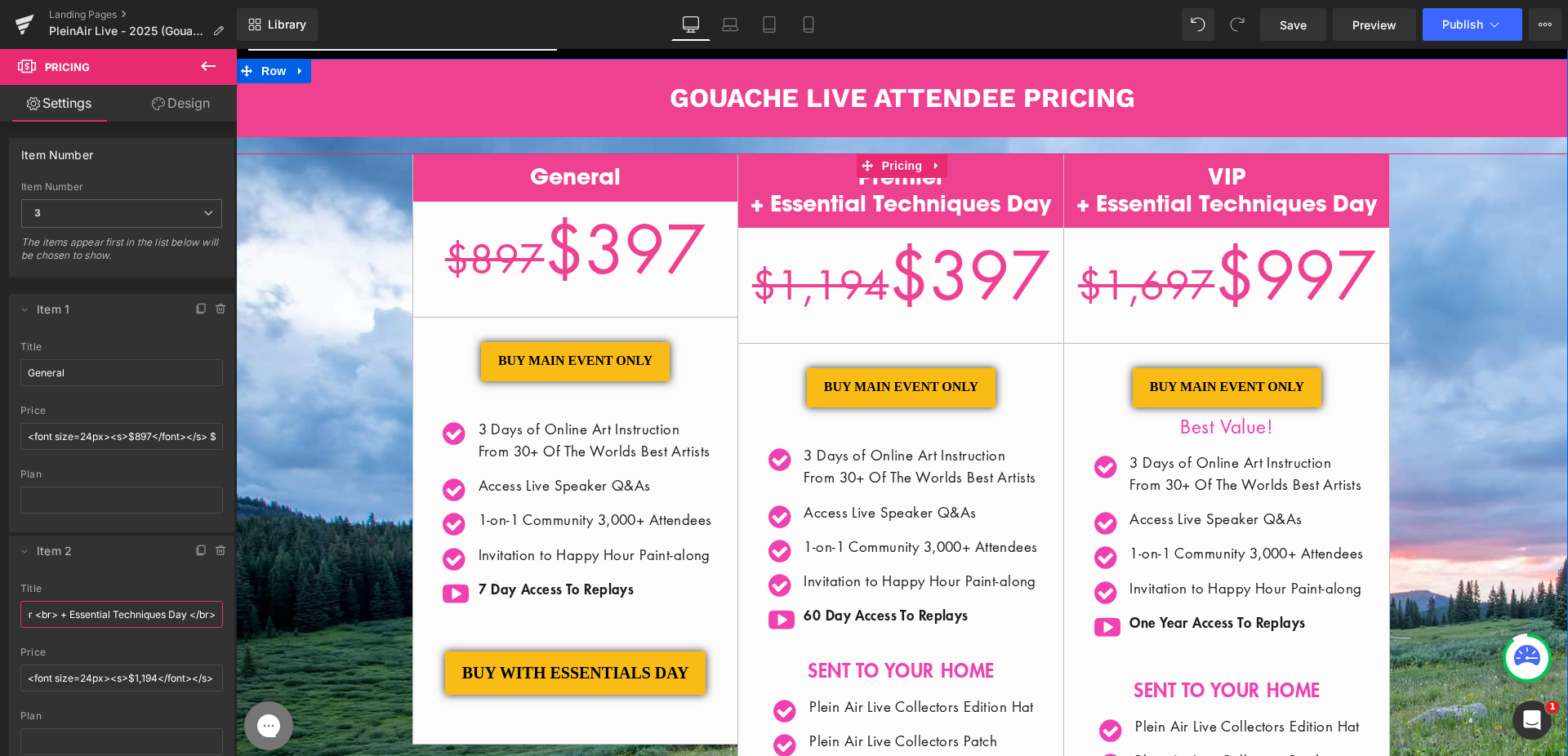
drag, startPoint x: 301, startPoint y: 662, endPoint x: 261, endPoint y: 621, distance: 57.3
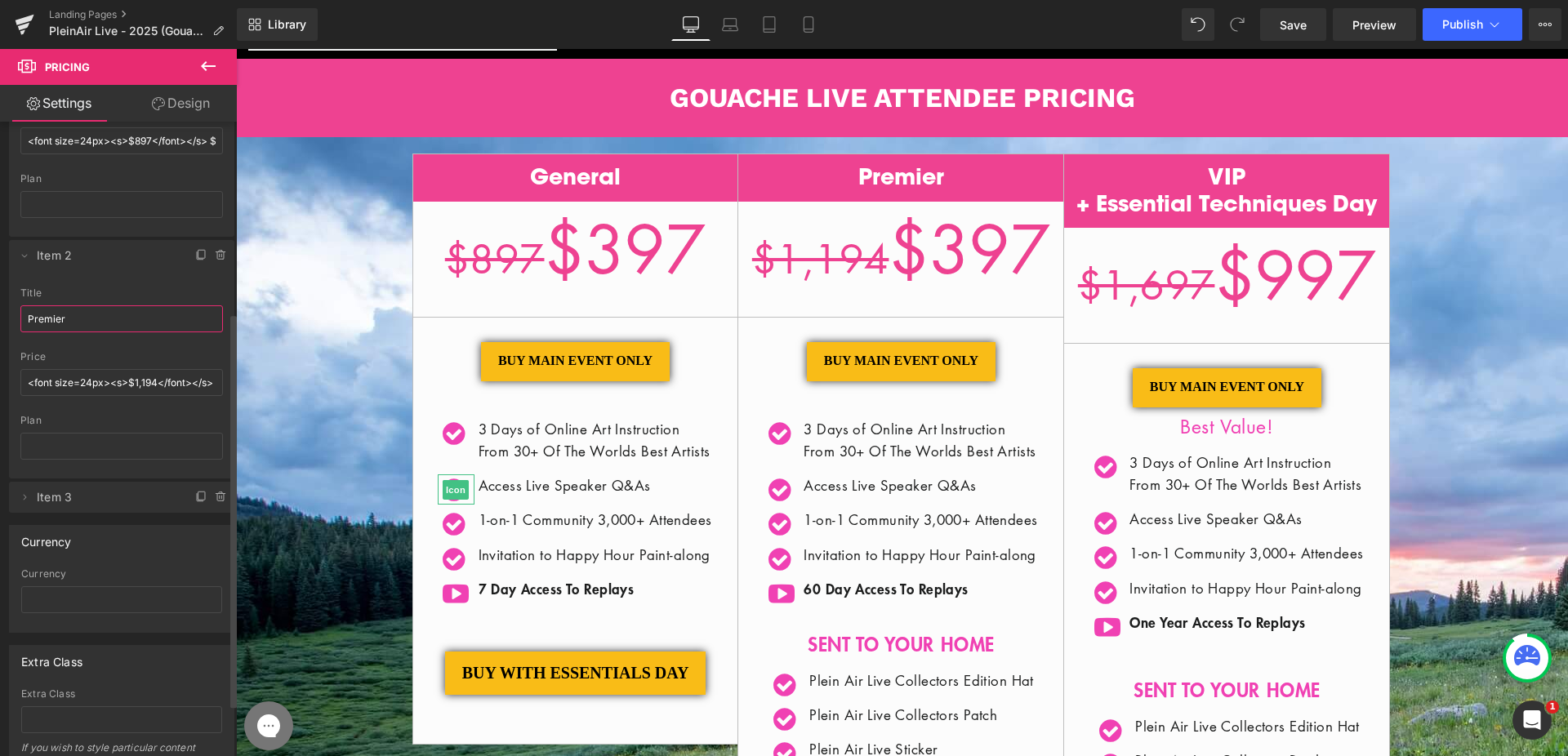
scroll to position [307, 0]
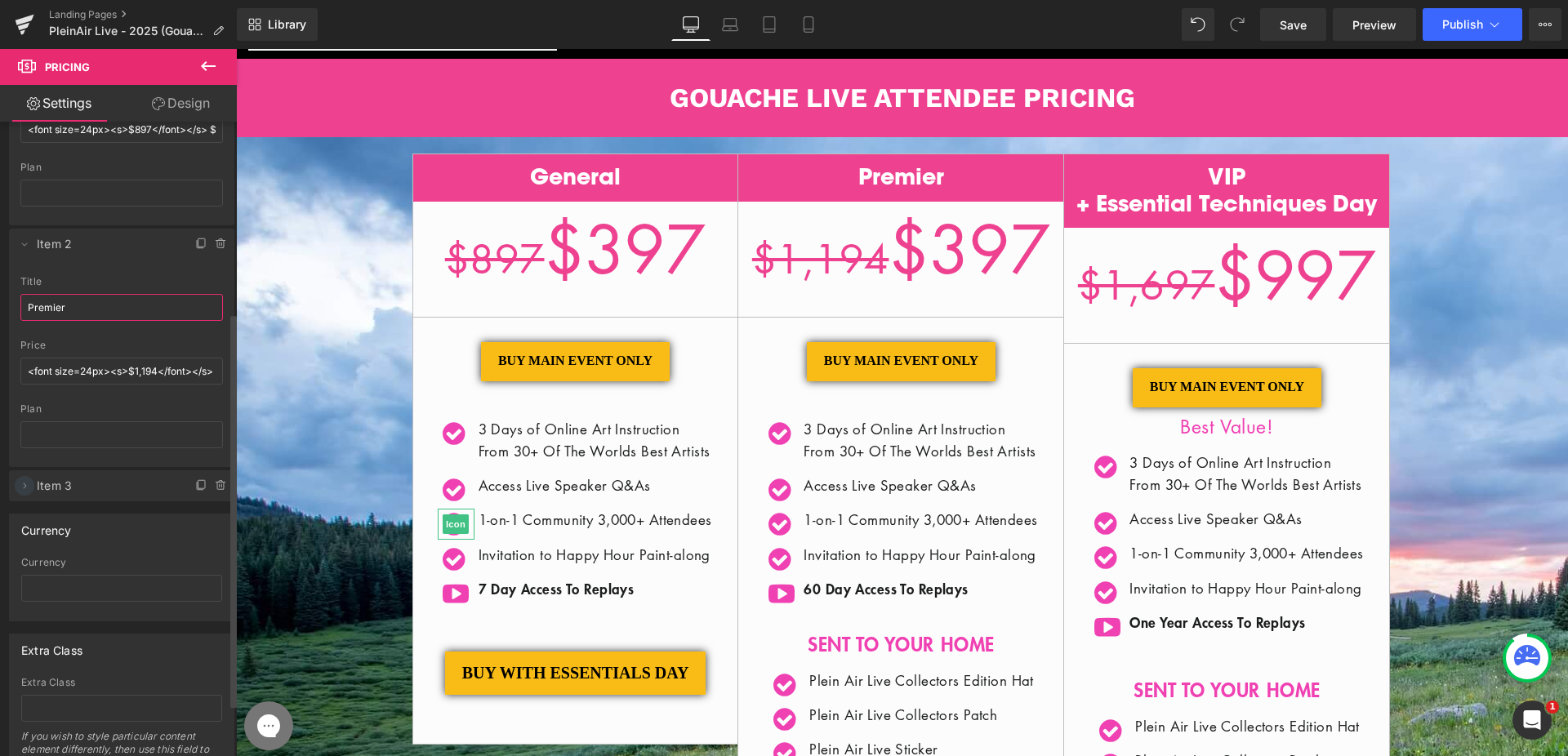
type input "Premier"
click at [16, 485] on span at bounding box center [24, 485] width 20 height 20
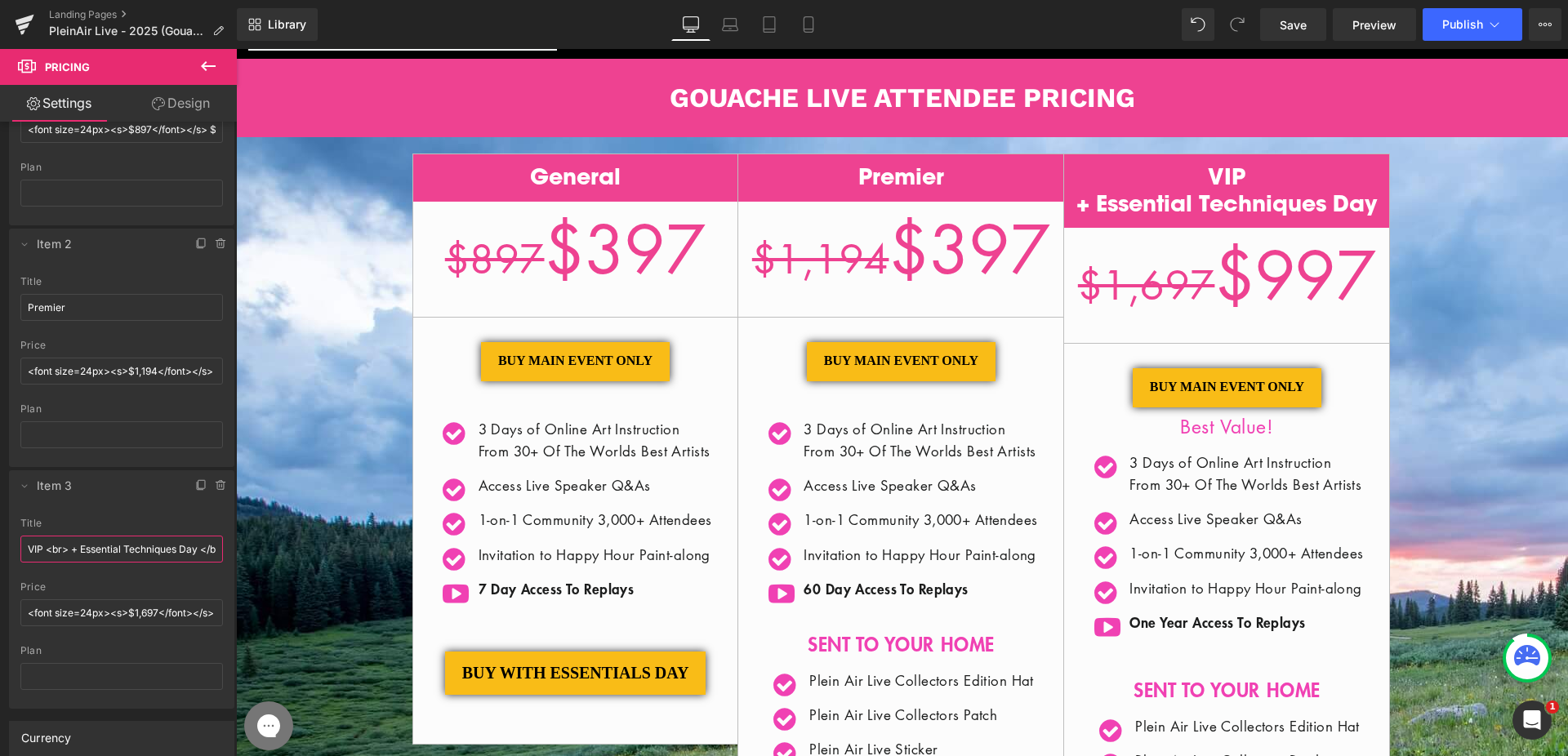
scroll to position [0, 19]
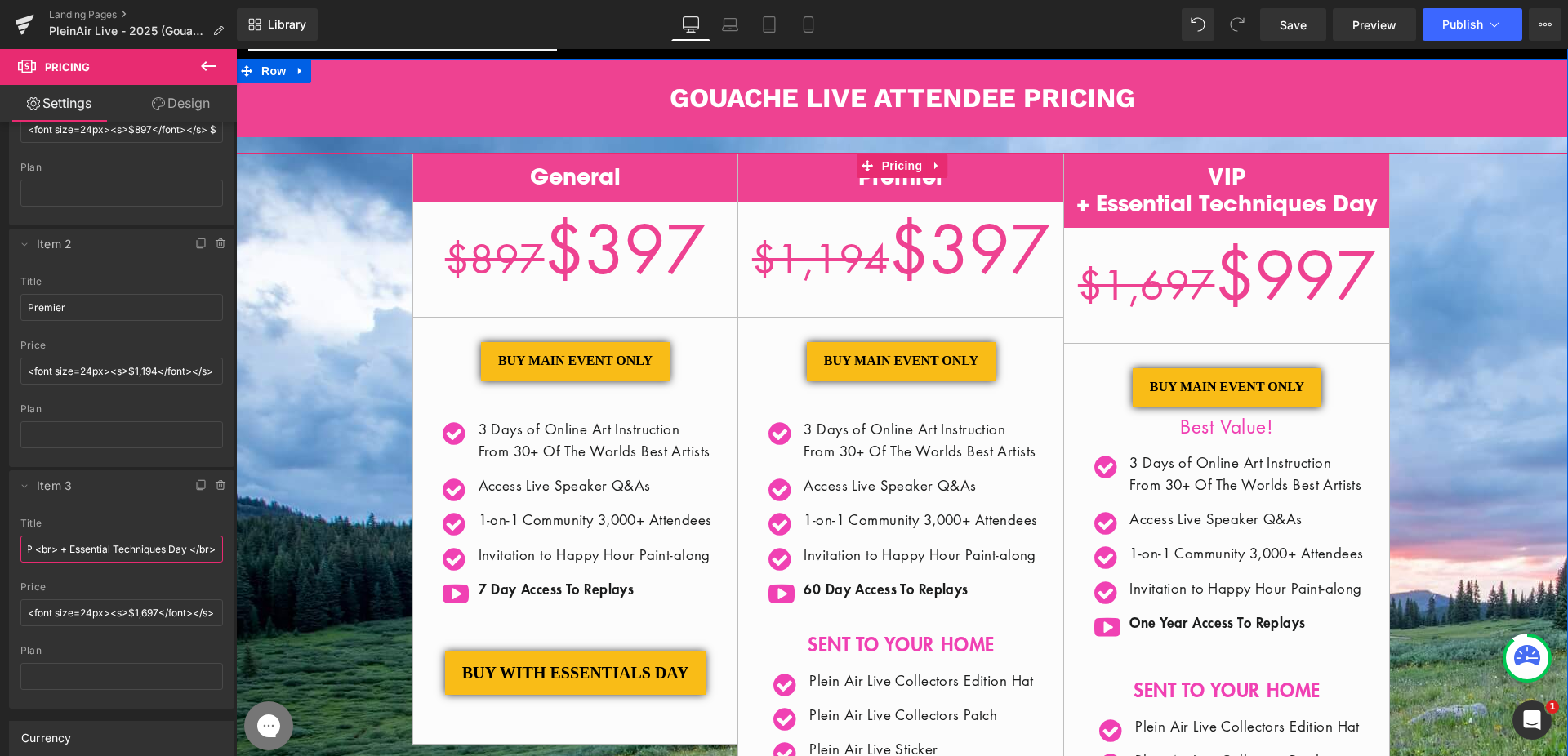
drag, startPoint x: 285, startPoint y: 597, endPoint x: 284, endPoint y: 555, distance: 42.0
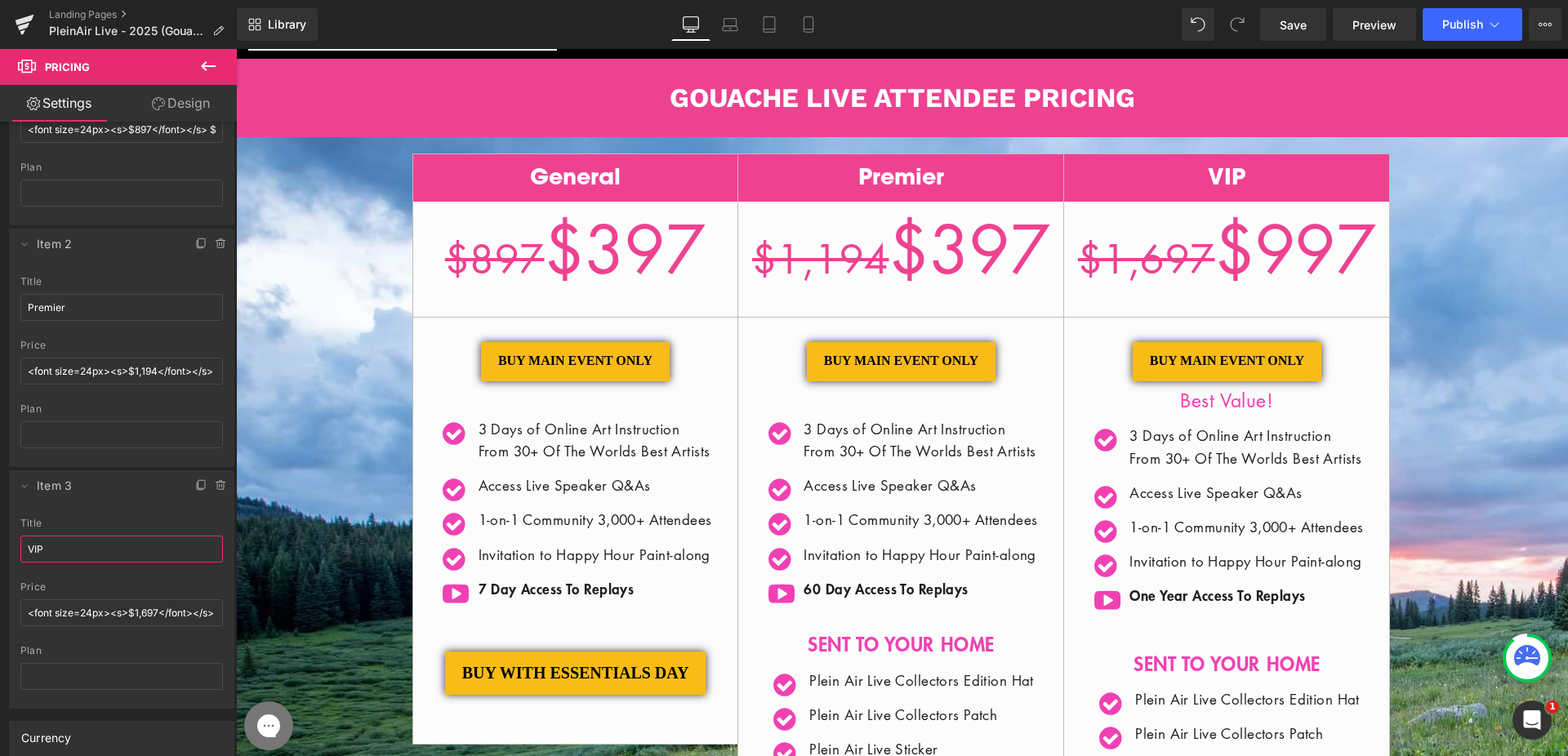
type input "VIP"
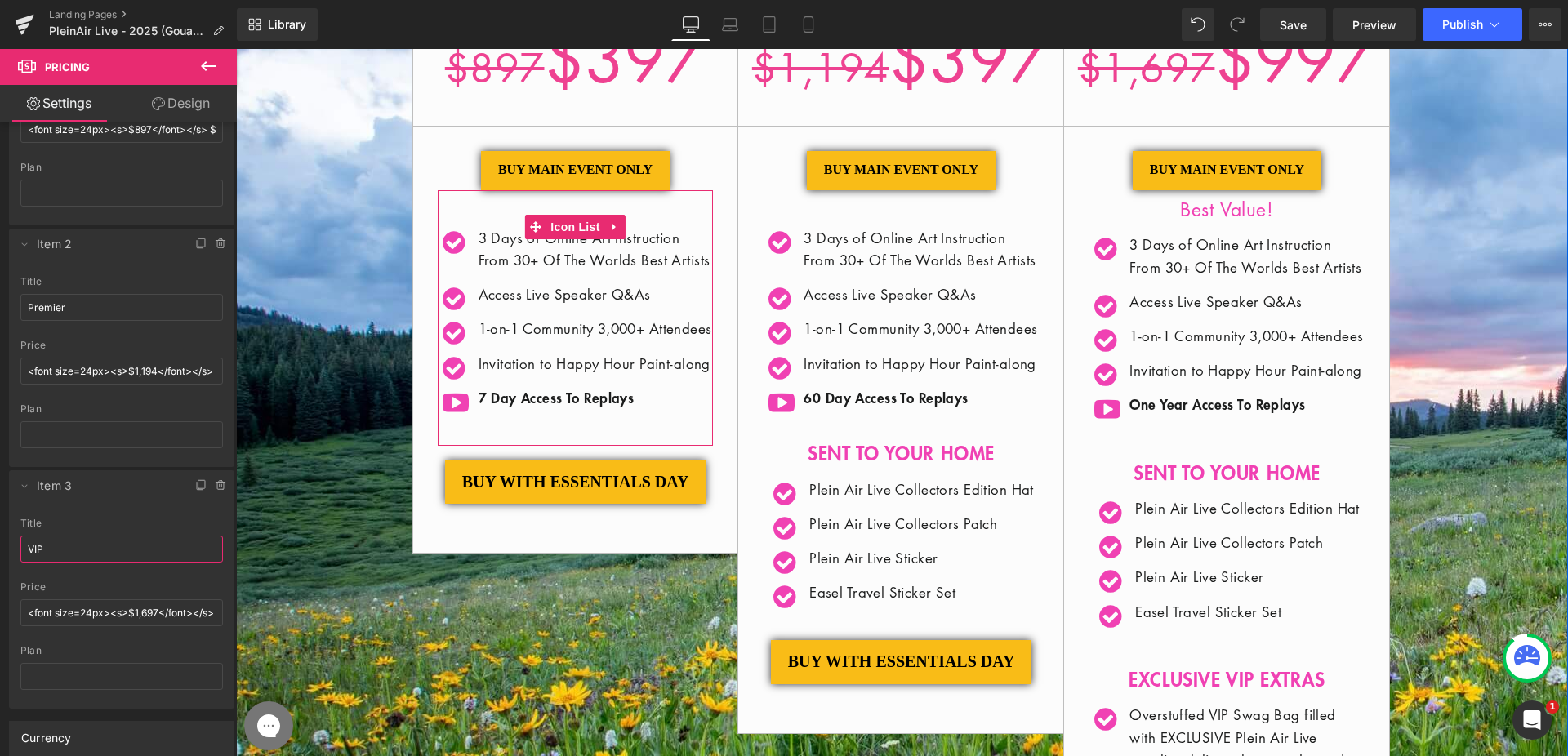
scroll to position [530, 0]
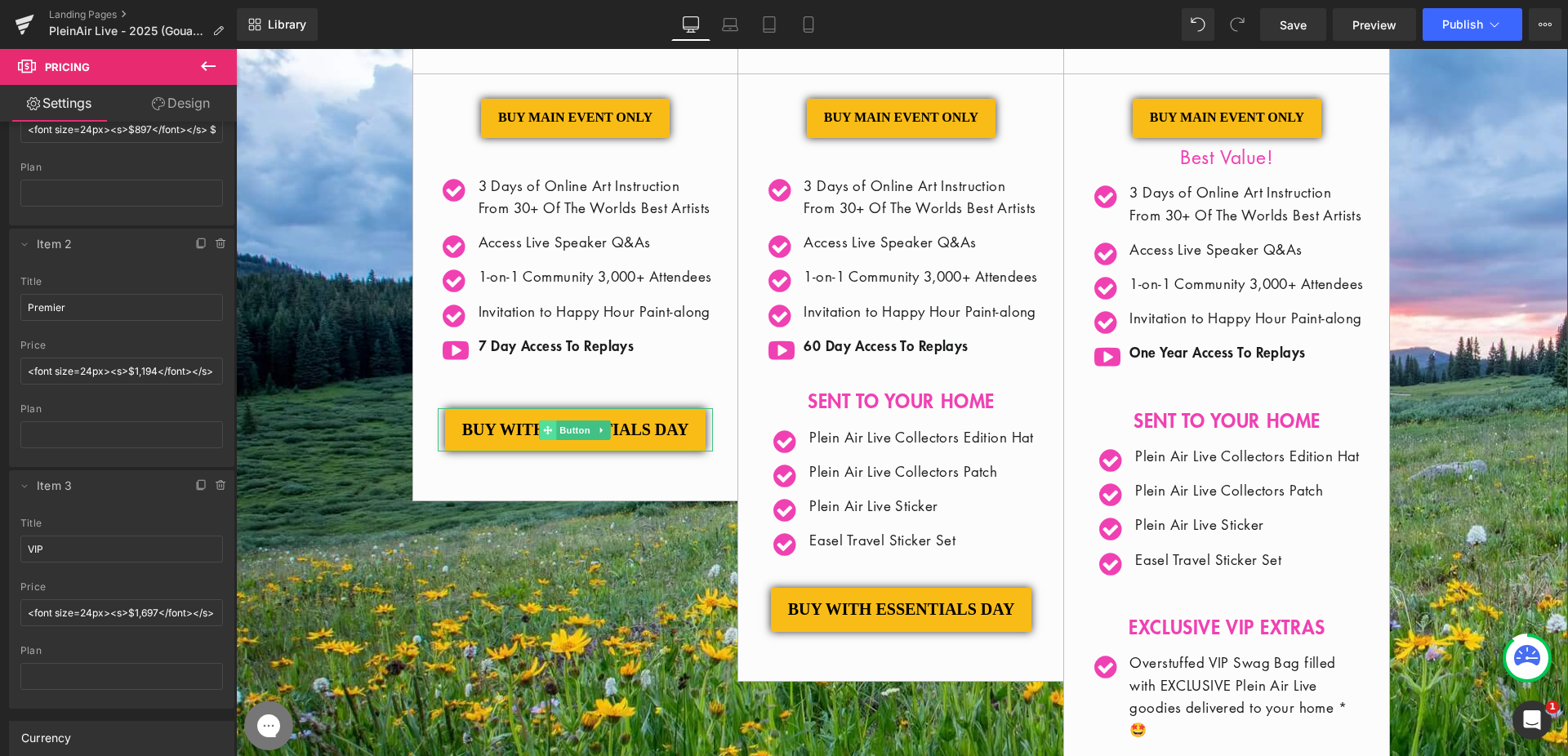
click at [547, 440] on span at bounding box center [549, 430] width 17 height 20
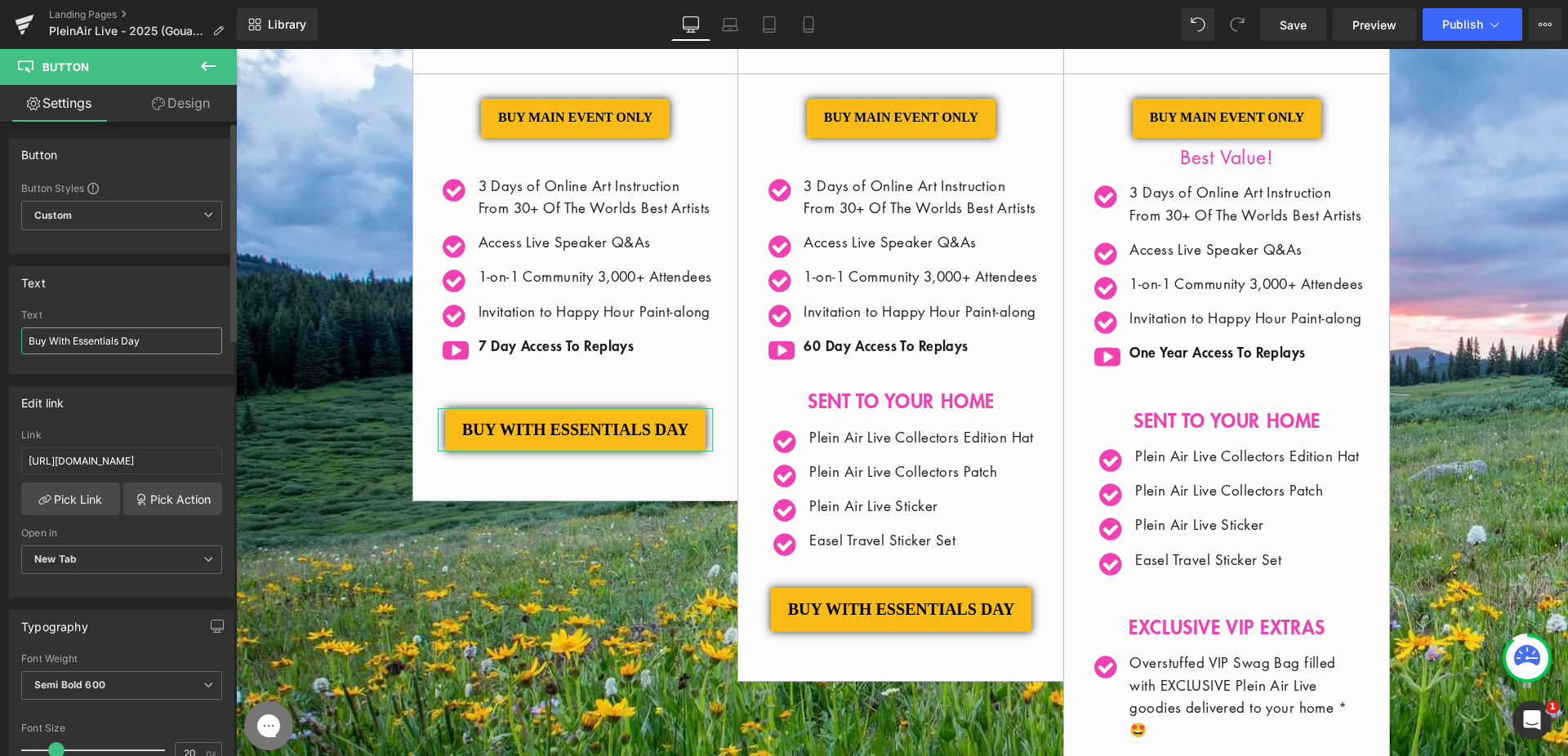
click at [155, 342] on input "Buy With Essentials Day" at bounding box center [122, 341] width 201 height 27
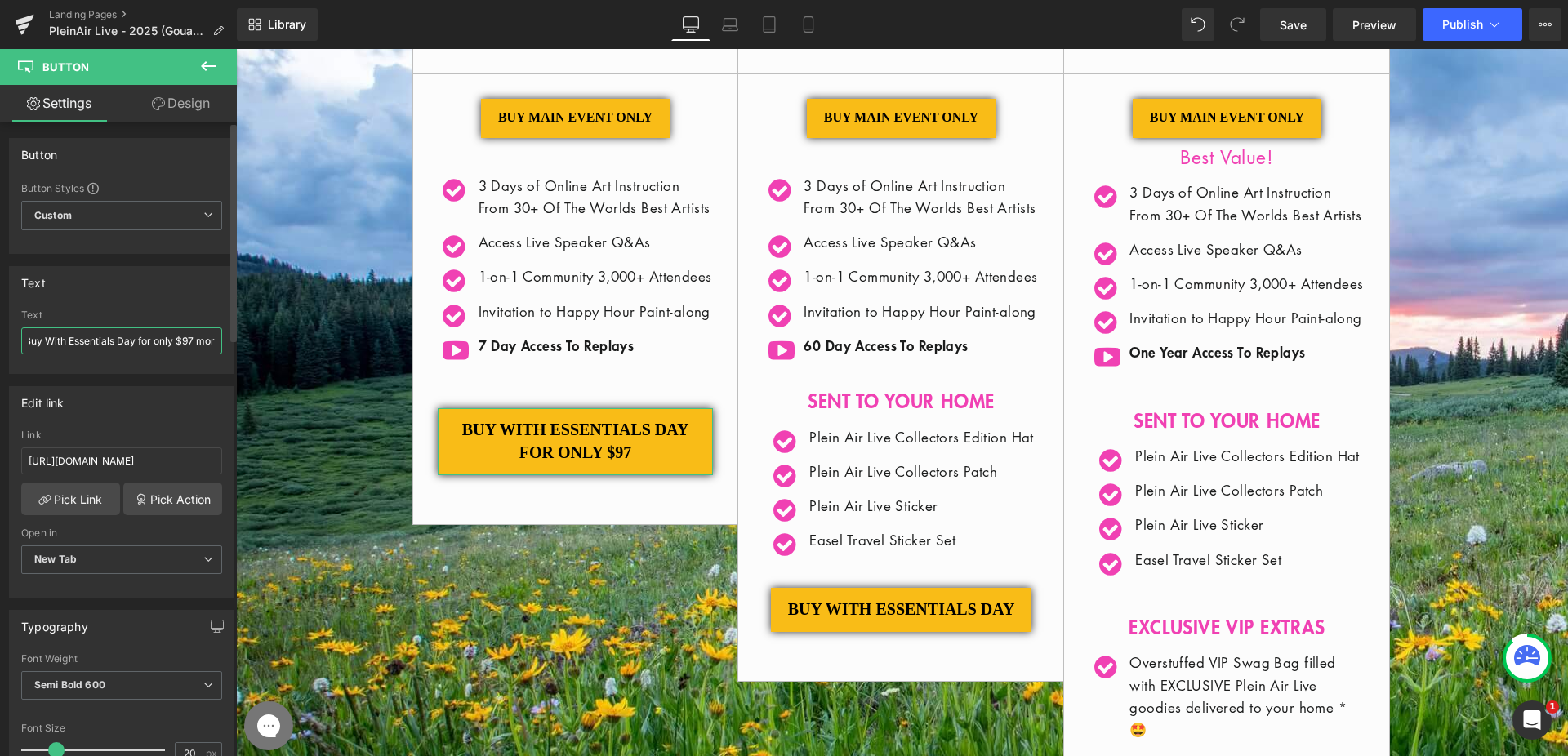
type input "Buy With Essentials Day for only $97 more"
drag, startPoint x: 361, startPoint y: 389, endPoint x: 472, endPoint y: 389, distance: 111.0
click at [895, 620] on span "Button" at bounding box center [901, 609] width 38 height 20
click at [171, 340] on input "Buy With Essentials Day" at bounding box center [122, 341] width 201 height 27
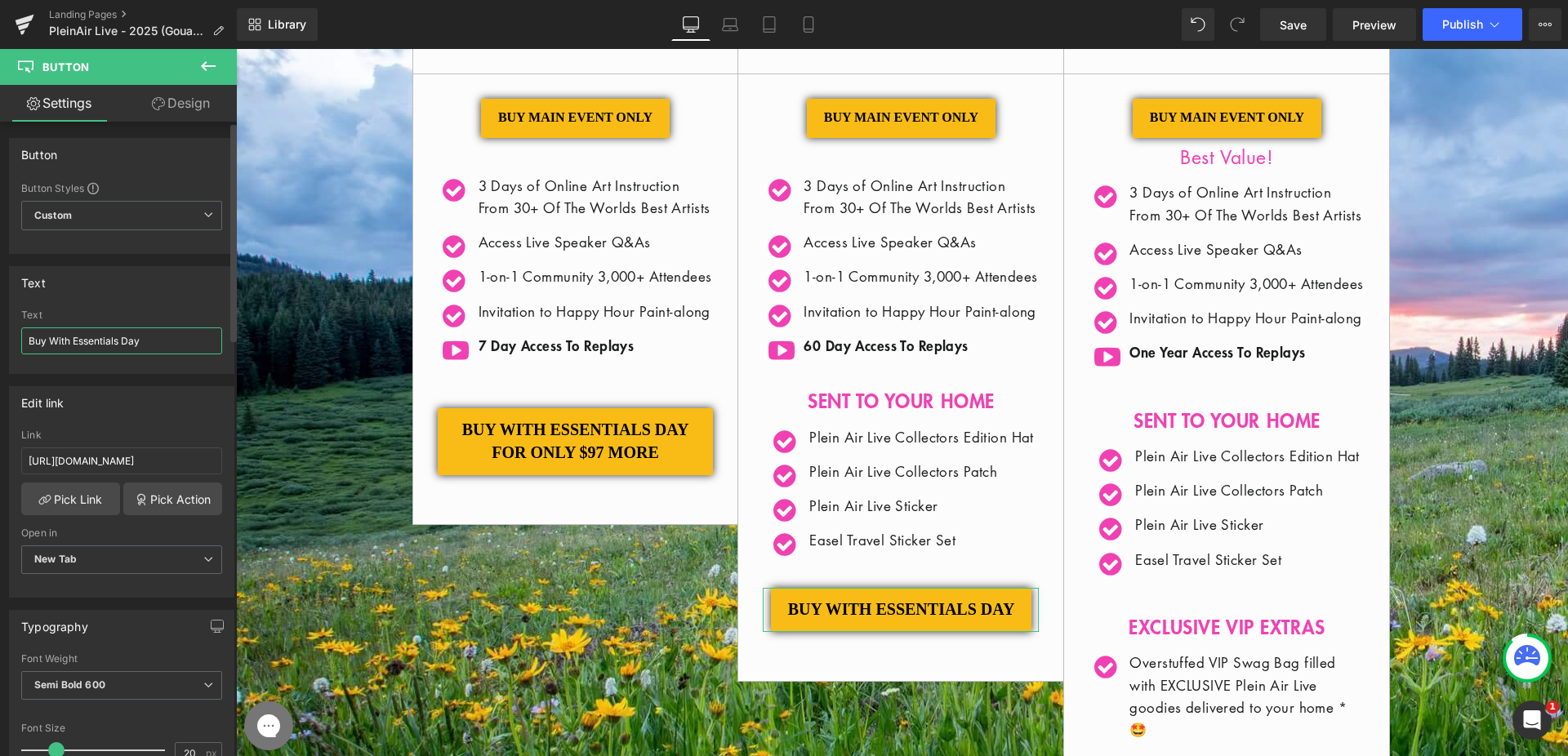
paste input "for only $97 more"
type input "Buy With Essentials Day for only $97 more"
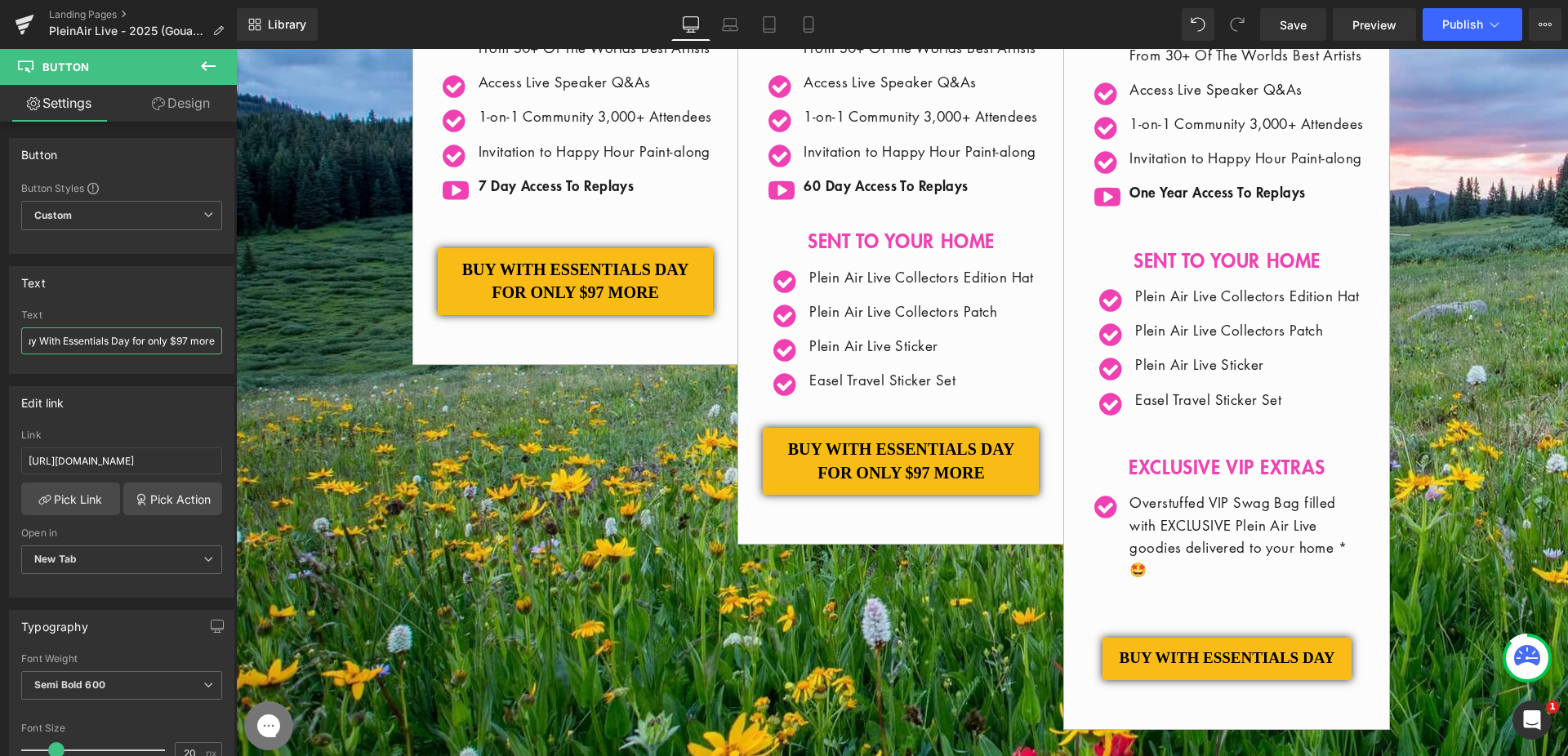
scroll to position [873, 0]
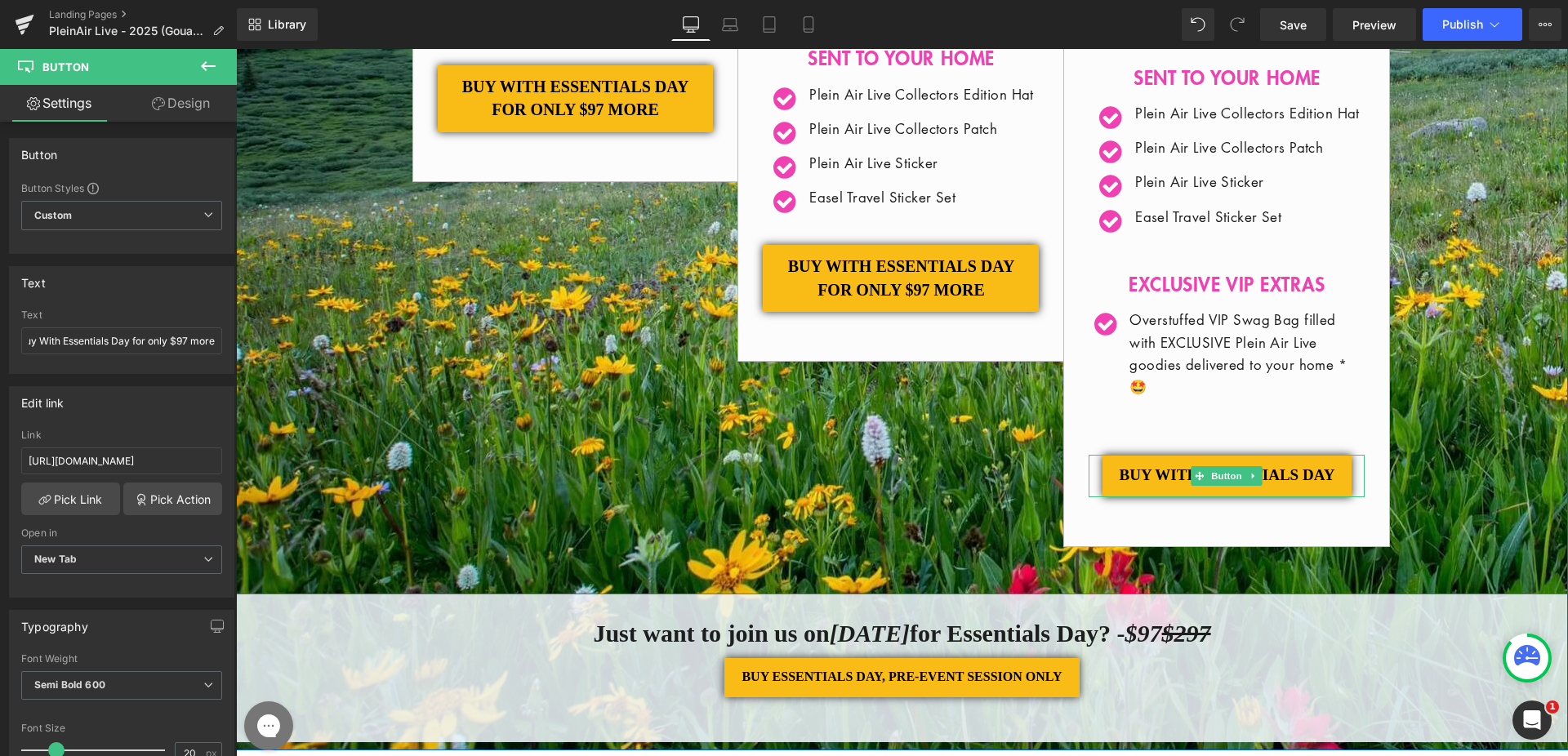
click at [1208, 485] on span "Button" at bounding box center [1227, 476] width 38 height 20
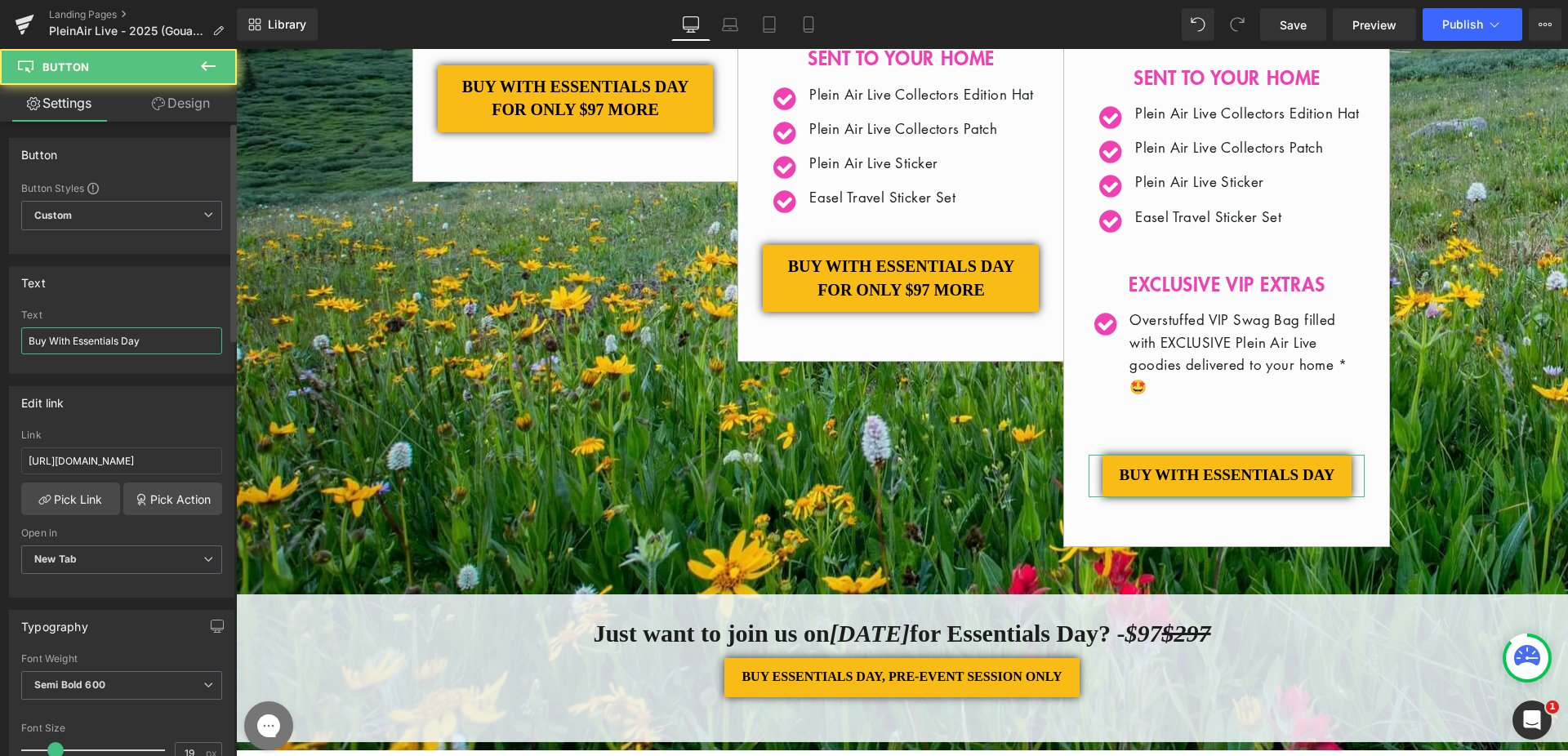
click at [178, 346] on input "Buy With Essentials Day" at bounding box center [122, 341] width 201 height 27
paste input "for only $97 more"
type input "Buy With Essentials Day for only $97 more"
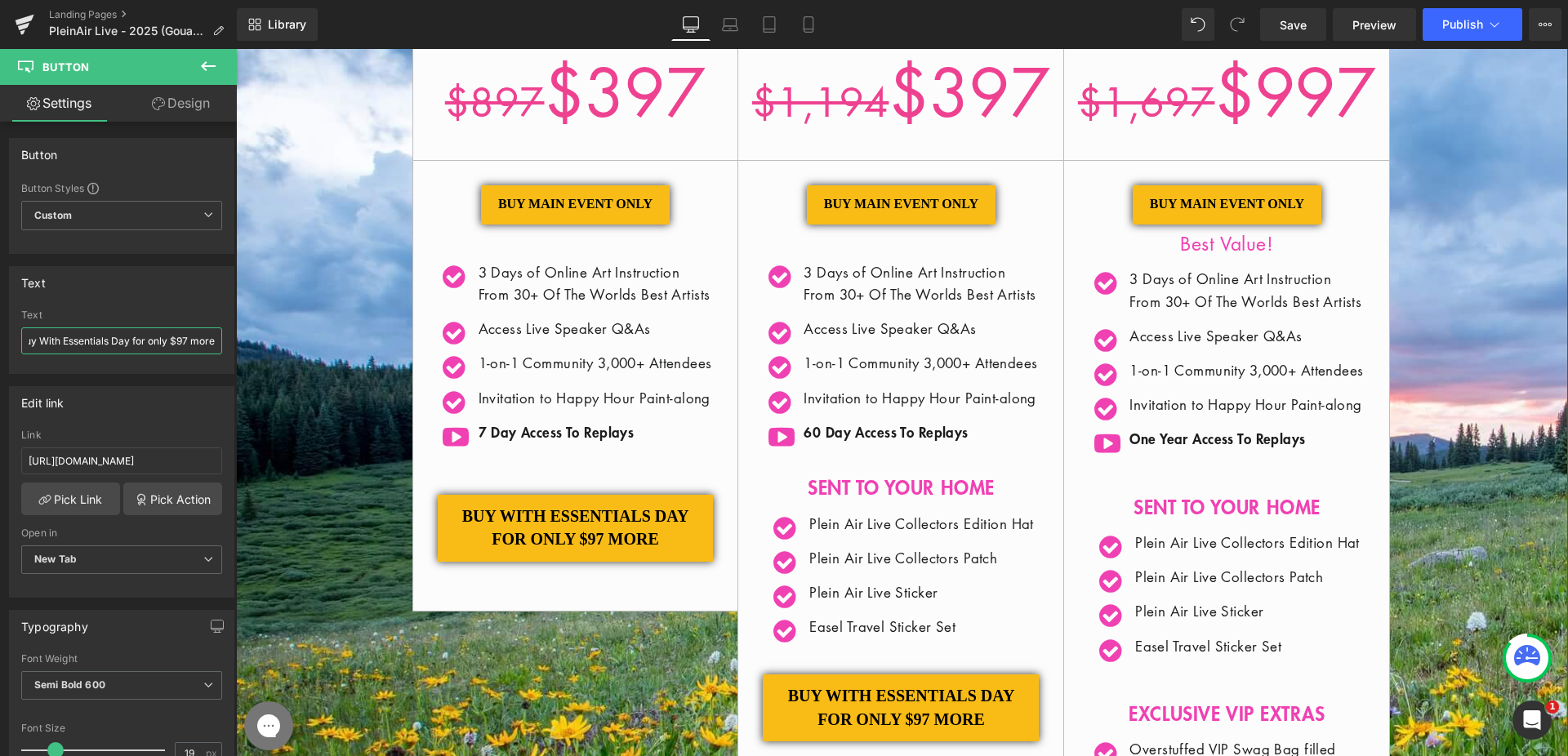
scroll to position [429, 0]
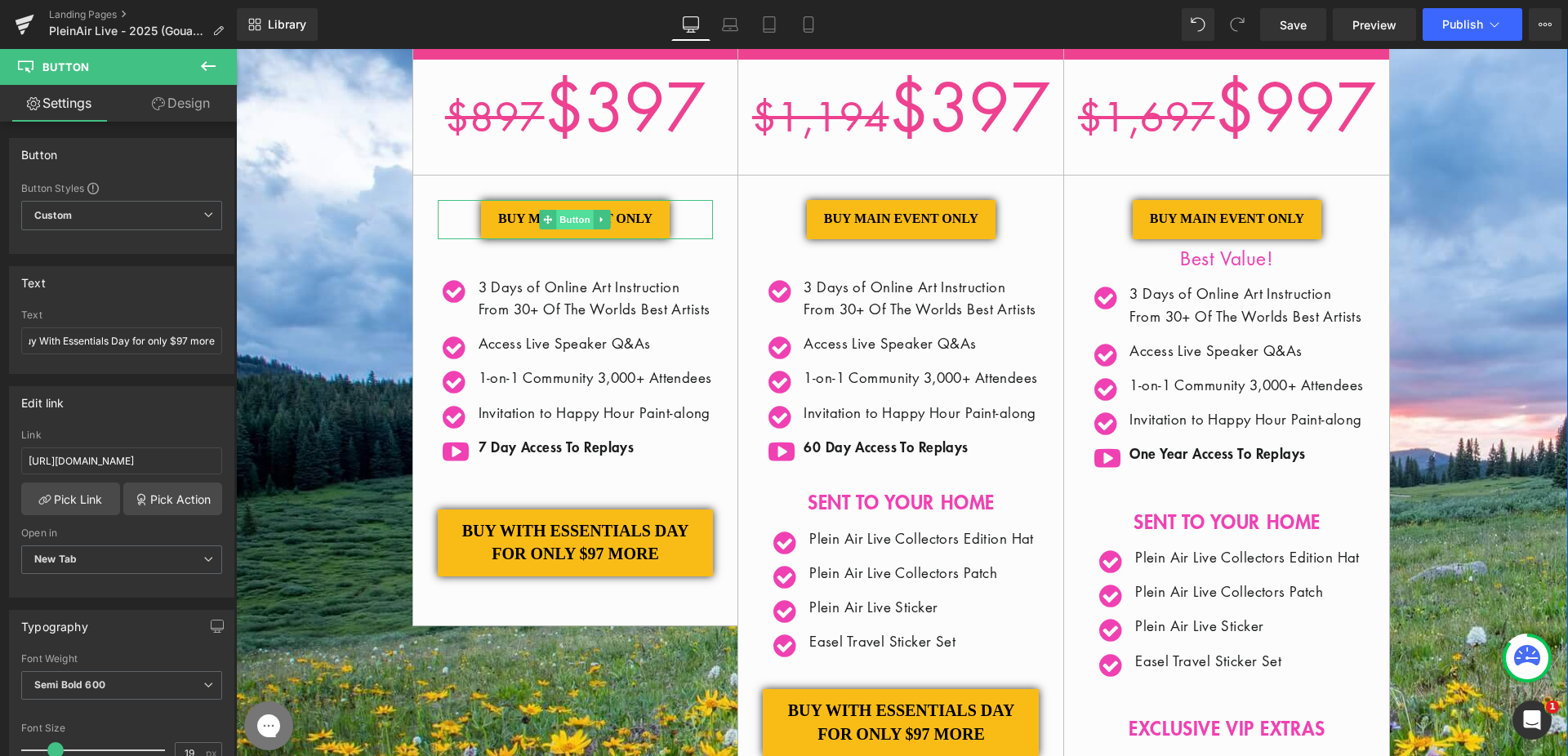
click at [561, 221] on span "Button" at bounding box center [576, 219] width 38 height 20
drag, startPoint x: 166, startPoint y: 458, endPoint x: 234, endPoint y: 459, distance: 68.0
click at [234, 459] on div "Button Button Styles Custom Custom Setup Global Style Custom Setup Global Style…" at bounding box center [118, 442] width 237 height 641
click at [208, 460] on input "[URL][DOMAIN_NAME]" at bounding box center [122, 460] width 201 height 27
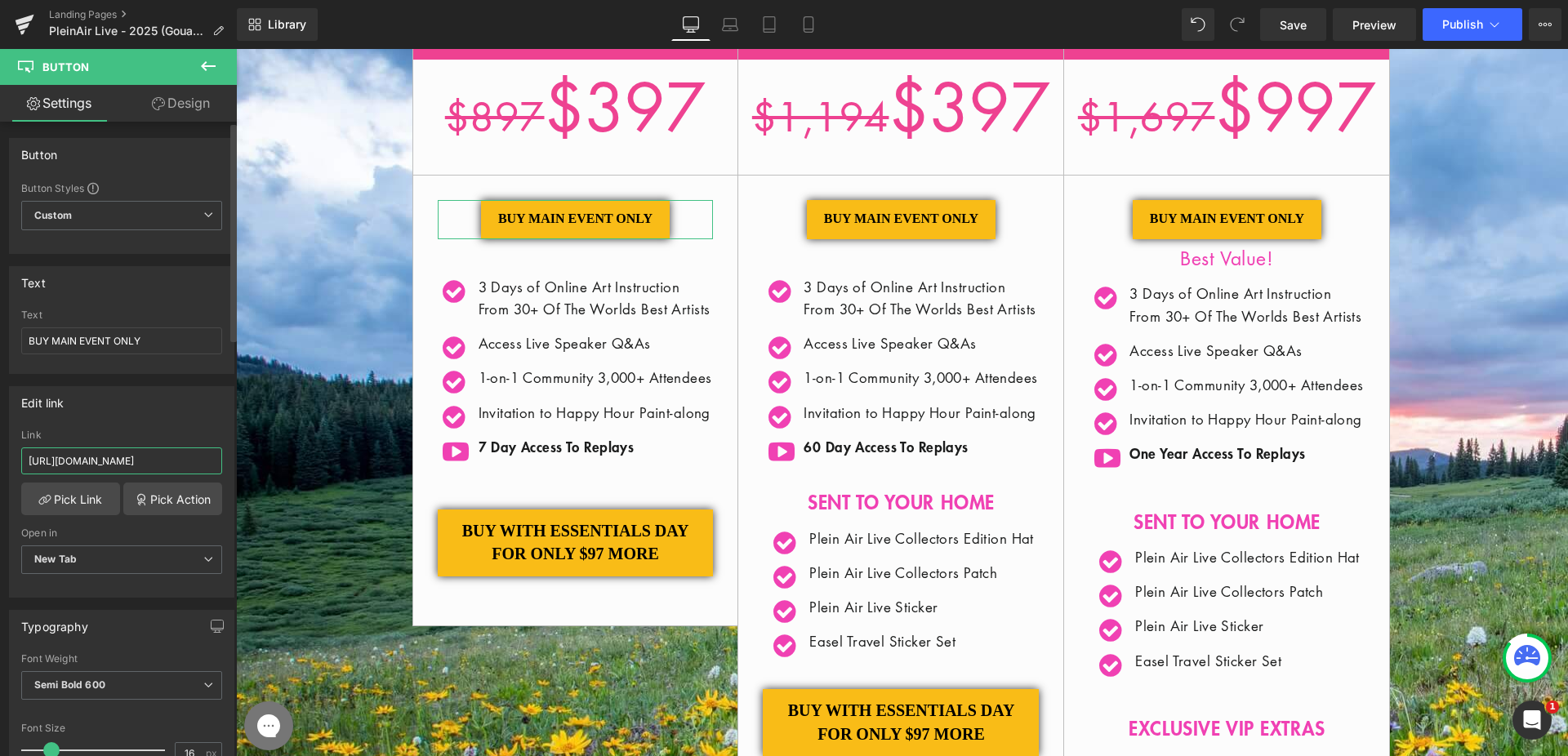
drag, startPoint x: 145, startPoint y: 458, endPoint x: 225, endPoint y: 459, distance: 80.0
click at [225, 459] on div "[URL][DOMAIN_NAME] Link [URL][DOMAIN_NAME] Pick Link Pick Action Current Tab Ne…" at bounding box center [121, 513] width 223 height 167
drag, startPoint x: 196, startPoint y: 461, endPoint x: 223, endPoint y: 464, distance: 27.2
click at [223, 464] on div "[URL][DOMAIN_NAME] Link [URL][DOMAIN_NAME] Pick Link Pick Action Current Tab Ne…" at bounding box center [121, 513] width 223 height 167
click at [197, 464] on input "[URL][DOMAIN_NAME]" at bounding box center [122, 460] width 201 height 27
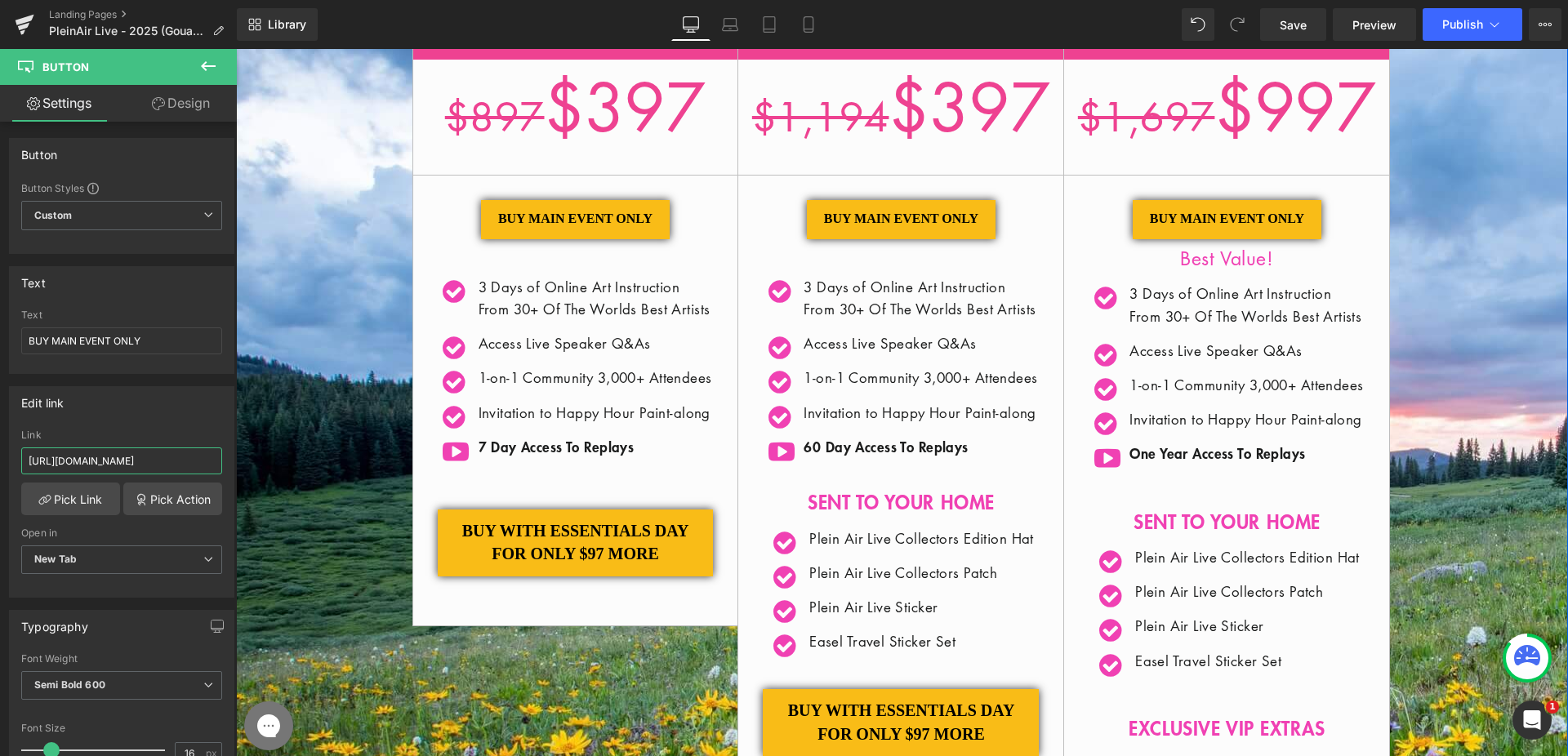
drag, startPoint x: 334, startPoint y: 511, endPoint x: 241, endPoint y: 466, distance: 103.3
click at [151, 459] on input "[URL][DOMAIN_NAME]" at bounding box center [122, 460] width 201 height 27
drag, startPoint x: 145, startPoint y: 459, endPoint x: 230, endPoint y: 461, distance: 85.0
click at [230, 461] on div "Button Button Styles Custom Custom Setup Global Style Custom Setup Global Style…" at bounding box center [118, 442] width 237 height 641
paste input "SL25-GCL25-100"
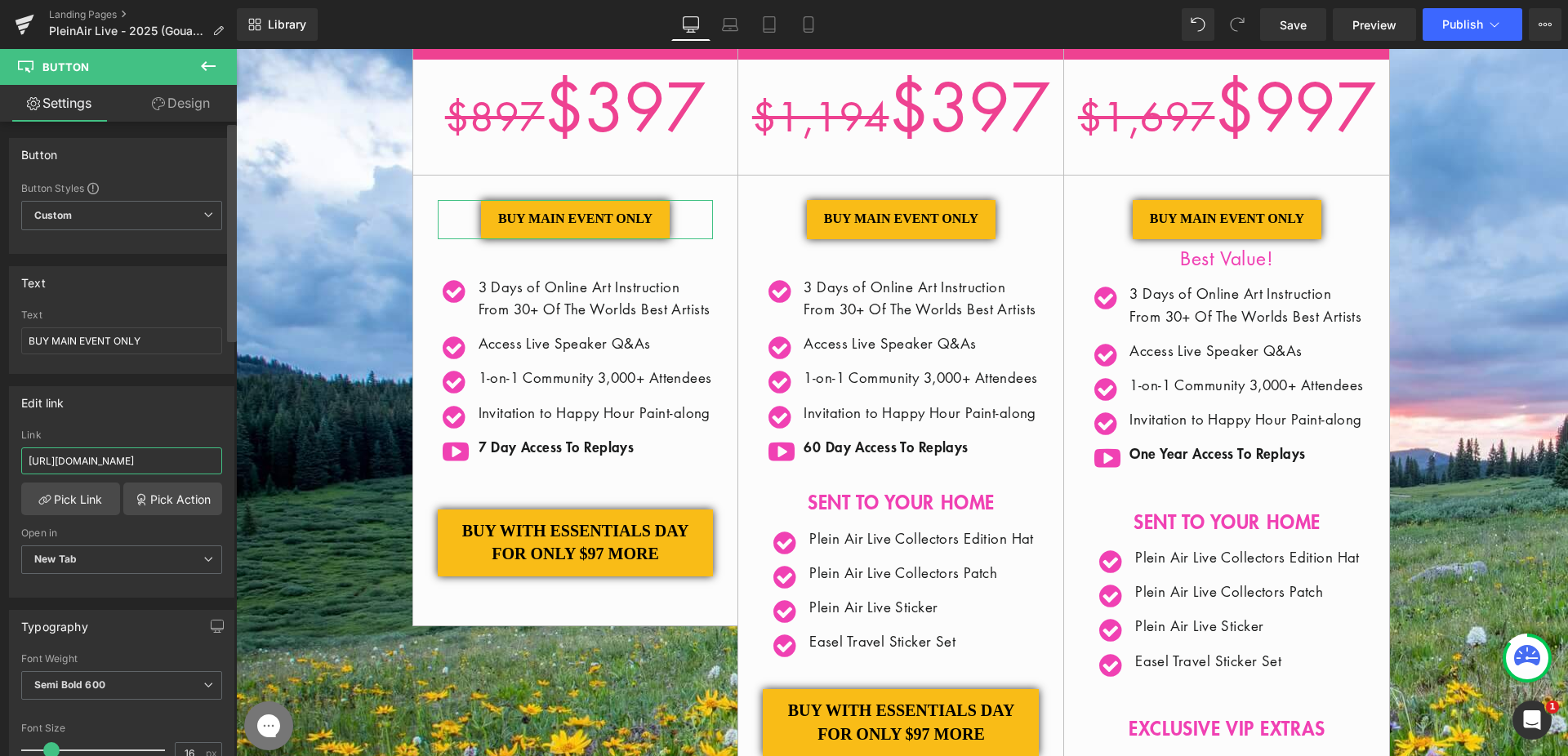
type input "[URL][DOMAIN_NAME]"
click at [897, 222] on span "Button" at bounding box center [901, 219] width 38 height 20
drag, startPoint x: 160, startPoint y: 459, endPoint x: 229, endPoint y: 462, distance: 69.1
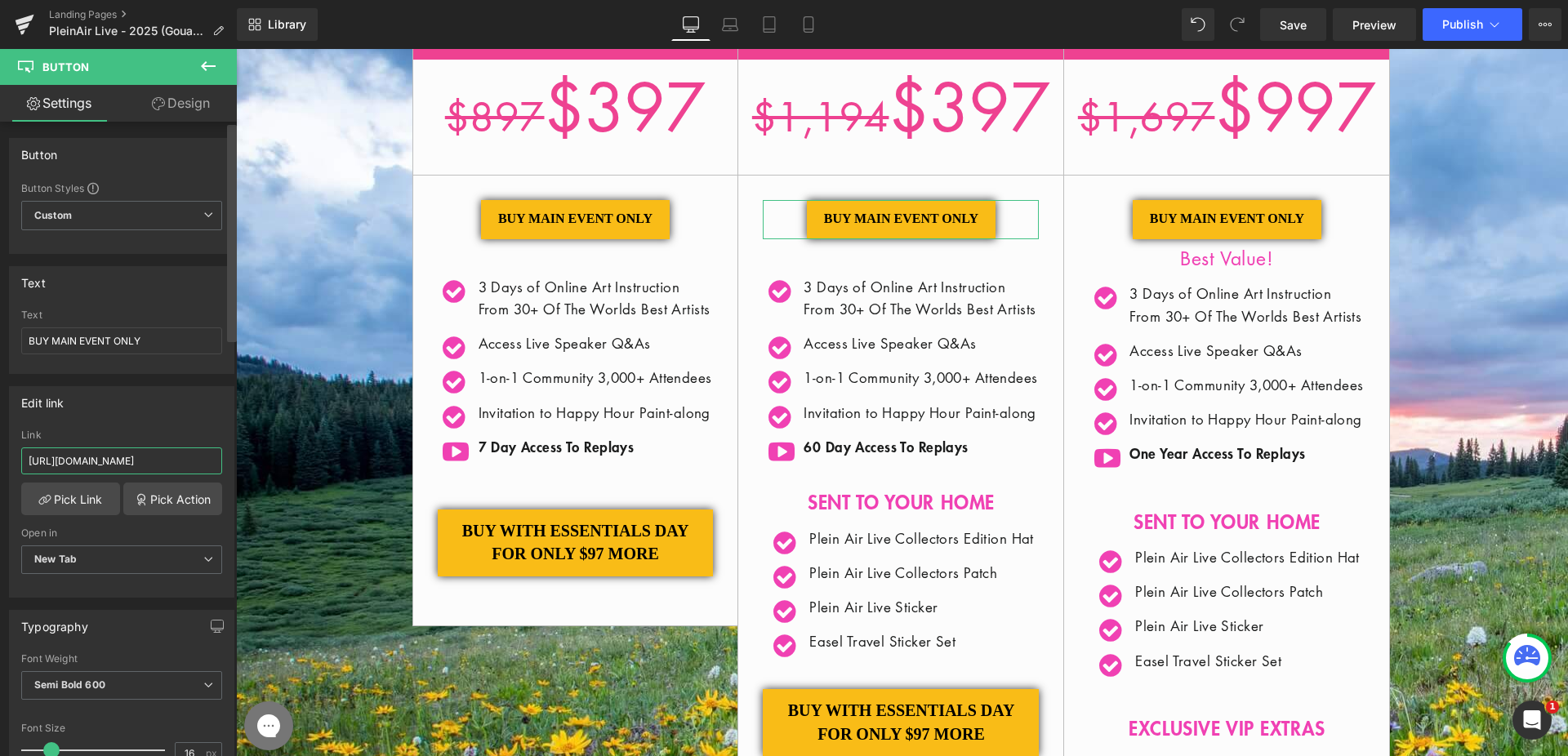
click at [229, 462] on div "Button Button Styles Custom Custom Setup Global Style Custom Setup Global Style…" at bounding box center [118, 442] width 237 height 641
click at [179, 462] on input "[URL][DOMAIN_NAME]" at bounding box center [122, 460] width 201 height 27
drag, startPoint x: 379, startPoint y: 512, endPoint x: 238, endPoint y: 465, distance: 148.6
paste input "SL25-GCL25-100"
type input "[URL][DOMAIN_NAME]"
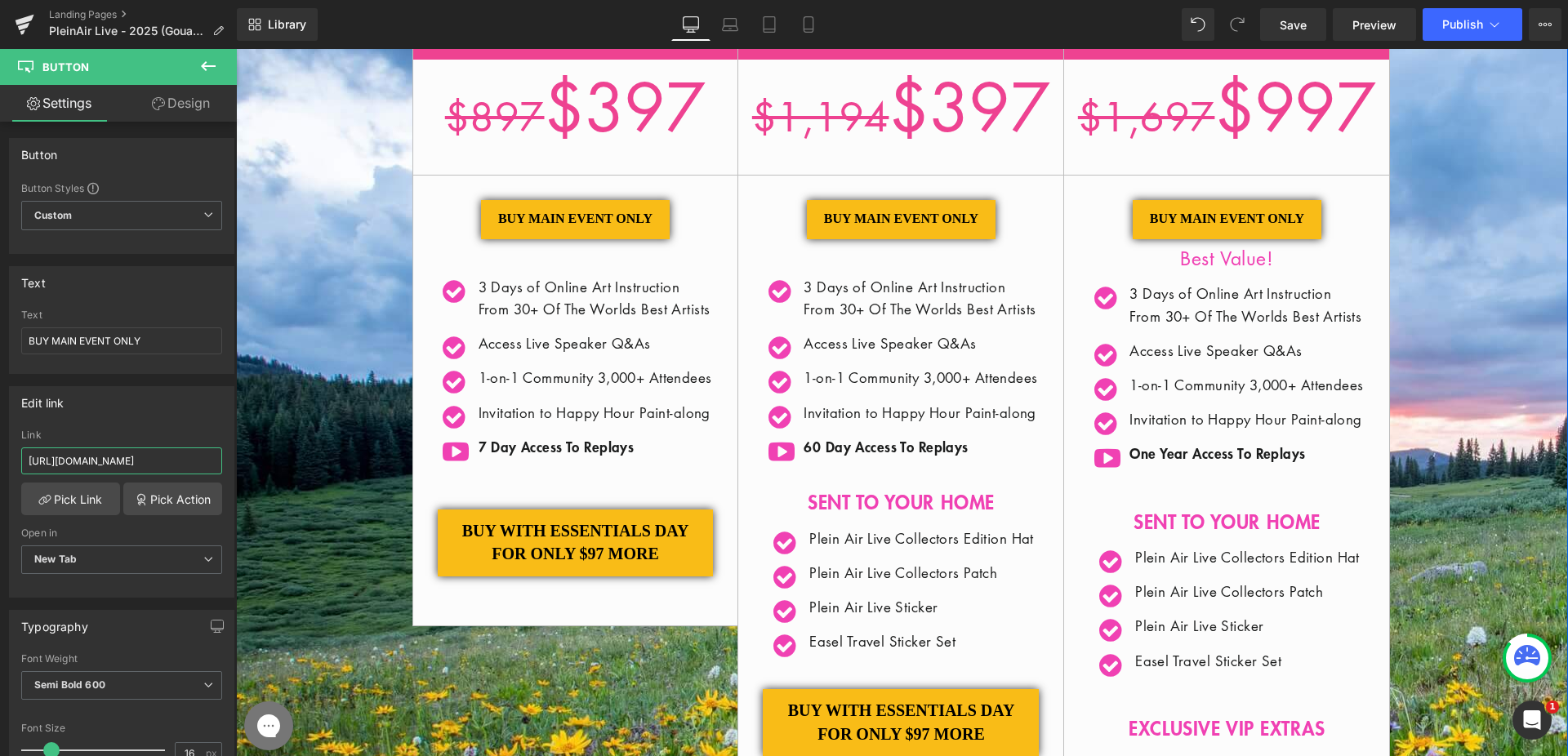
scroll to position [0, 252]
click at [1208, 222] on span "Button" at bounding box center [1227, 219] width 38 height 20
drag, startPoint x: 177, startPoint y: 459, endPoint x: 228, endPoint y: 462, distance: 51.1
click at [228, 462] on div "Edit link [URL][DOMAIN_NAME] Link [URL][DOMAIN_NAME] Pick Link Pick Action Curr…" at bounding box center [122, 485] width 244 height 223
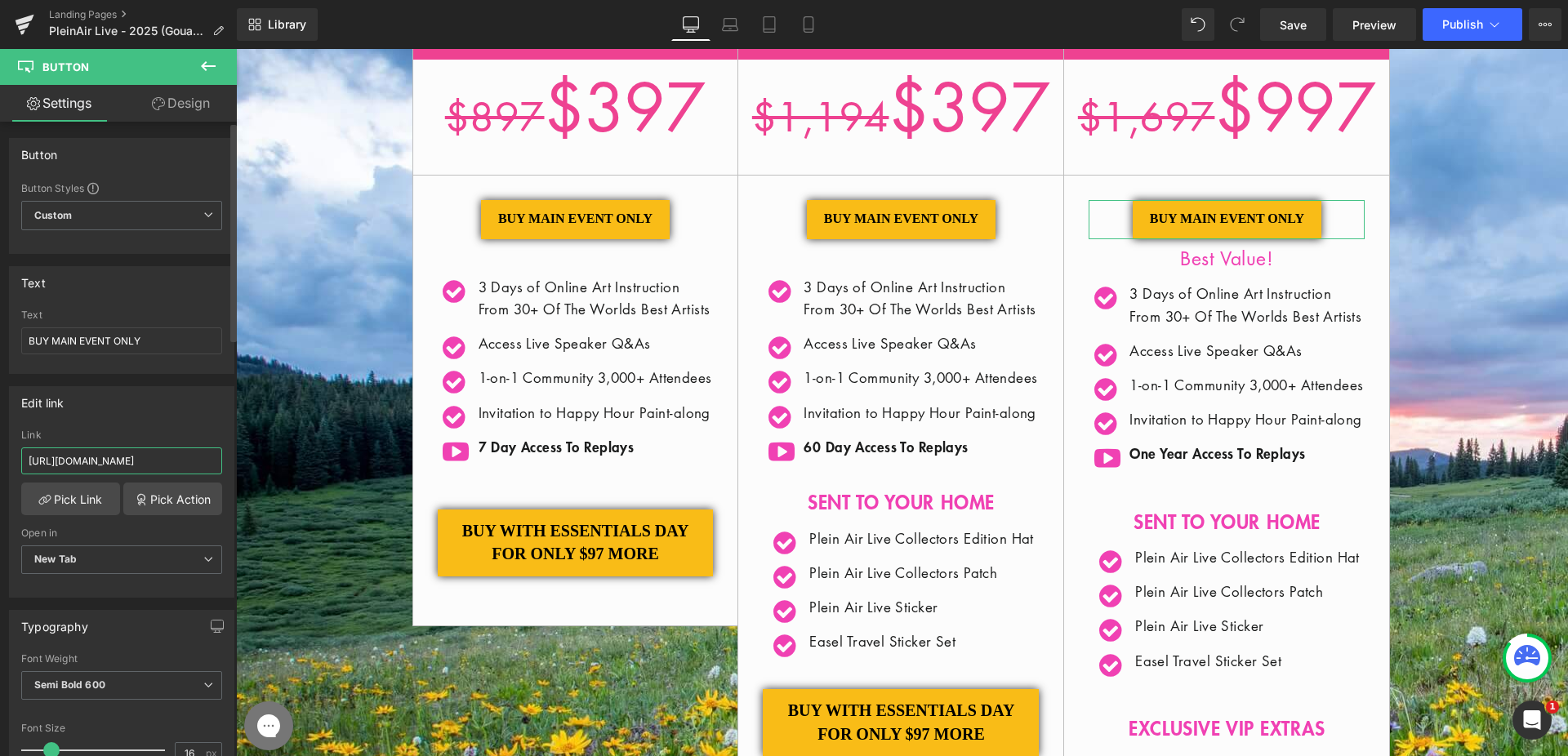
click at [166, 463] on input "[URL][DOMAIN_NAME]" at bounding box center [122, 460] width 201 height 27
drag, startPoint x: 144, startPoint y: 458, endPoint x: 218, endPoint y: 462, distance: 74.1
click at [220, 461] on div "[URL][DOMAIN_NAME] Link [URL][DOMAIN_NAME] Pick Link Pick Action Current Tab Ne…" at bounding box center [121, 513] width 223 height 167
paste input "SL25-GCL25-100"
type input "[URL][DOMAIN_NAME]"
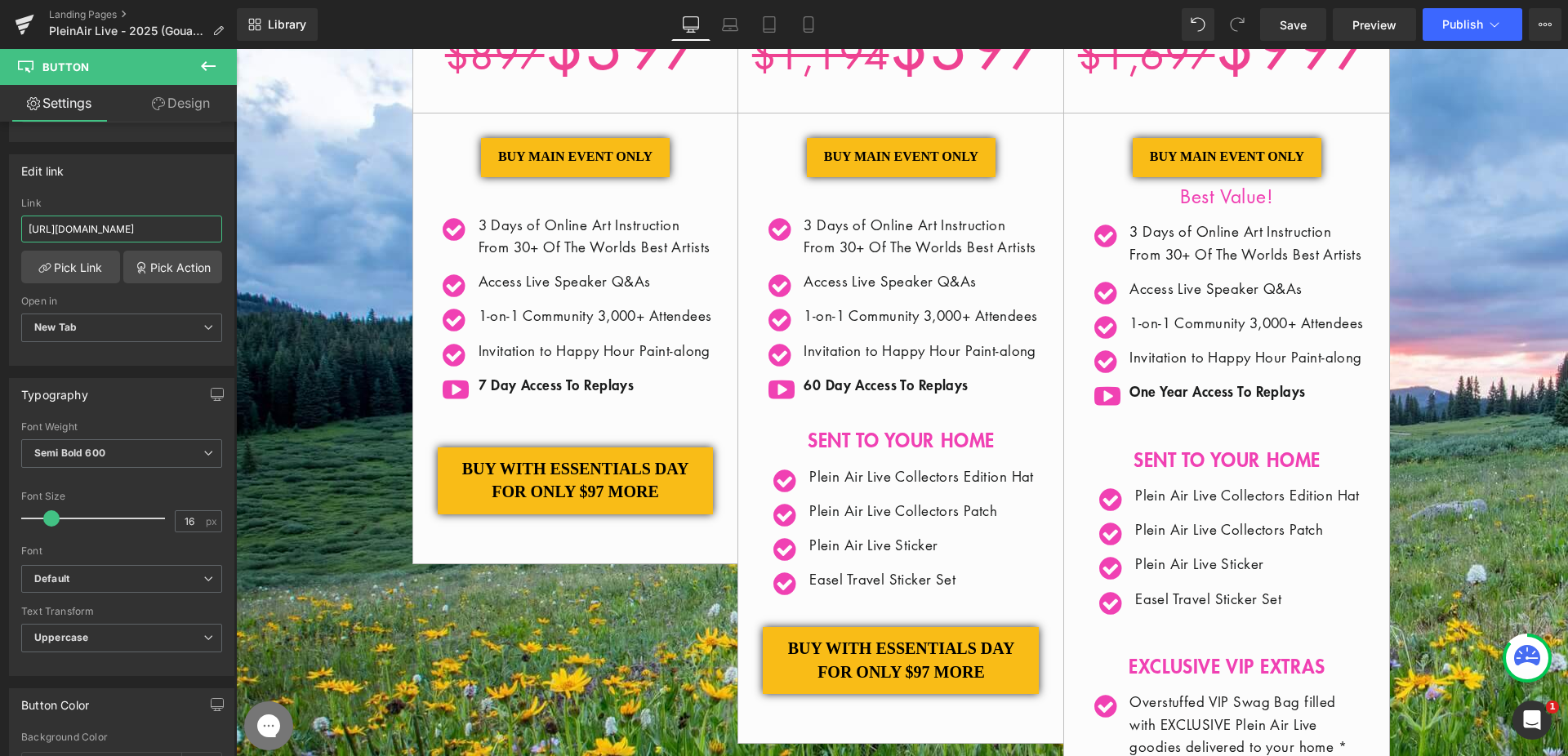
scroll to position [567, 0]
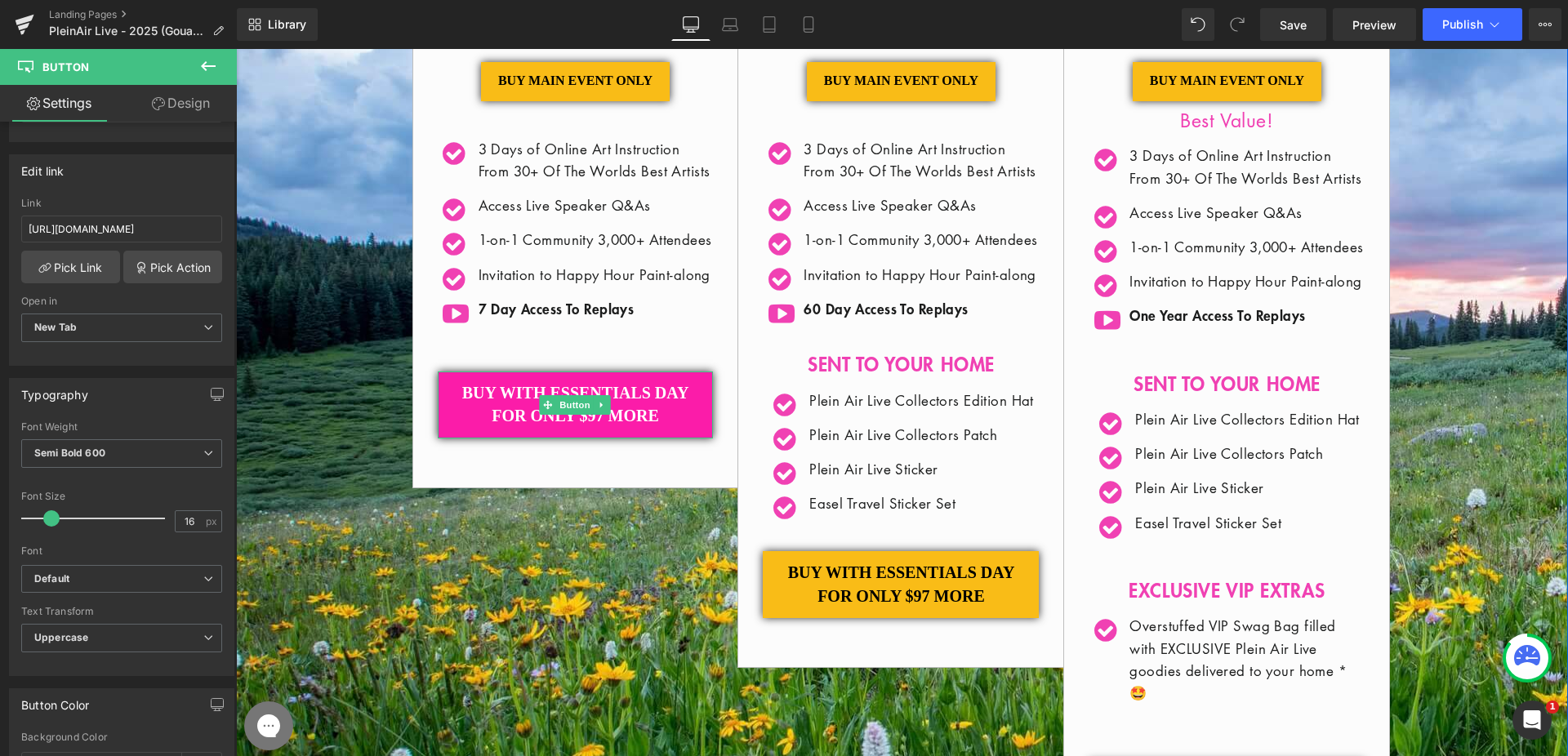
click at [568, 415] on span "Button" at bounding box center [576, 404] width 38 height 20
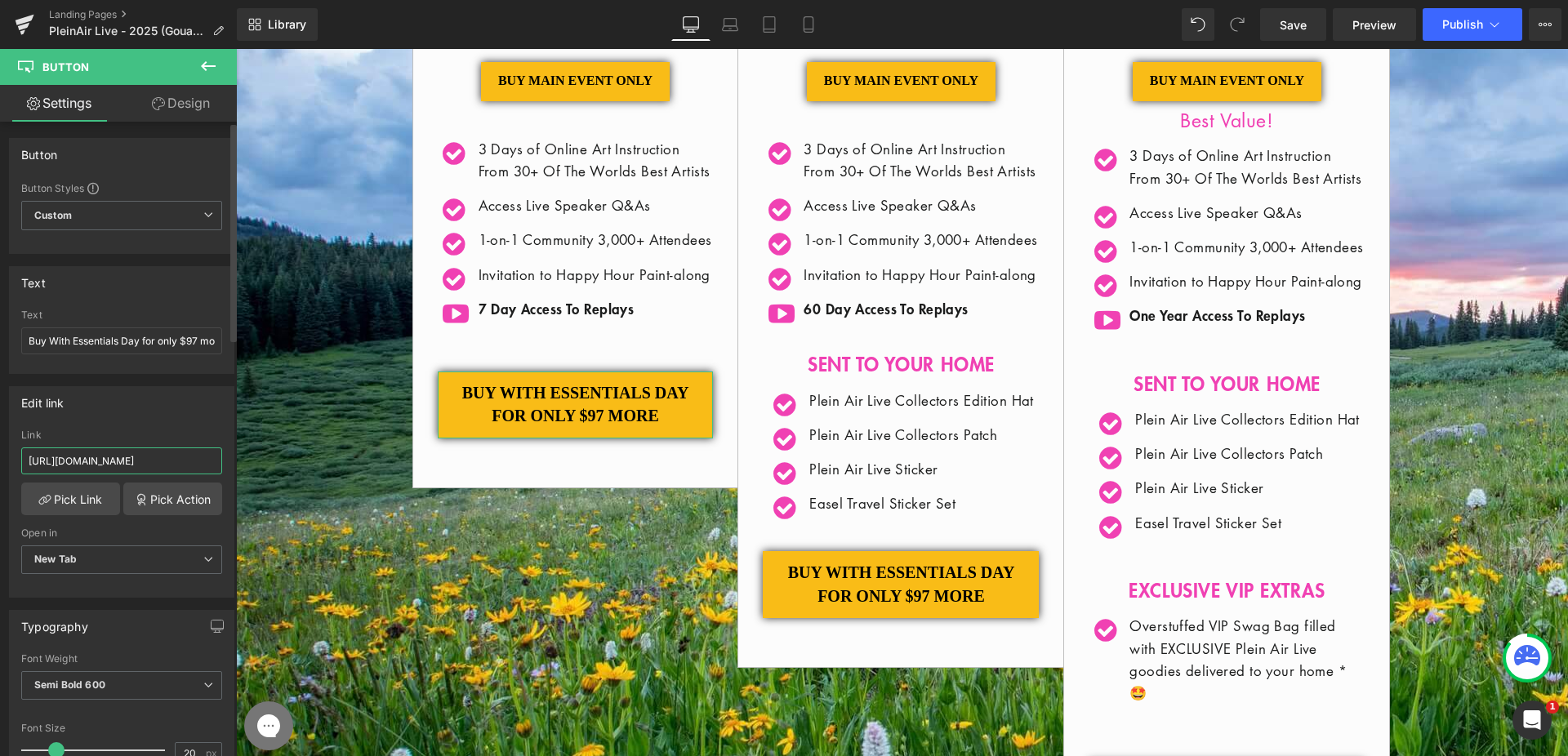
scroll to position [0, 323]
drag, startPoint x: 166, startPoint y: 451, endPoint x: 229, endPoint y: 464, distance: 64.3
click at [229, 464] on div "Edit link [URL][DOMAIN_NAME] Link [URL][DOMAIN_NAME] Pick Link Pick Action Curr…" at bounding box center [122, 485] width 244 height 223
click at [191, 462] on input "[URL][DOMAIN_NAME]" at bounding box center [122, 460] width 201 height 27
drag, startPoint x: 144, startPoint y: 459, endPoint x: 216, endPoint y: 459, distance: 72.0
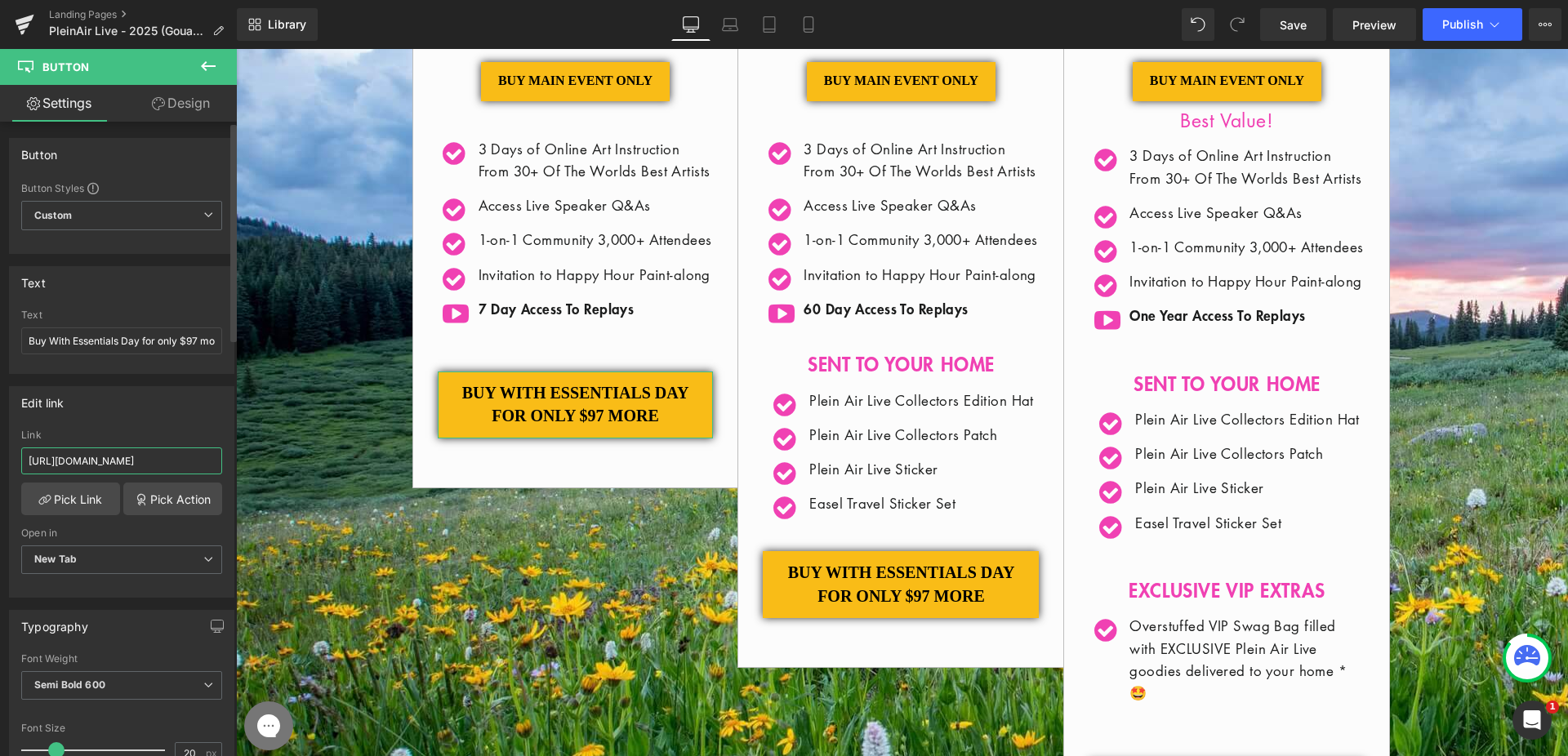
click at [216, 459] on div "[URL][DOMAIN_NAME] Link [URL][DOMAIN_NAME] Pick Link Pick Action Current Tab Ne…" at bounding box center [121, 513] width 223 height 167
paste input "SL25-GCL25-100"
type input "[URL][DOMAIN_NAME]"
click at [886, 594] on span "Button" at bounding box center [901, 584] width 38 height 20
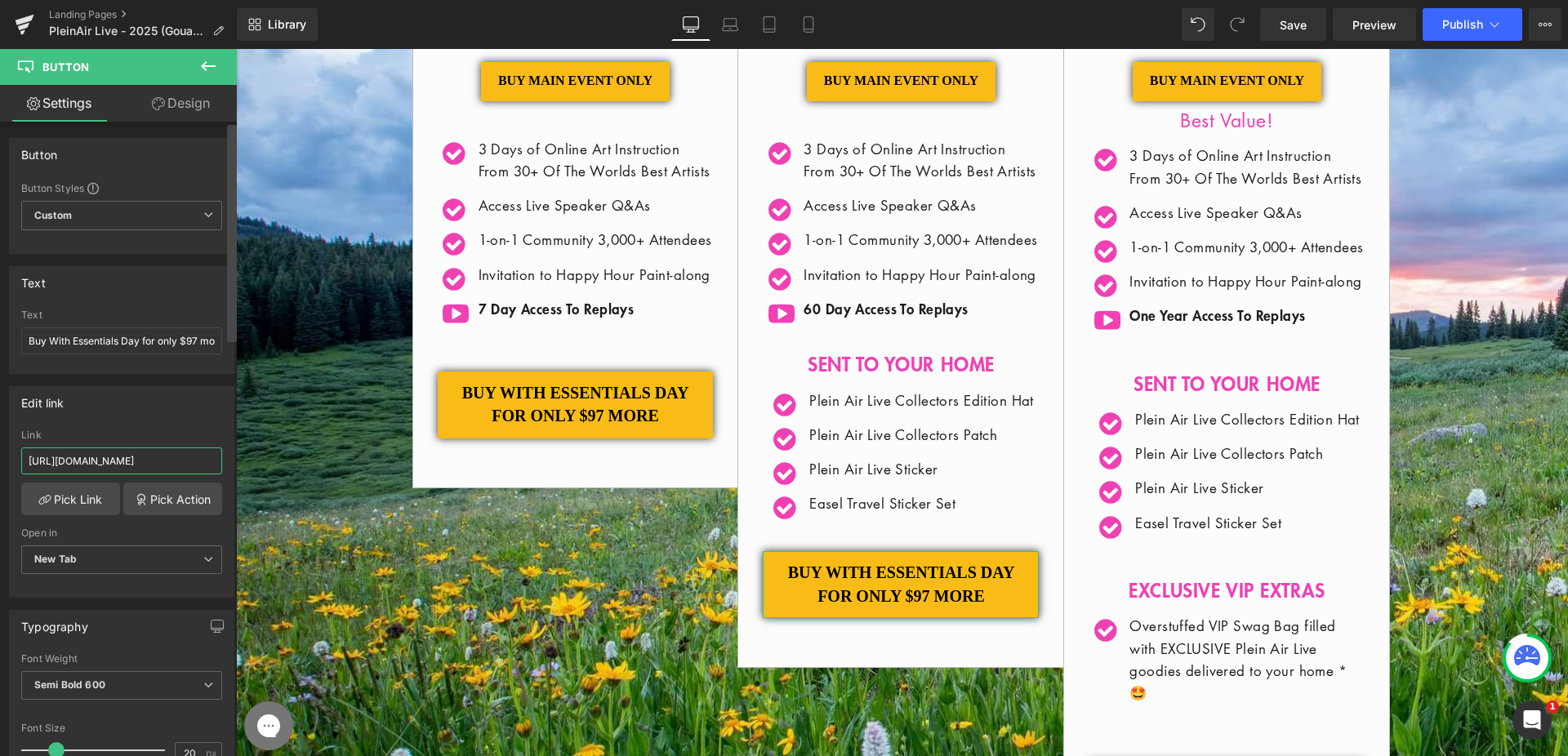
scroll to position [0, 321]
drag, startPoint x: 146, startPoint y: 459, endPoint x: 233, endPoint y: 463, distance: 87.1
click at [233, 463] on div "Button Button Styles Custom Custom Setup Global Style Custom Setup Global Style…" at bounding box center [118, 442] width 237 height 641
click at [138, 459] on input "[URL][DOMAIN_NAME]" at bounding box center [122, 460] width 201 height 27
drag, startPoint x: 380, startPoint y: 510, endPoint x: 238, endPoint y: 465, distance: 149.0
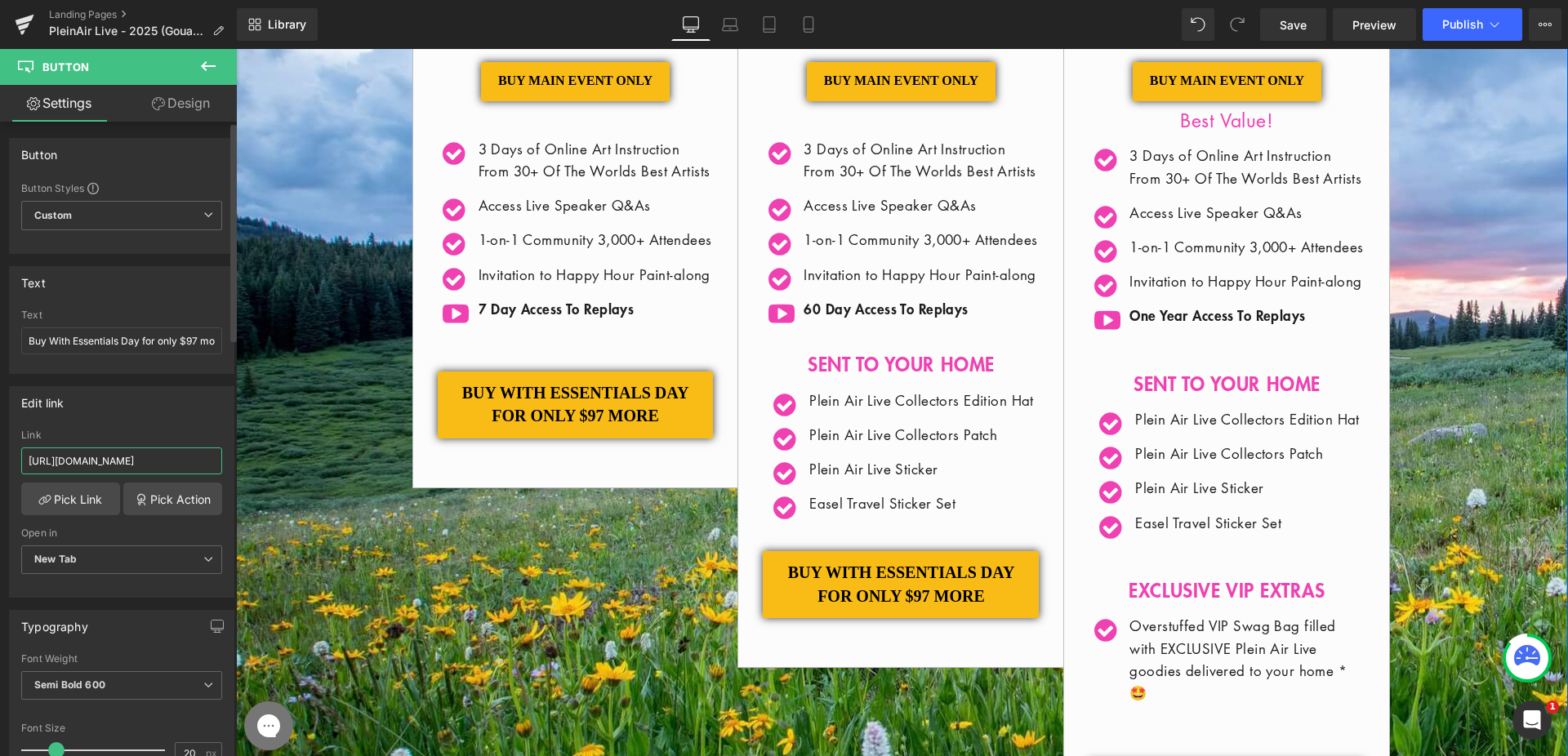
paste input "SL25-GCL25-100"
type input "[URL][DOMAIN_NAME]"
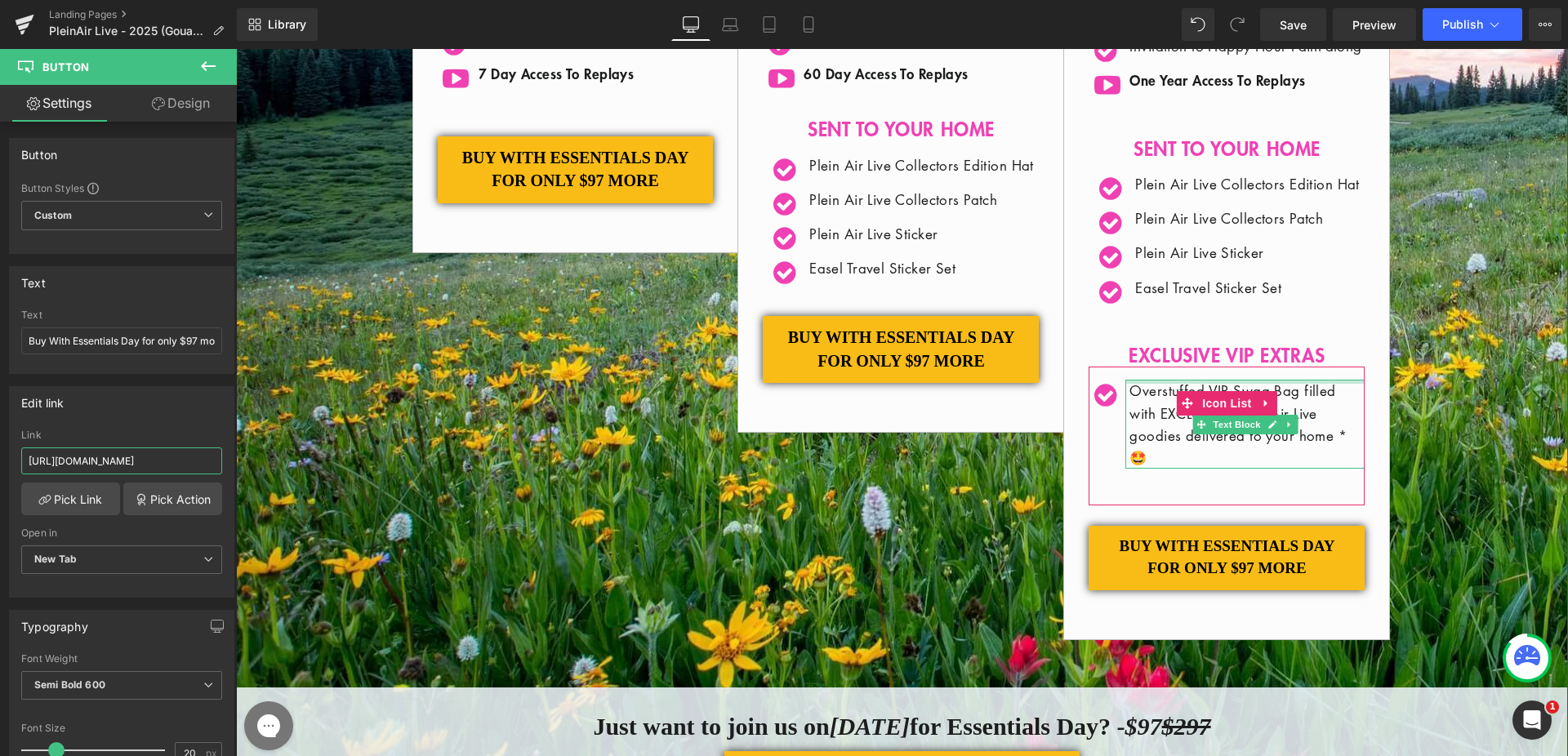
scroll to position [914, 0]
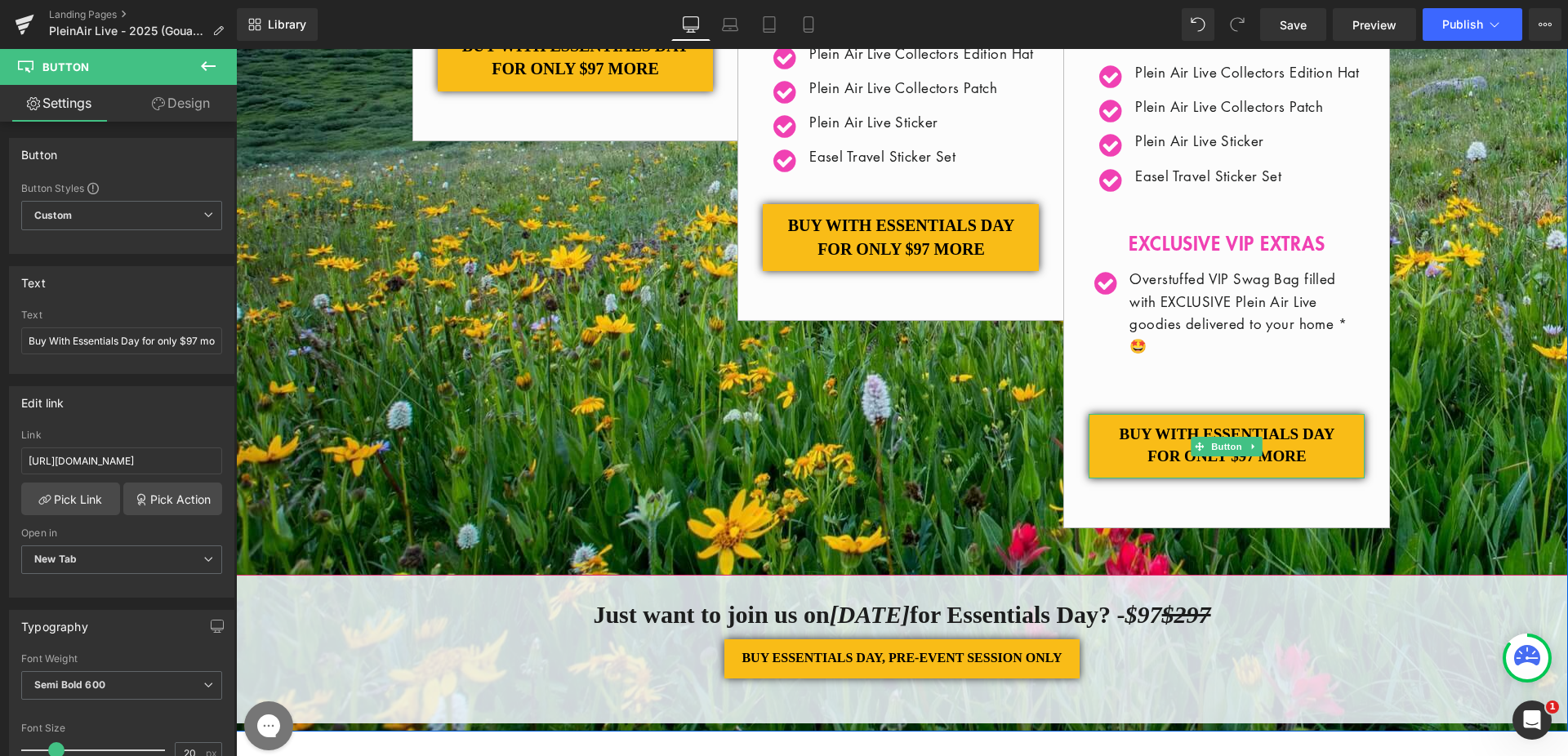
click at [1209, 456] on span "Button" at bounding box center [1227, 446] width 38 height 20
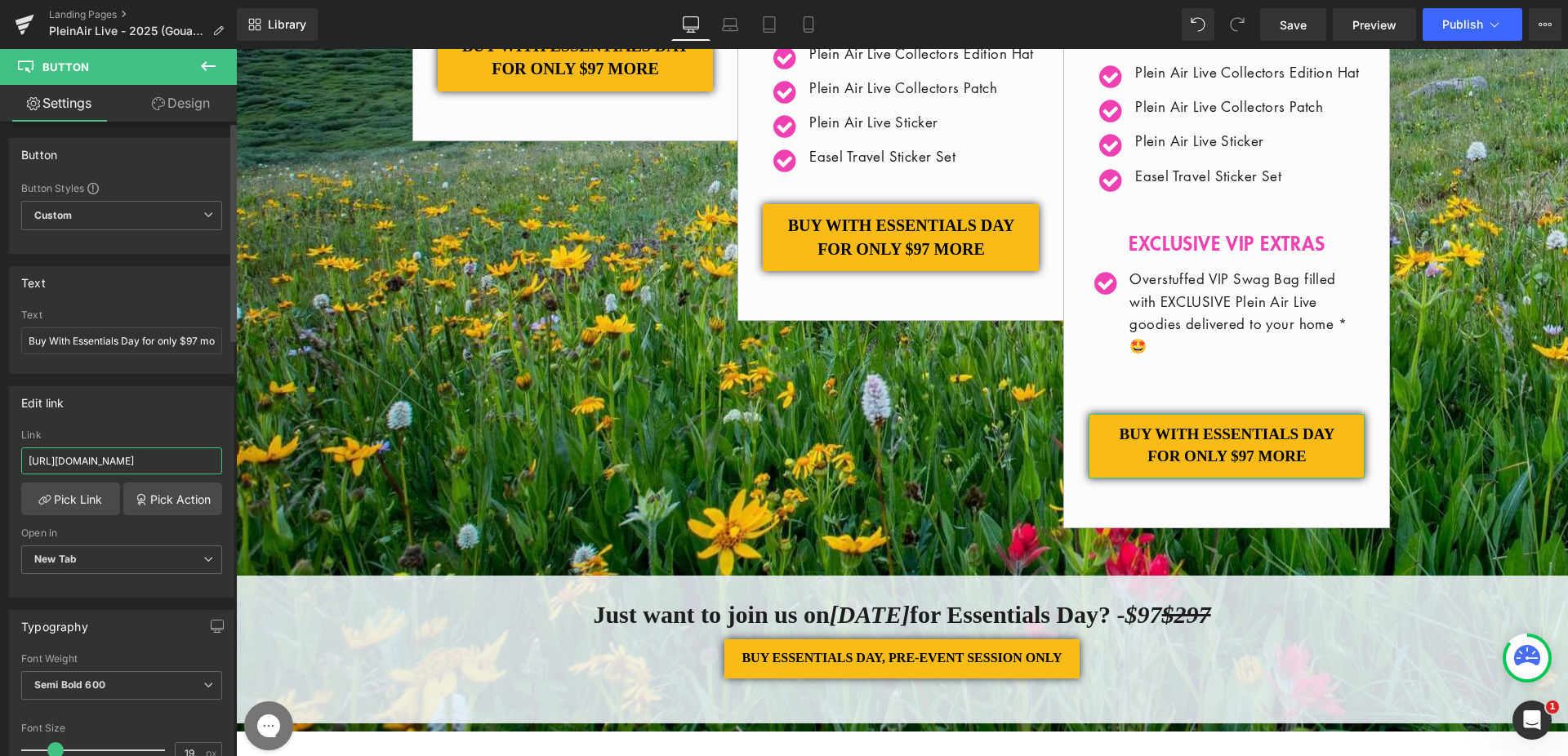
scroll to position [0, 318]
drag, startPoint x: 158, startPoint y: 458, endPoint x: 222, endPoint y: 462, distance: 64.1
click at [222, 462] on div "[URL][DOMAIN_NAME] Link [URL][DOMAIN_NAME] Pick Link Pick Action Current Tab Ne…" at bounding box center [121, 513] width 223 height 167
drag, startPoint x: 196, startPoint y: 461, endPoint x: 165, endPoint y: 465, distance: 31.3
click at [196, 462] on input "[URL][DOMAIN_NAME]" at bounding box center [122, 460] width 201 height 27
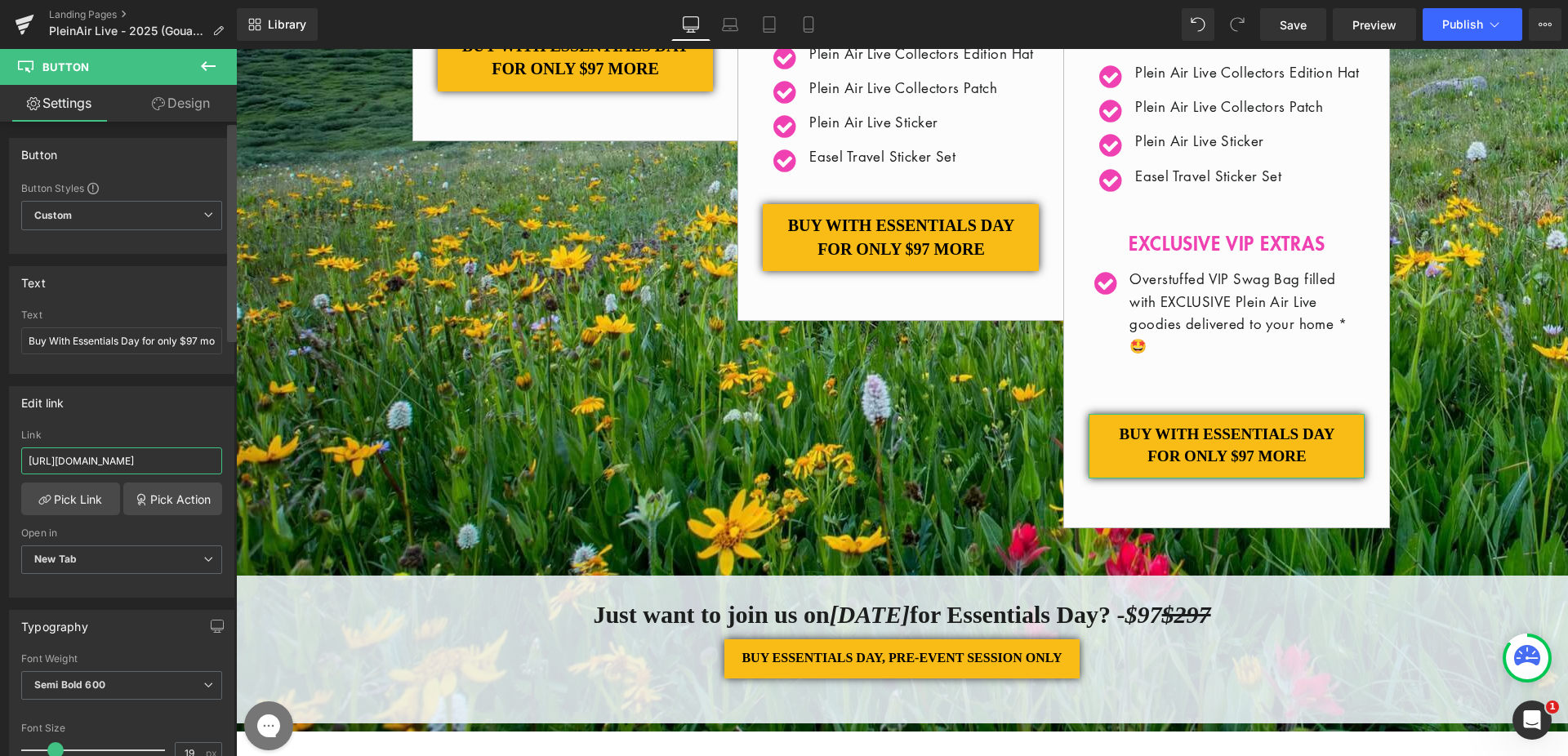
drag, startPoint x: 143, startPoint y: 462, endPoint x: 232, endPoint y: 462, distance: 89.0
click at [232, 462] on div "Button Button Styles Custom Custom Setup Global Style Custom Setup Global Style…" at bounding box center [118, 442] width 237 height 641
paste input "SL25-GCL25-100"
type input "[URL][DOMAIN_NAME]"
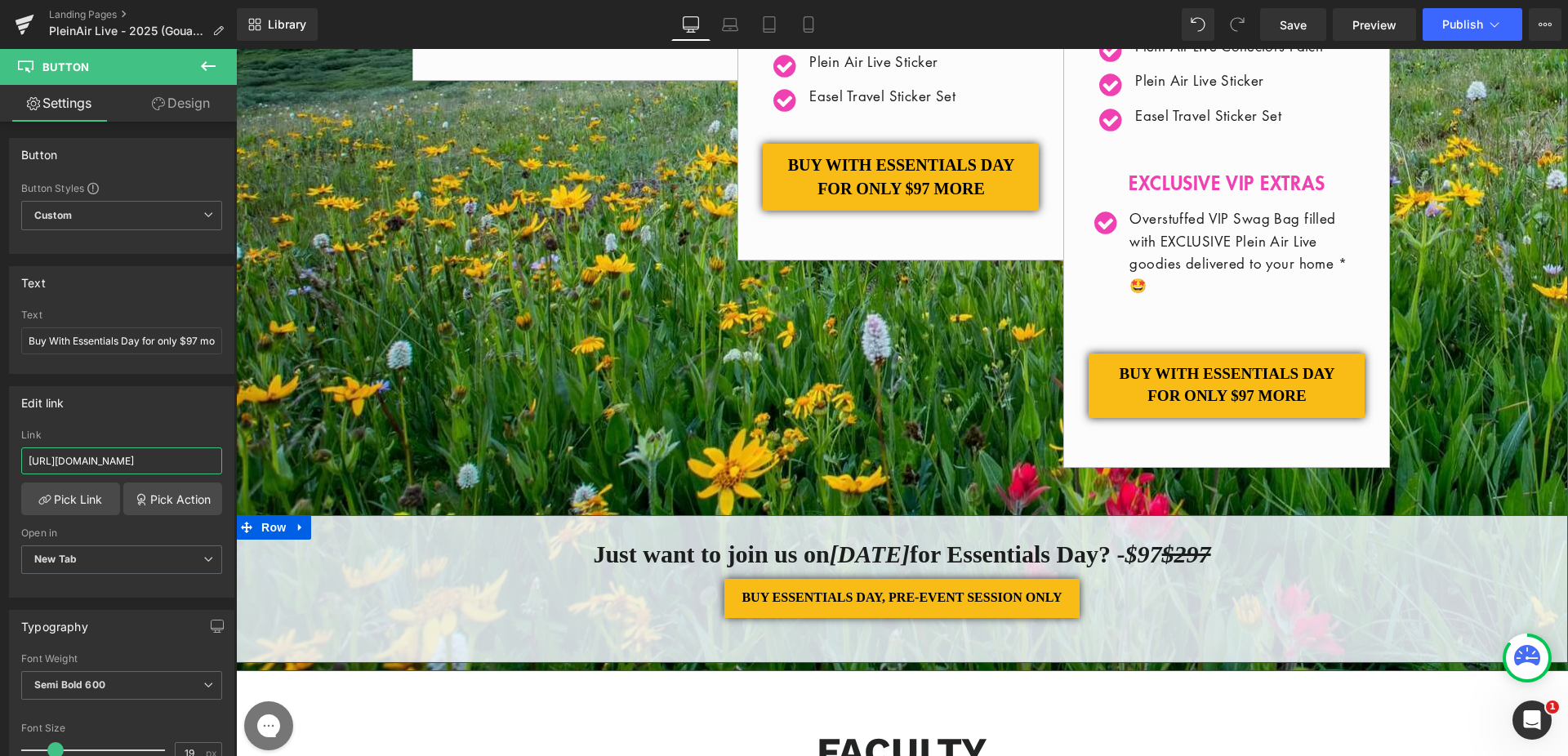
scroll to position [1048, 0]
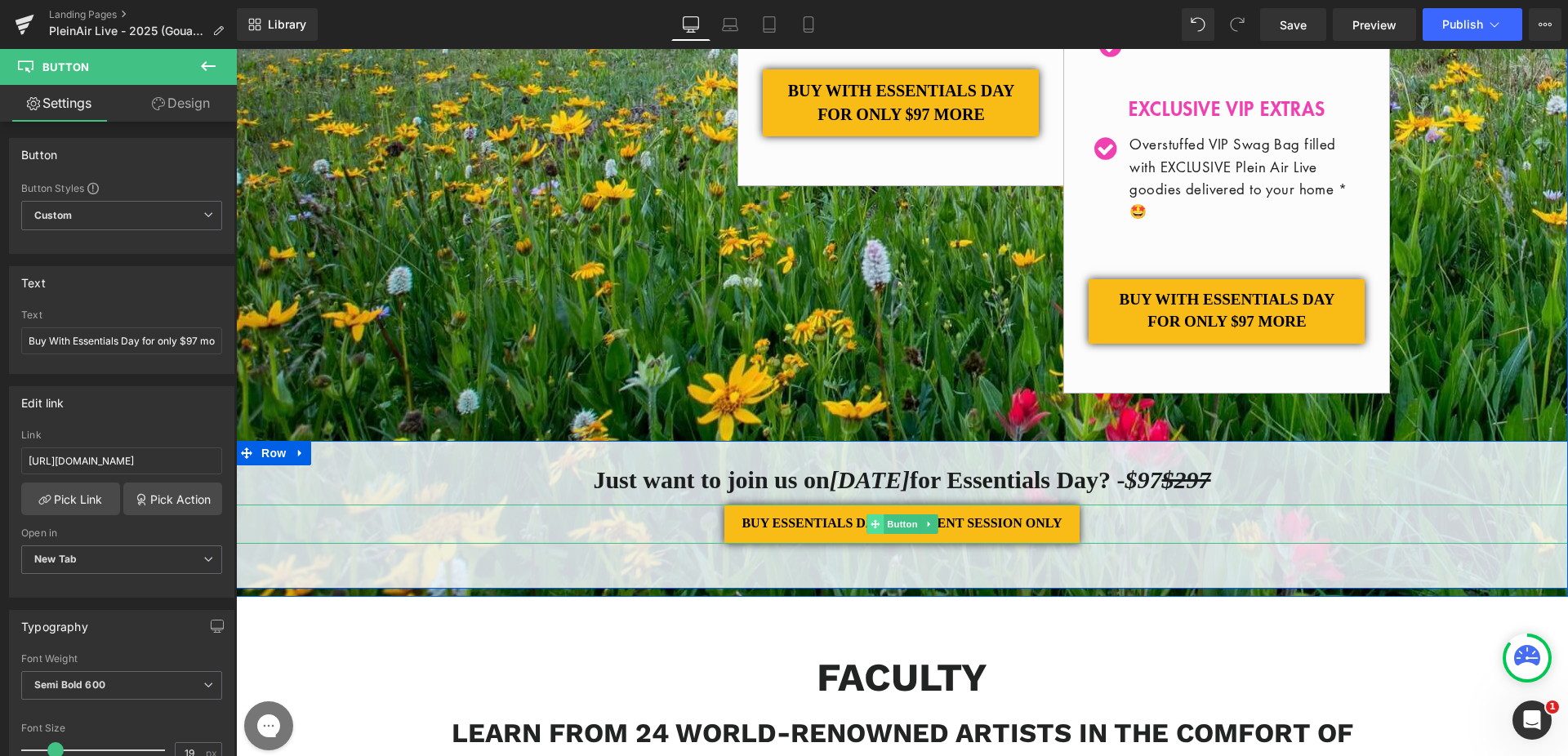
click at [871, 528] on icon at bounding box center [875, 523] width 9 height 9
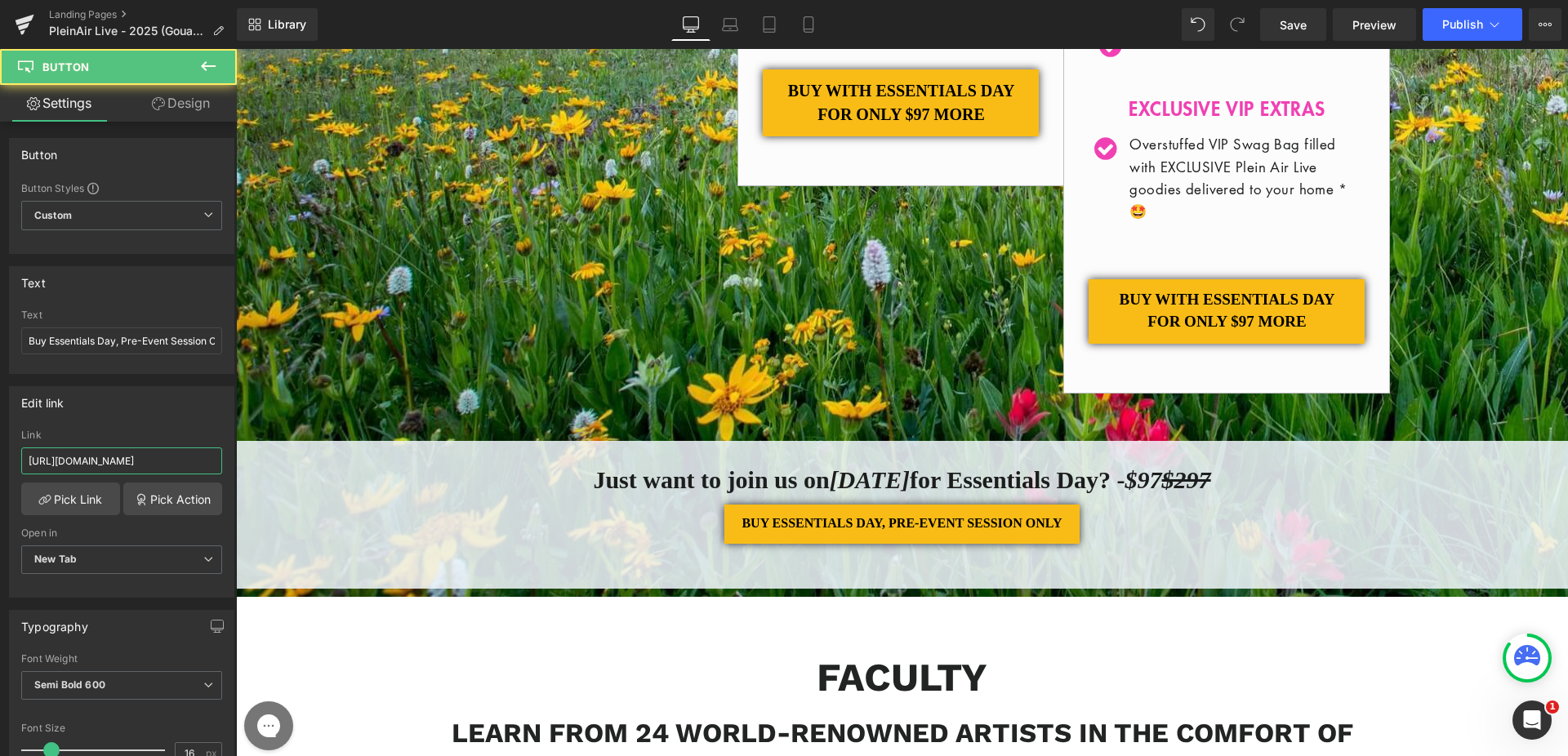
scroll to position [0, 230]
drag, startPoint x: 407, startPoint y: 509, endPoint x: 241, endPoint y: 467, distance: 171.2
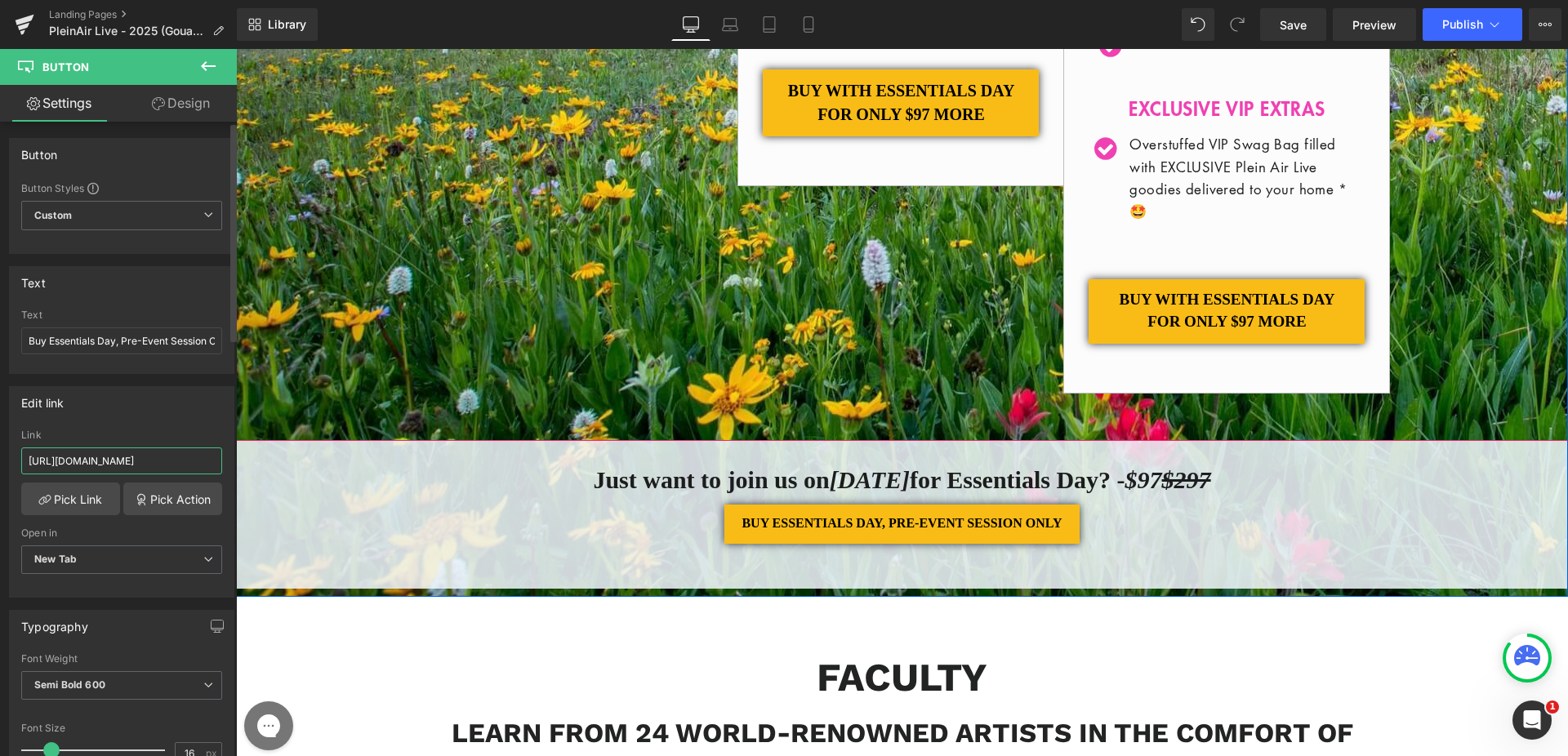
click at [159, 462] on input "[URL][DOMAIN_NAME]" at bounding box center [122, 460] width 201 height 27
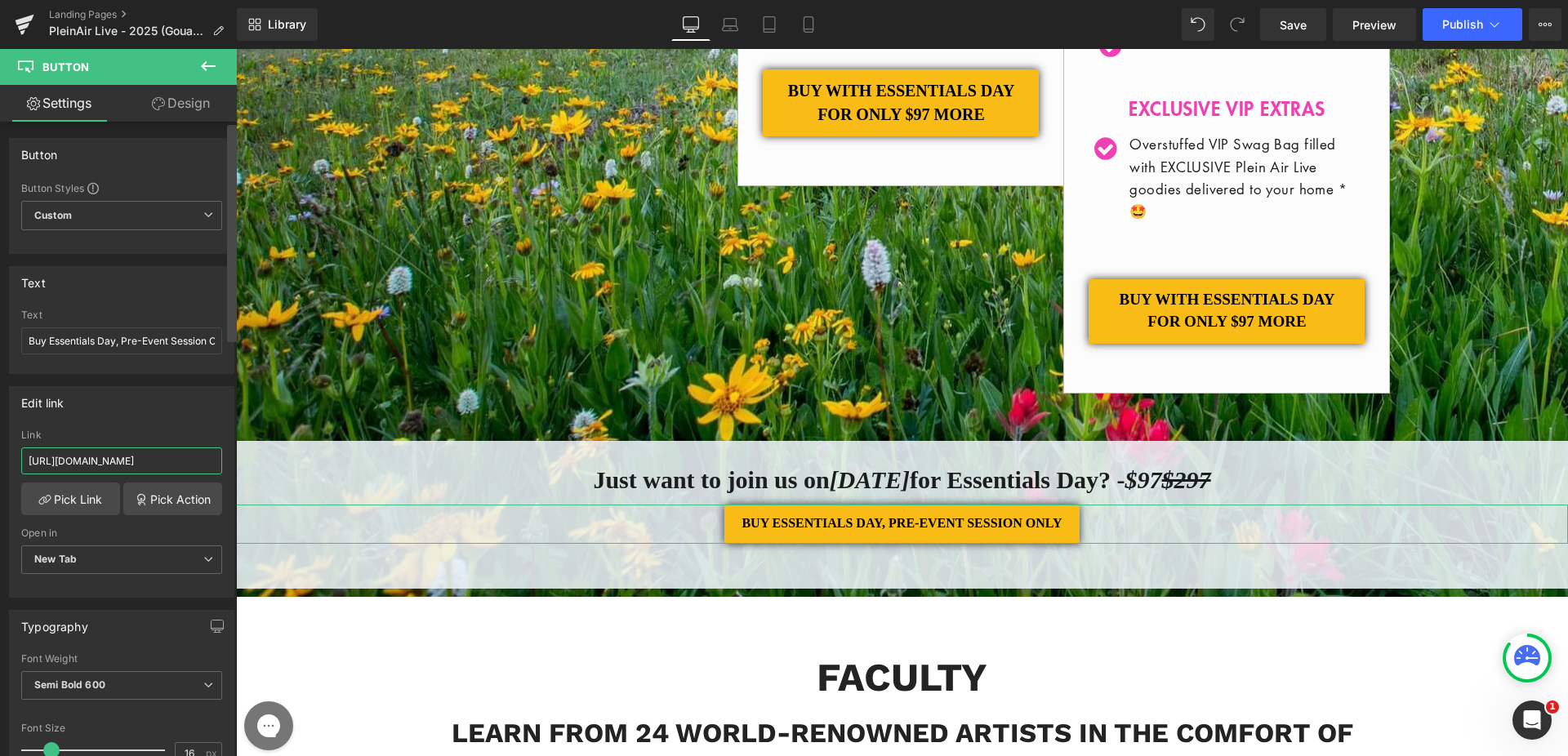
drag, startPoint x: 143, startPoint y: 459, endPoint x: 232, endPoint y: 468, distance: 89.5
click at [232, 468] on div "Button Button Styles Custom Custom Setup Global Style Custom Setup Global Style…" at bounding box center [118, 442] width 237 height 641
paste input "SL25-GCL25-100"
type input "[URL][DOMAIN_NAME]"
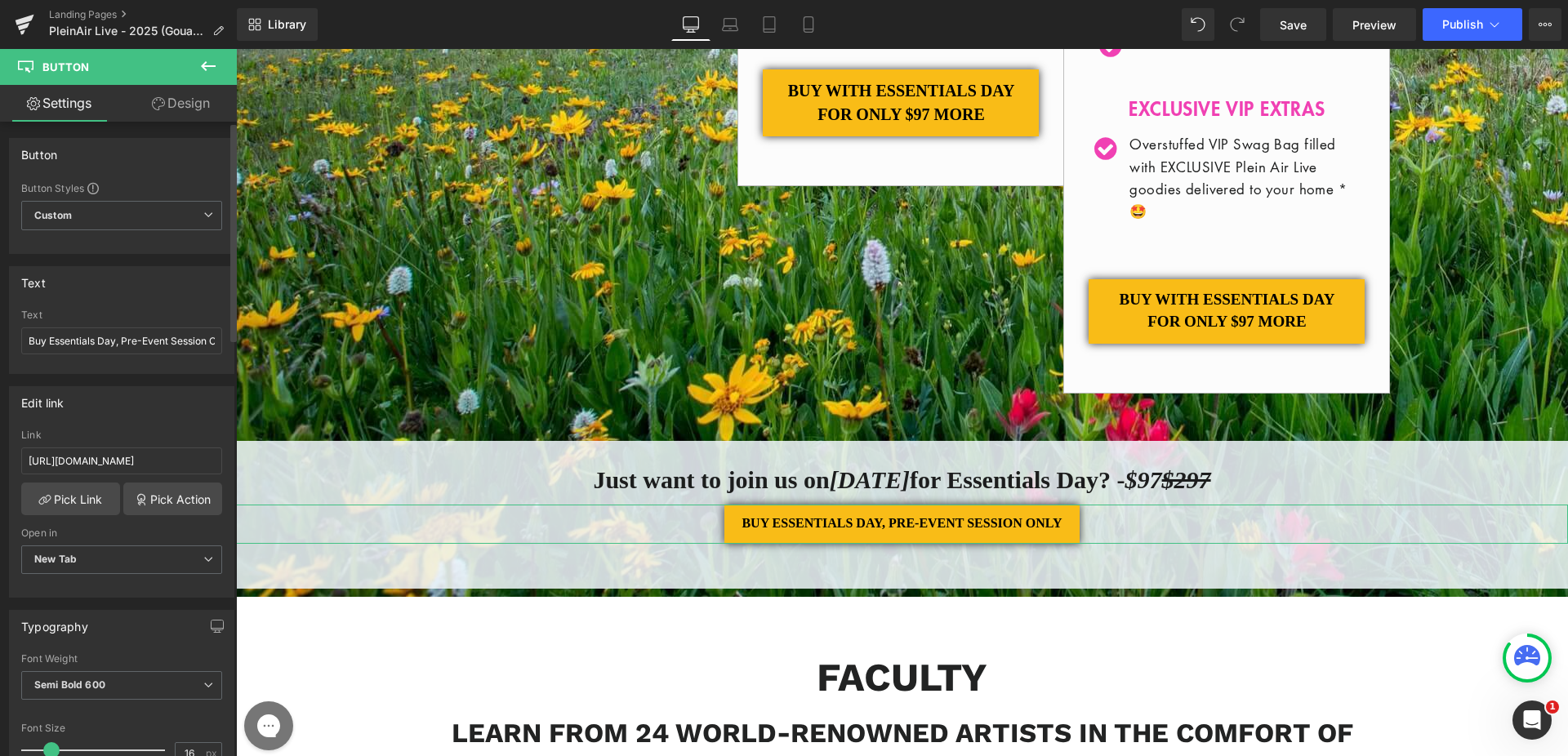
click at [183, 429] on div "Link" at bounding box center [122, 434] width 201 height 11
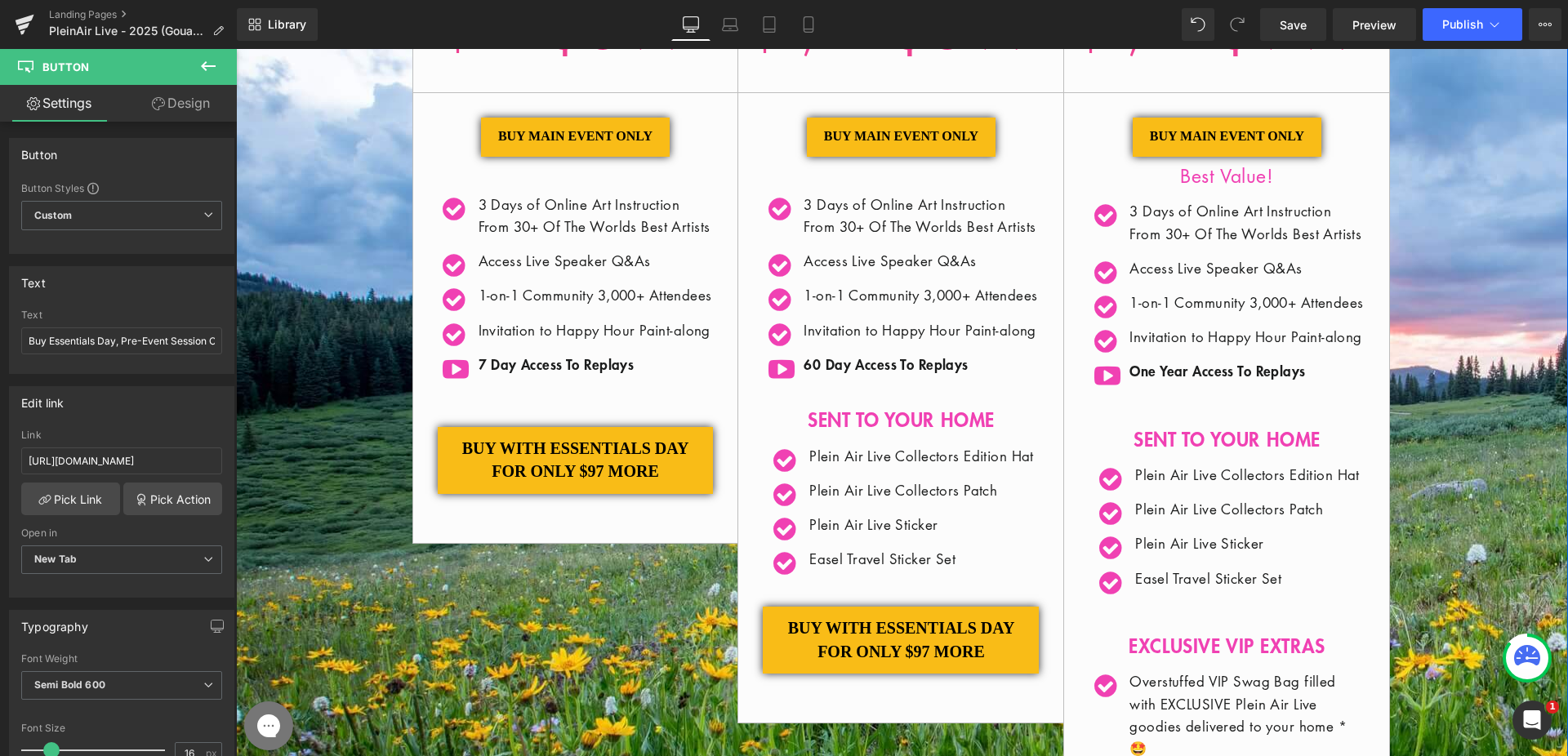
scroll to position [0, 0]
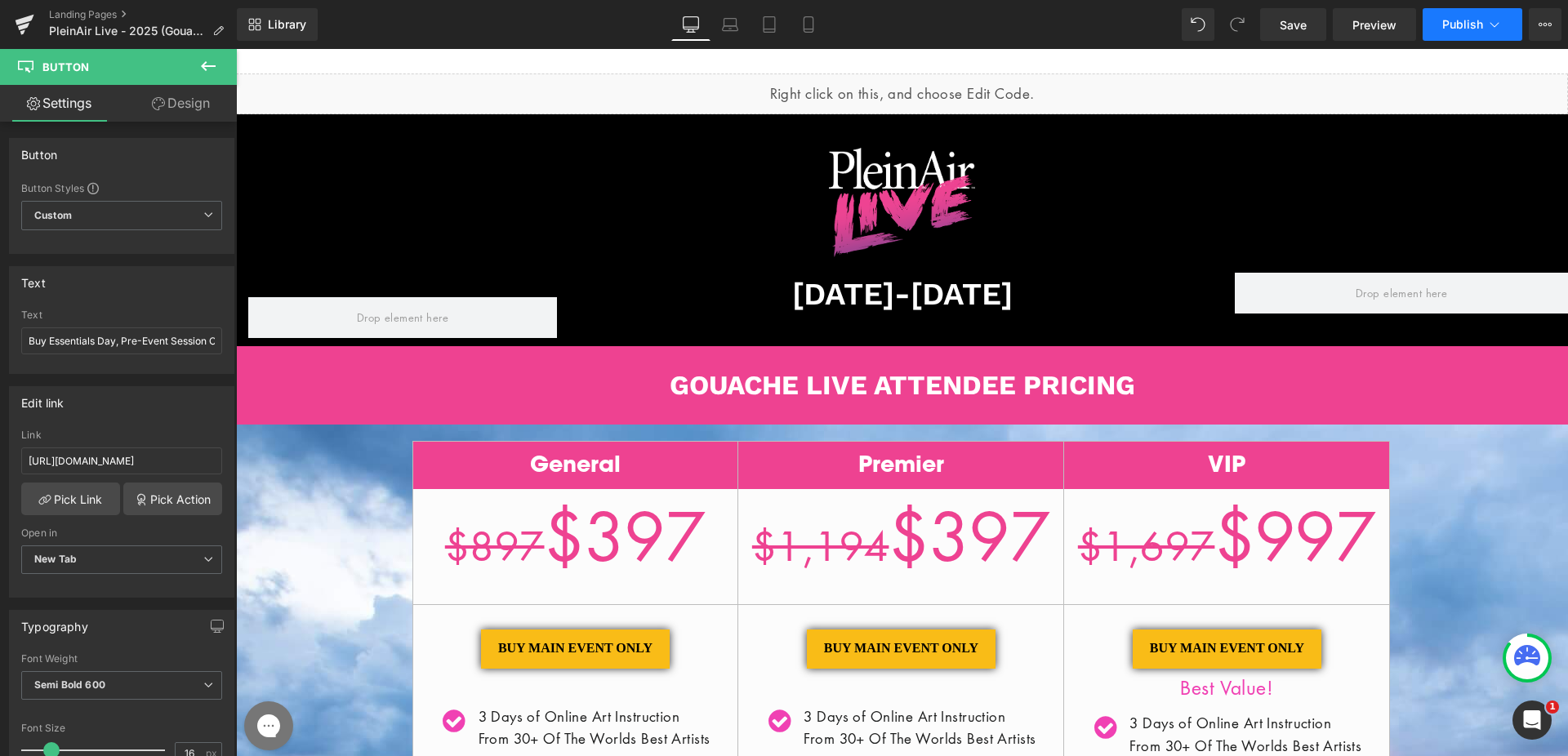
click at [1461, 31] on button "Publish" at bounding box center [1471, 24] width 99 height 33
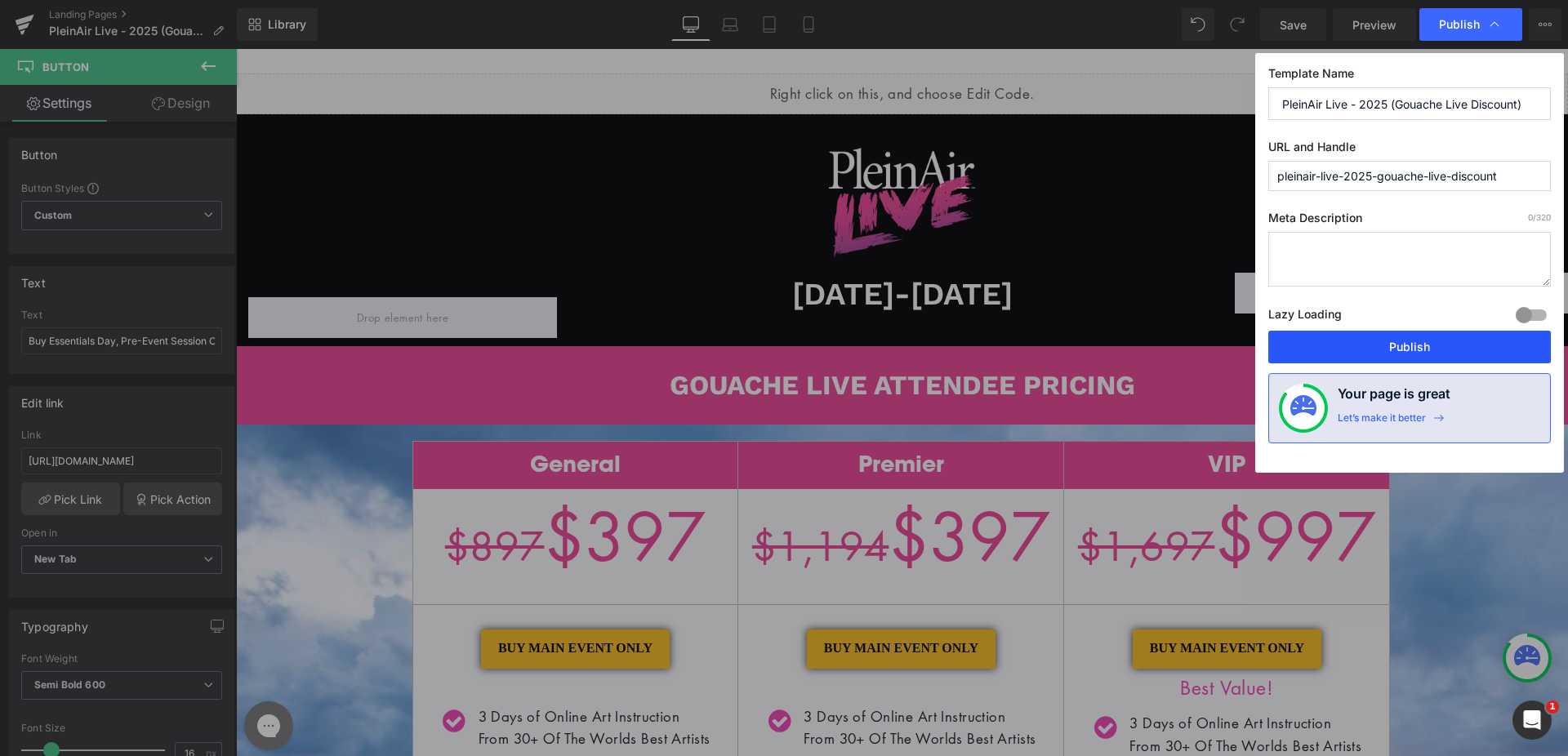
click at [1372, 350] on button "Publish" at bounding box center [1409, 347] width 283 height 33
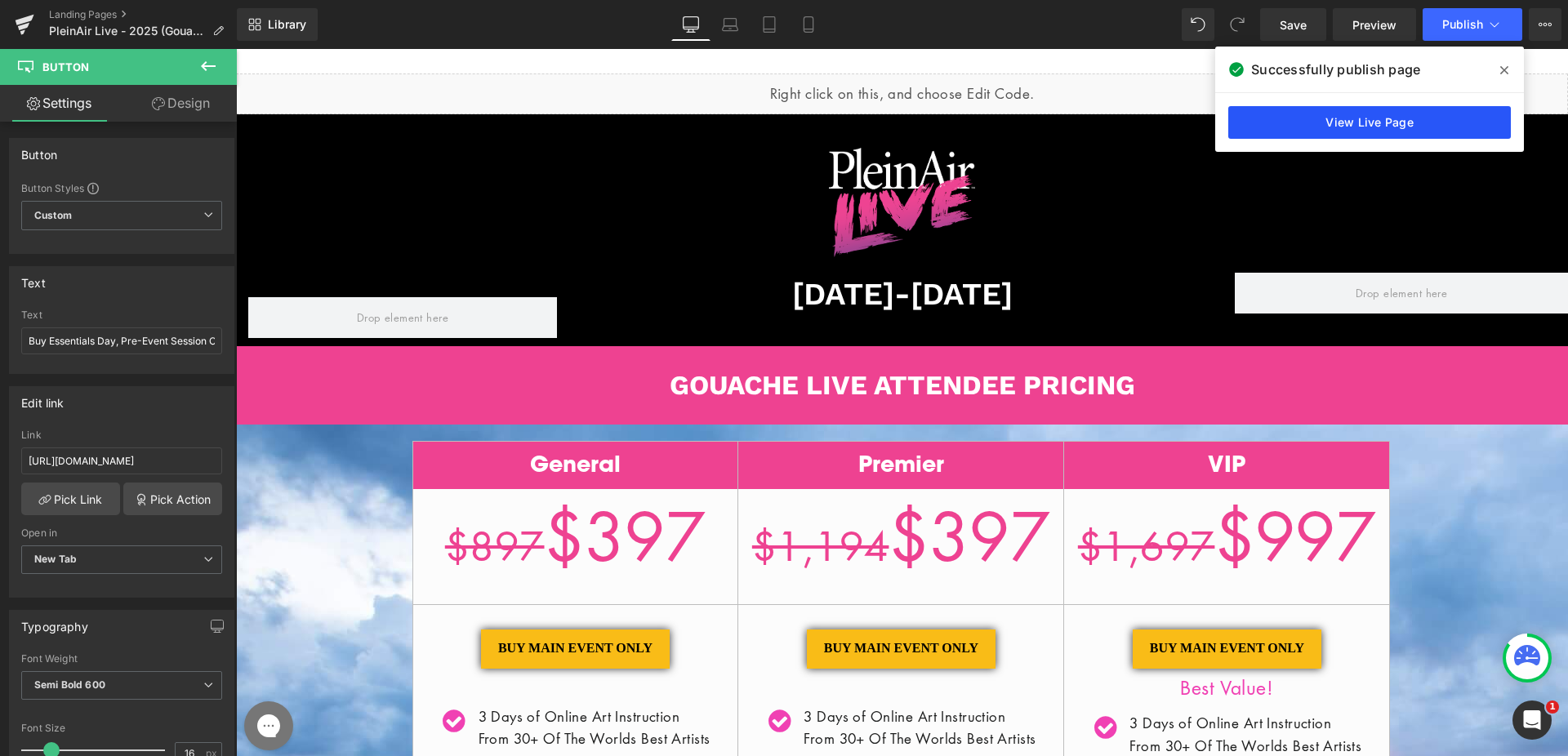
click at [1423, 118] on link "View Live Page" at bounding box center [1370, 122] width 283 height 33
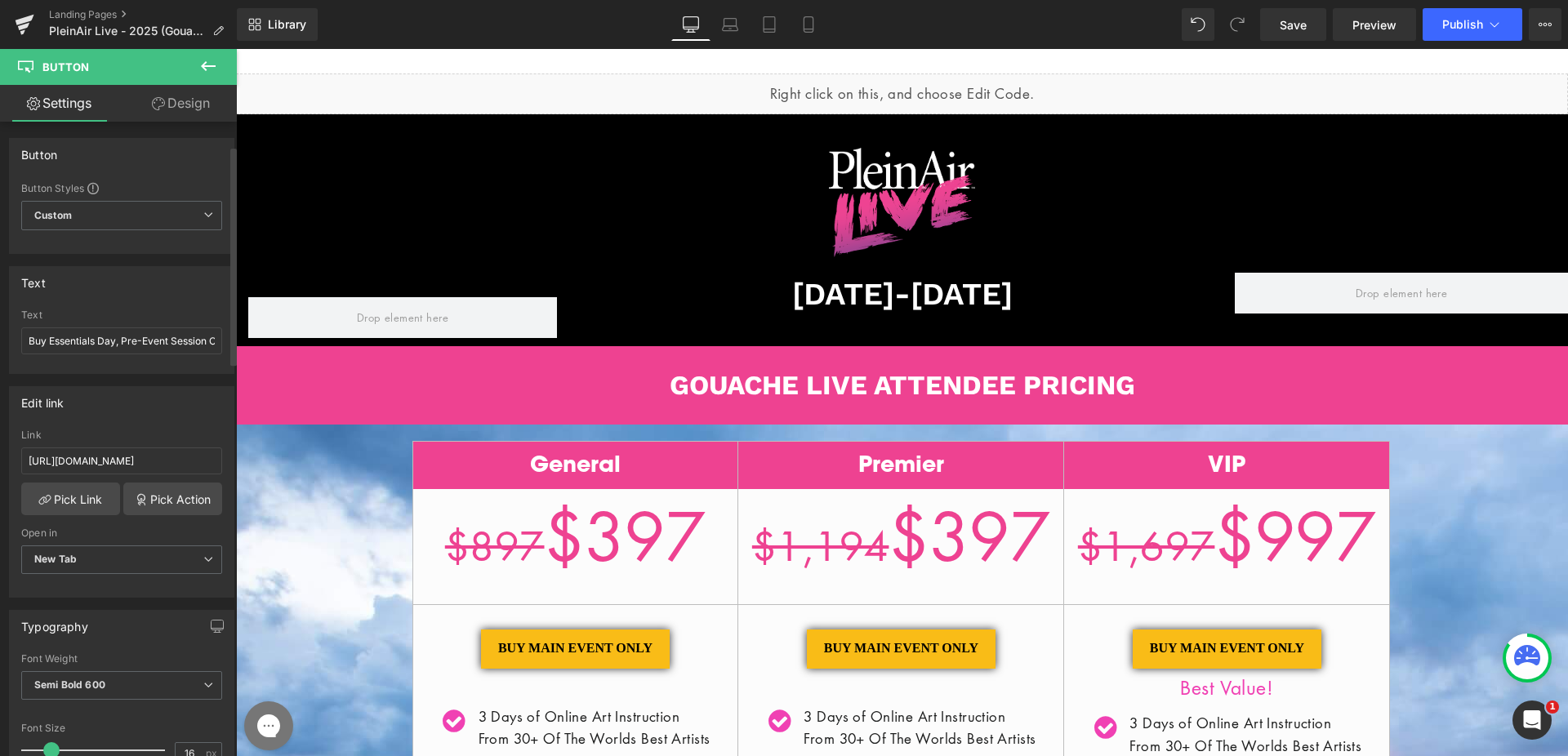
scroll to position [351, 0]
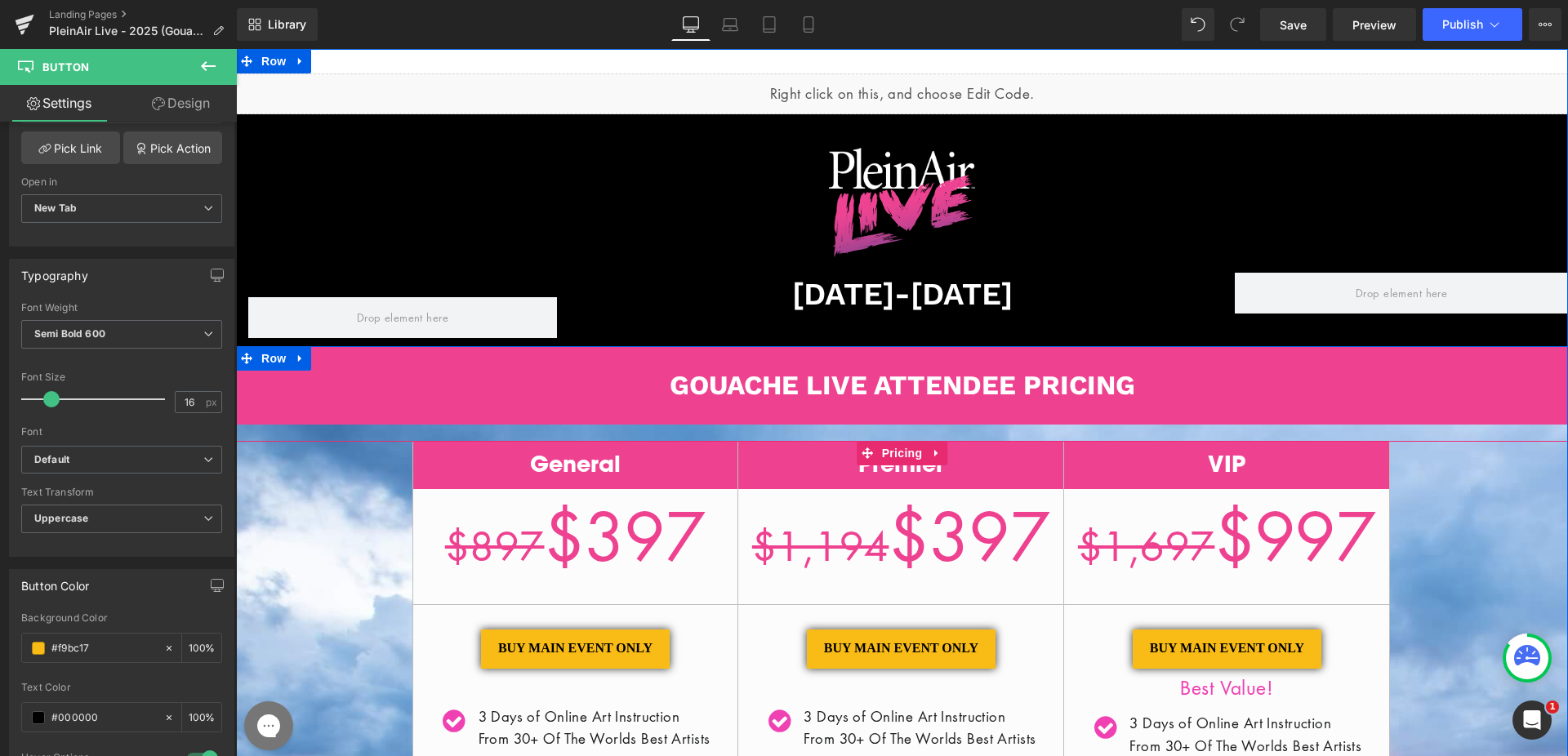
click at [495, 520] on s "$897" at bounding box center [494, 546] width 99 height 53
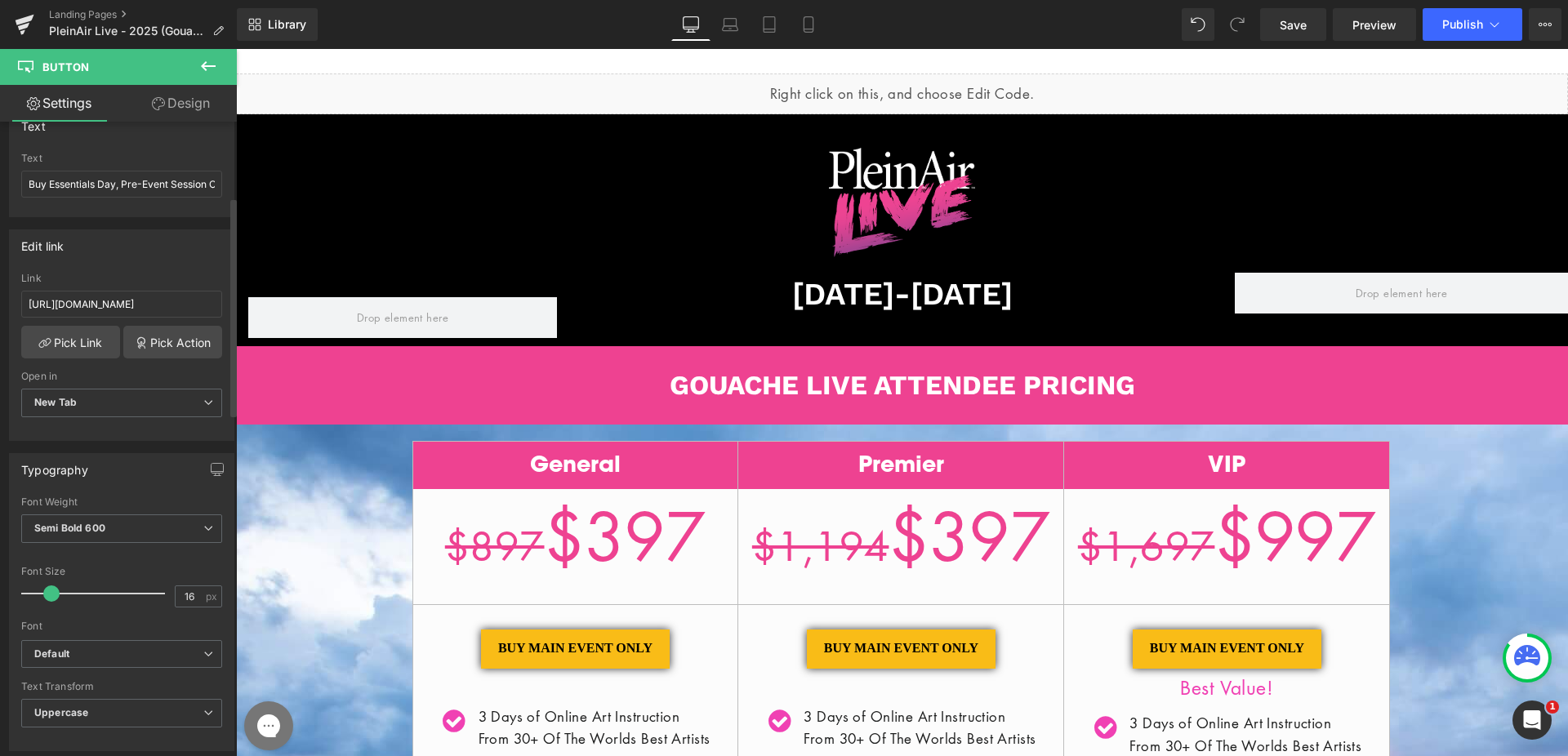
scroll to position [0, 0]
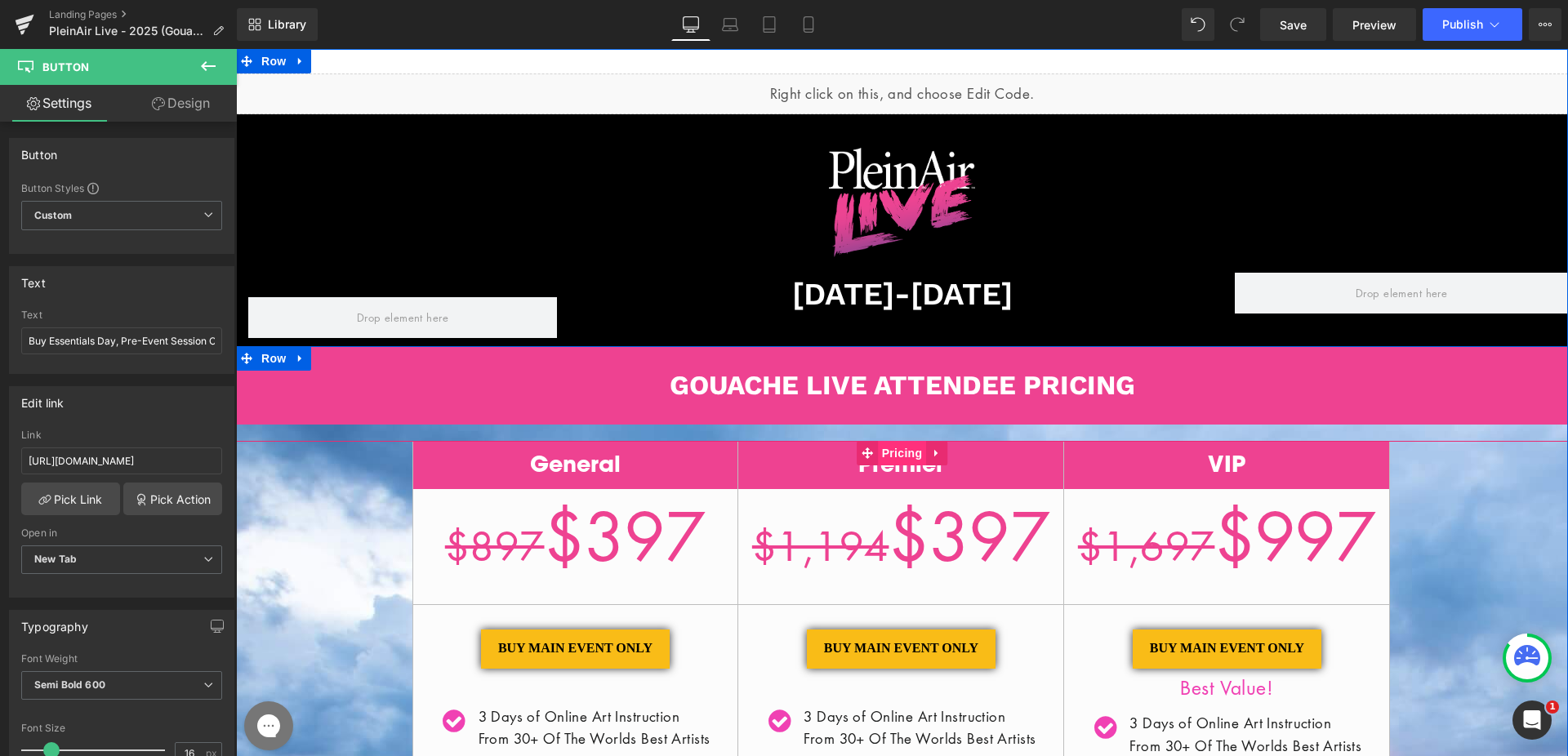
click at [894, 449] on span "Pricing" at bounding box center [902, 453] width 49 height 24
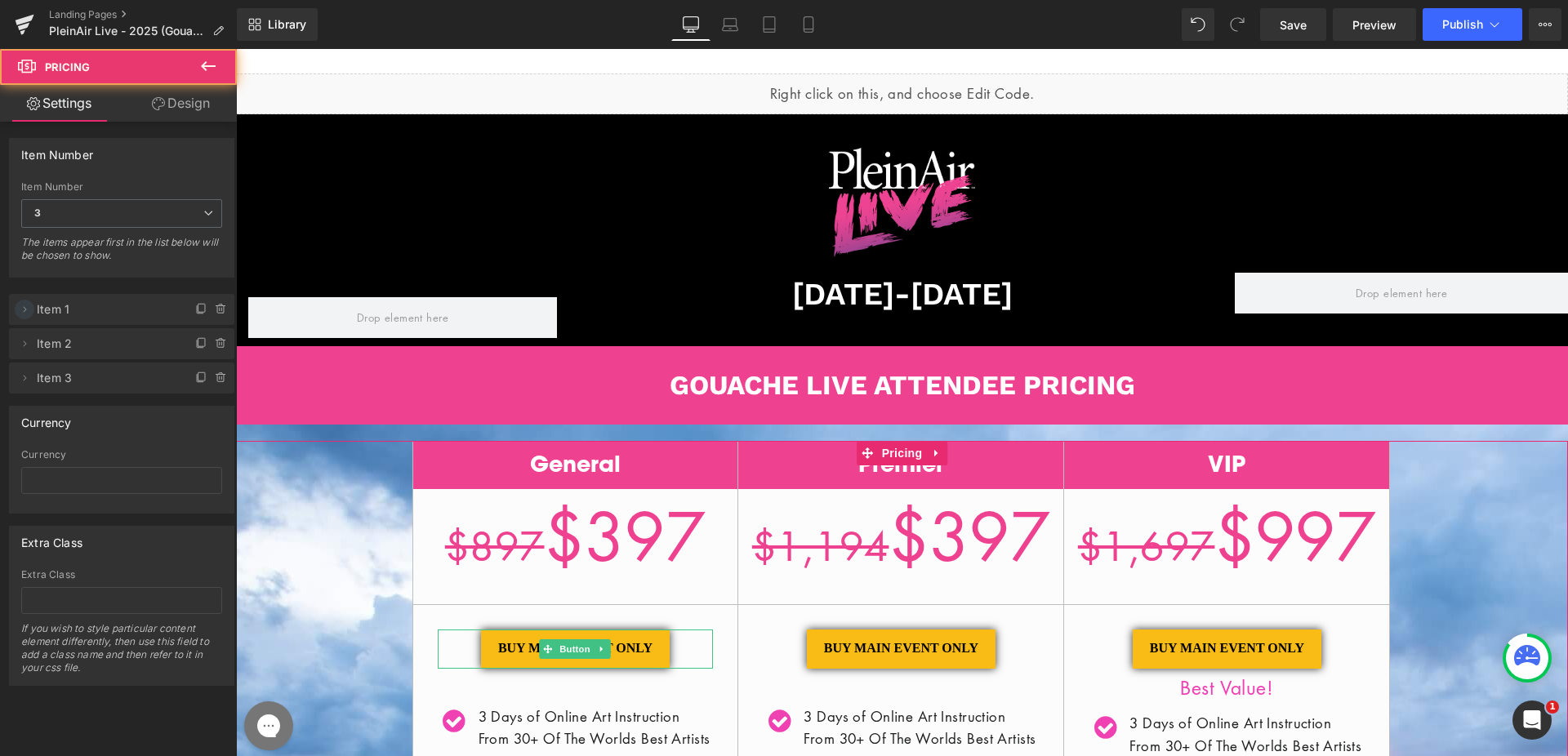
click at [31, 309] on span at bounding box center [24, 309] width 20 height 20
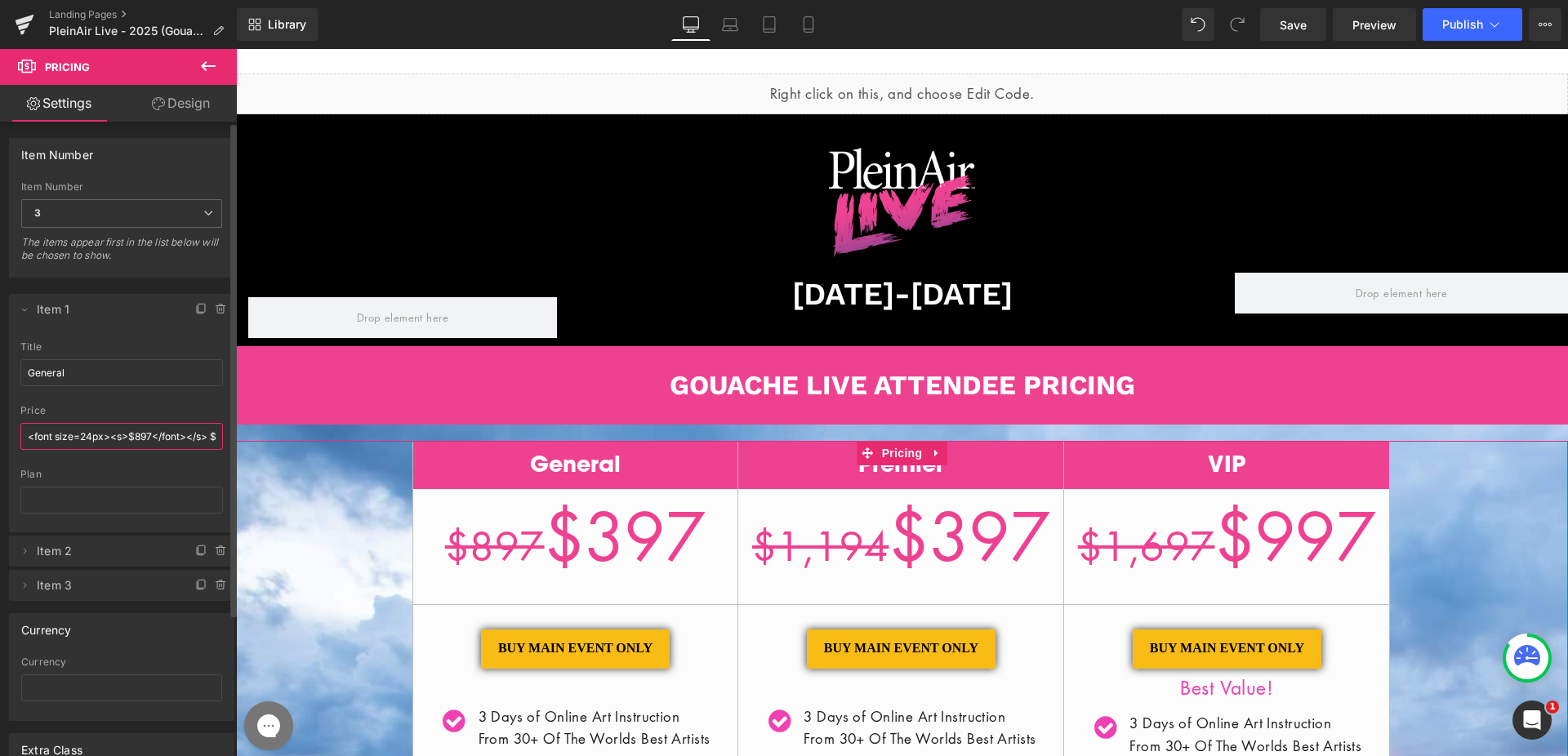
drag, startPoint x: 178, startPoint y: 435, endPoint x: 228, endPoint y: 436, distance: 50.0
click at [228, 436] on div "Delete Cancel Item 1 General title General <font size=24px><s>$897</font></s> $…" at bounding box center [122, 439] width 244 height 323
drag, startPoint x: 196, startPoint y: 436, endPoint x: 205, endPoint y: 436, distance: 9.0
click at [205, 436] on input "<font size=24px><s>$897</font></s> $397" at bounding box center [122, 435] width 203 height 27
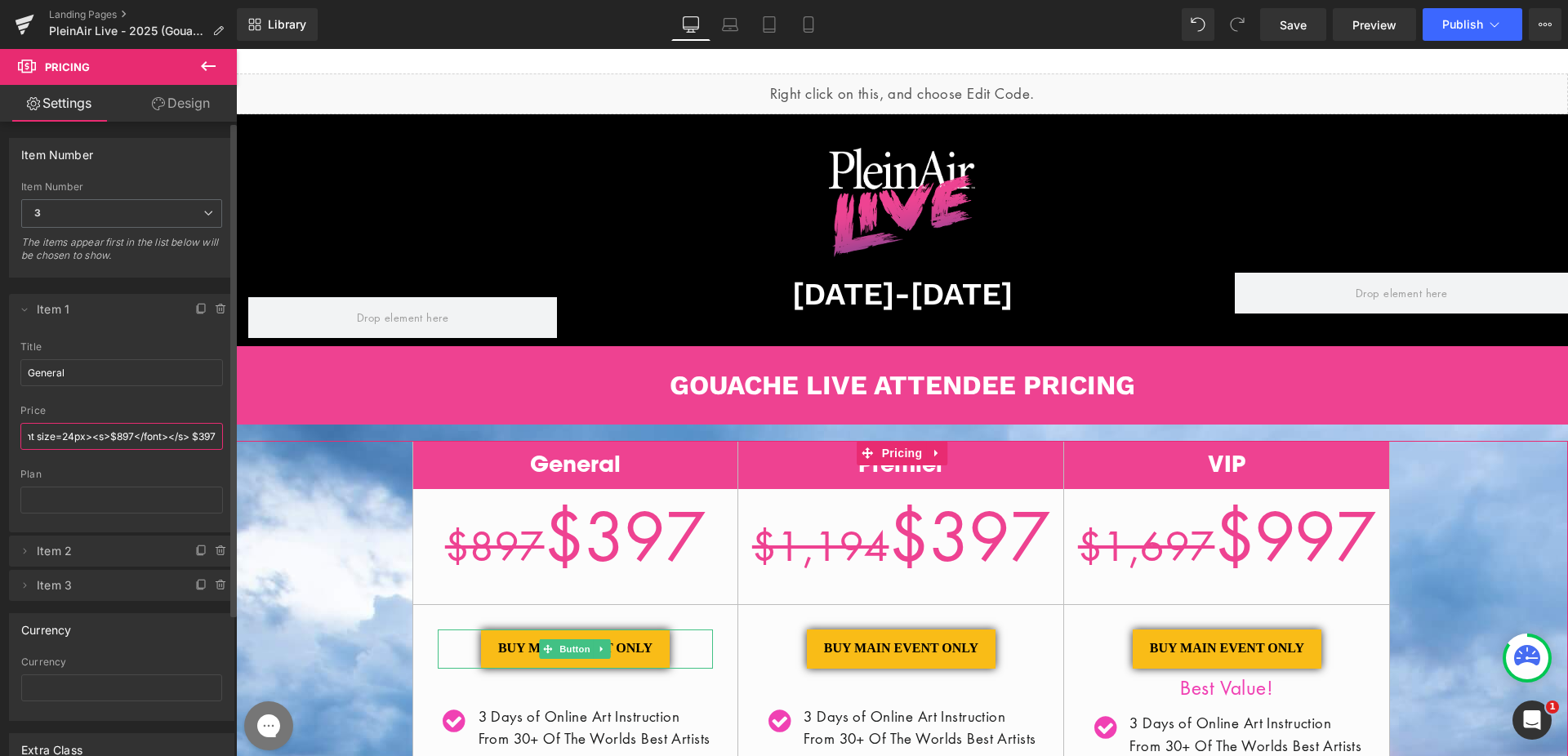
click at [200, 438] on input "<font size=24px><s>$897</font></s> $397" at bounding box center [122, 435] width 203 height 27
click at [196, 436] on input "<font size=24px><s>$897</font></s> $397" at bounding box center [122, 435] width 203 height 27
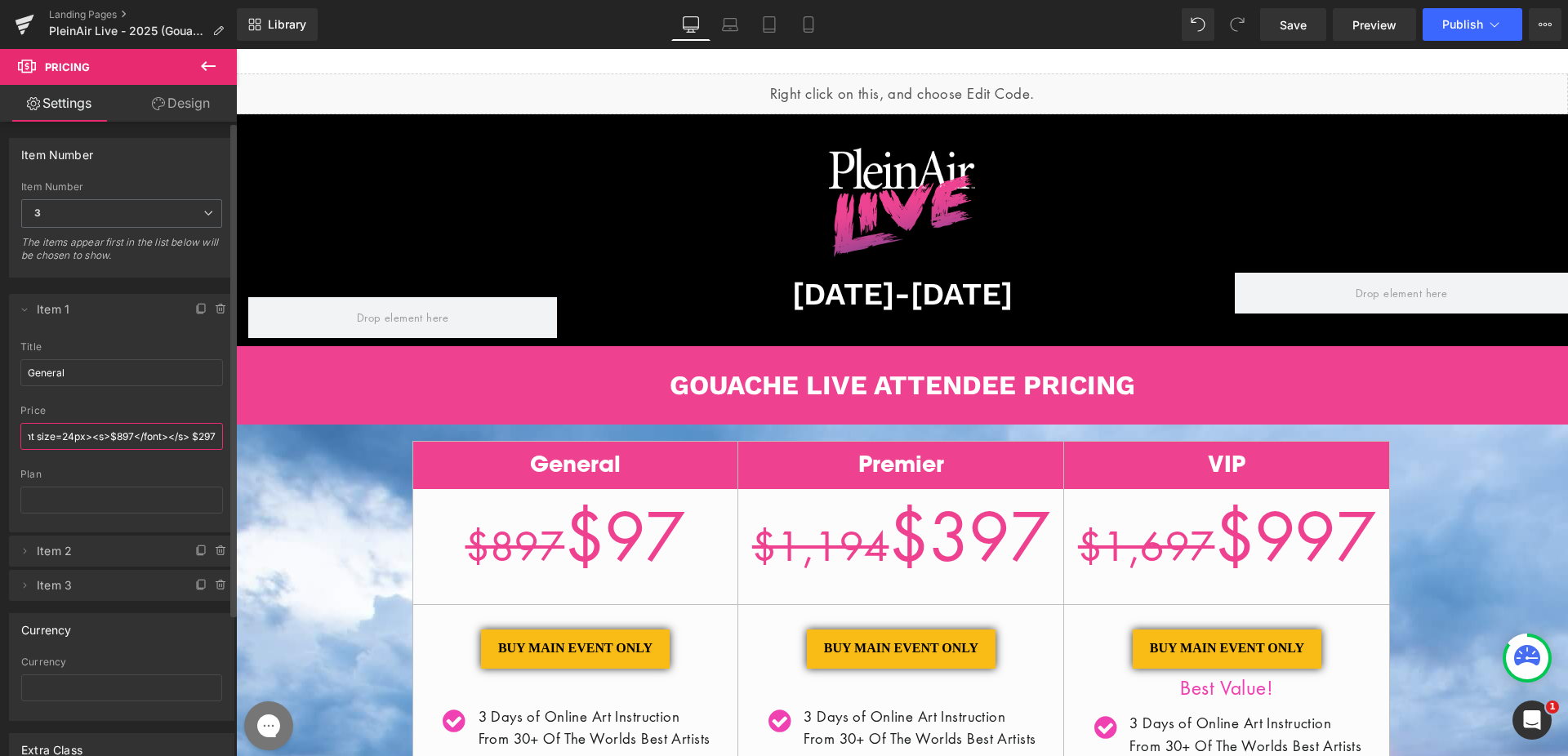
scroll to position [0, 21]
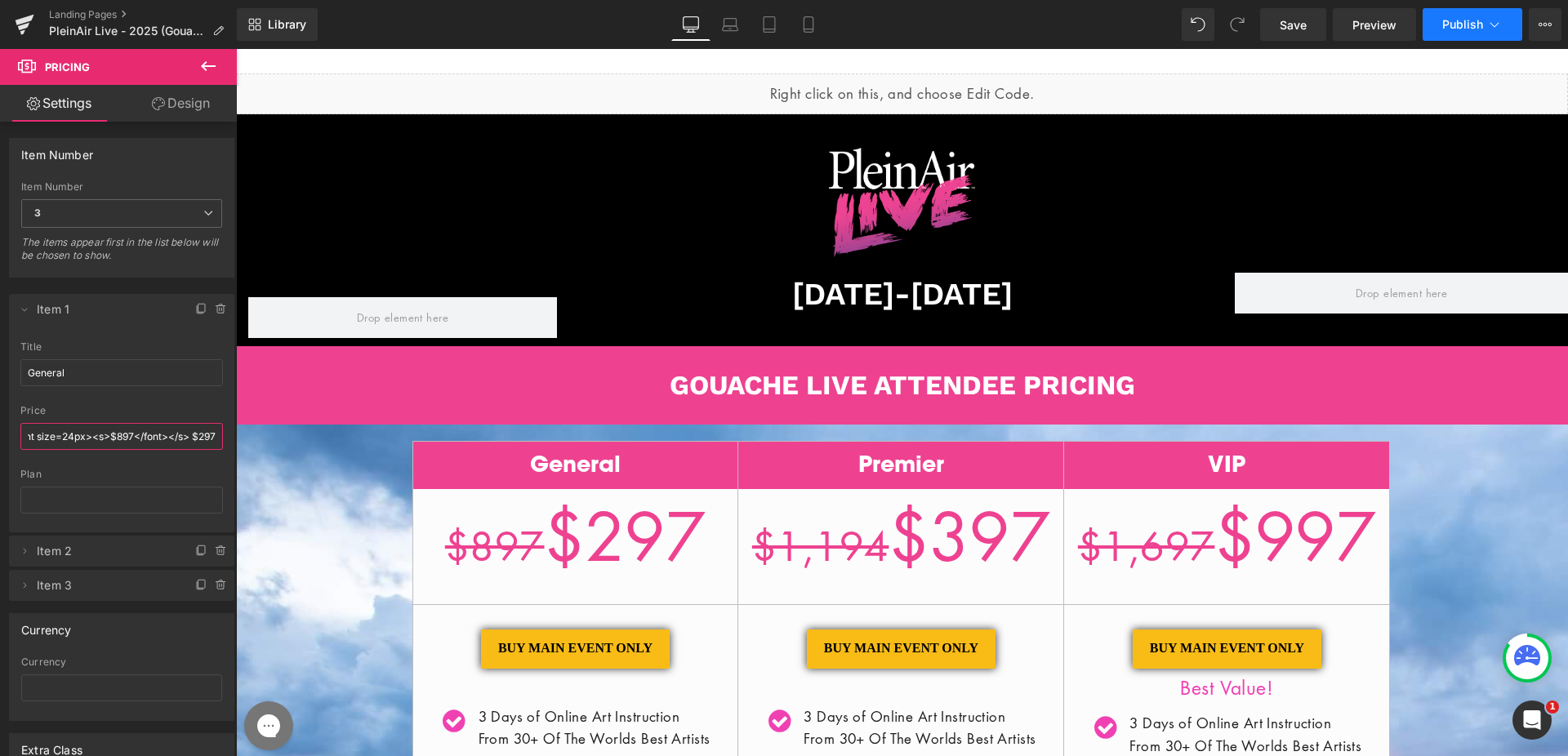
type input "<font size=24px><s>$897</font></s> $297"
click at [1460, 22] on span "Publish" at bounding box center [1462, 24] width 41 height 13
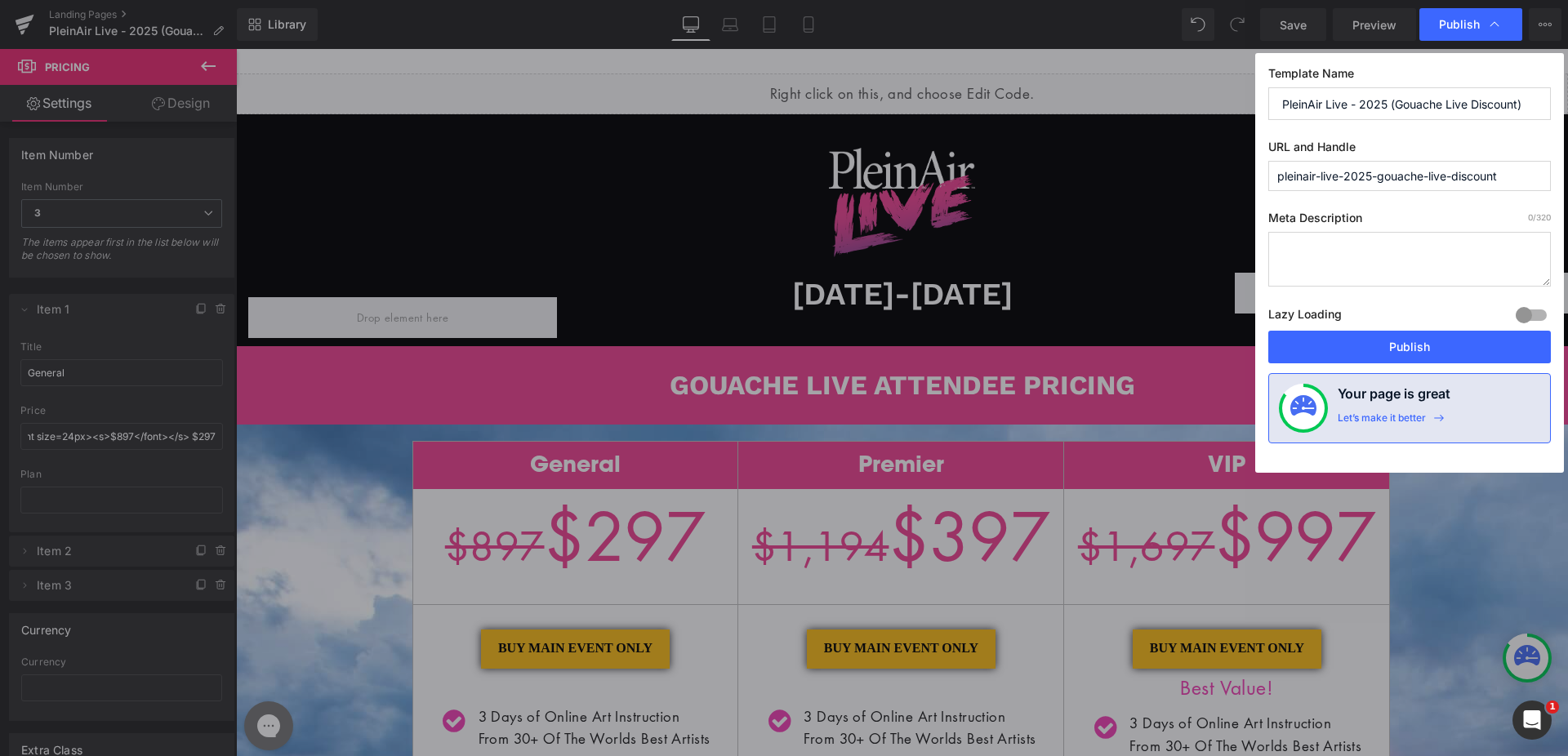
scroll to position [0, 0]
click at [1399, 344] on button "Publish" at bounding box center [1409, 347] width 283 height 33
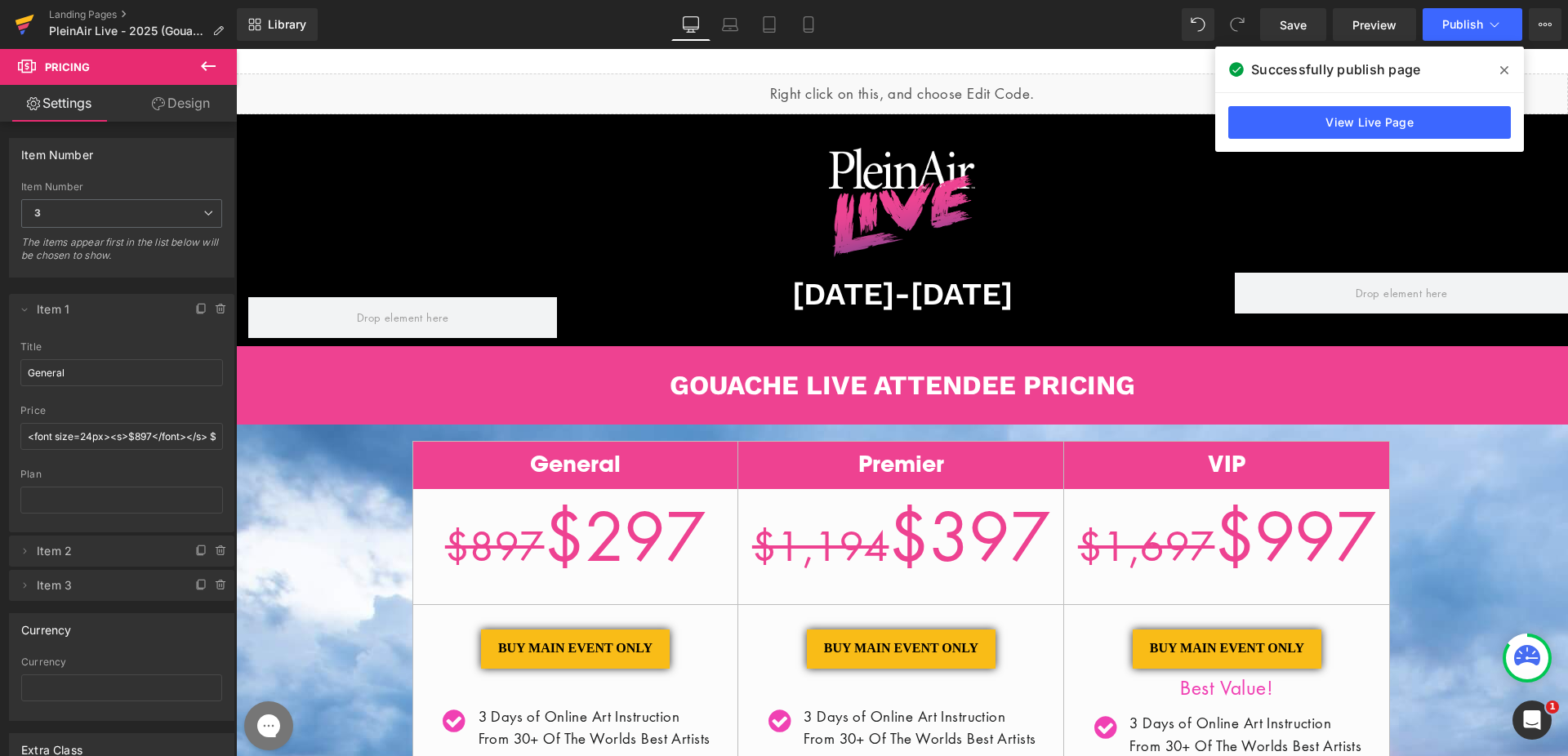
click at [26, 23] on icon at bounding box center [23, 27] width 11 height 8
